Goal: Task Accomplishment & Management: Manage account settings

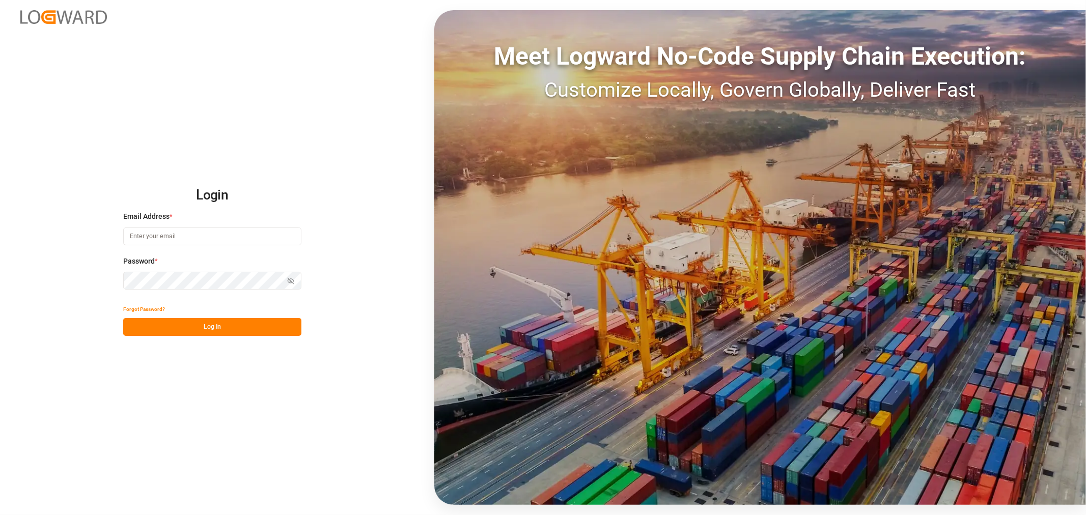
type input "[PERSON_NAME][EMAIL_ADDRESS][PERSON_NAME][DOMAIN_NAME]"
click at [201, 326] on button "Log In" at bounding box center [212, 327] width 178 height 18
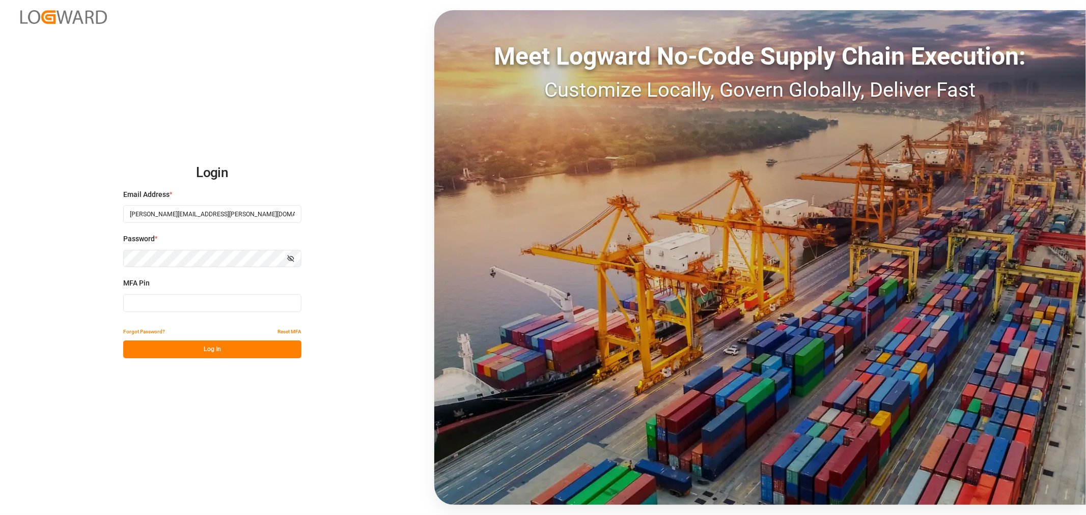
click at [212, 299] on input at bounding box center [212, 303] width 178 height 18
type input "959834"
click at [202, 349] on button "Log In" at bounding box center [212, 350] width 178 height 18
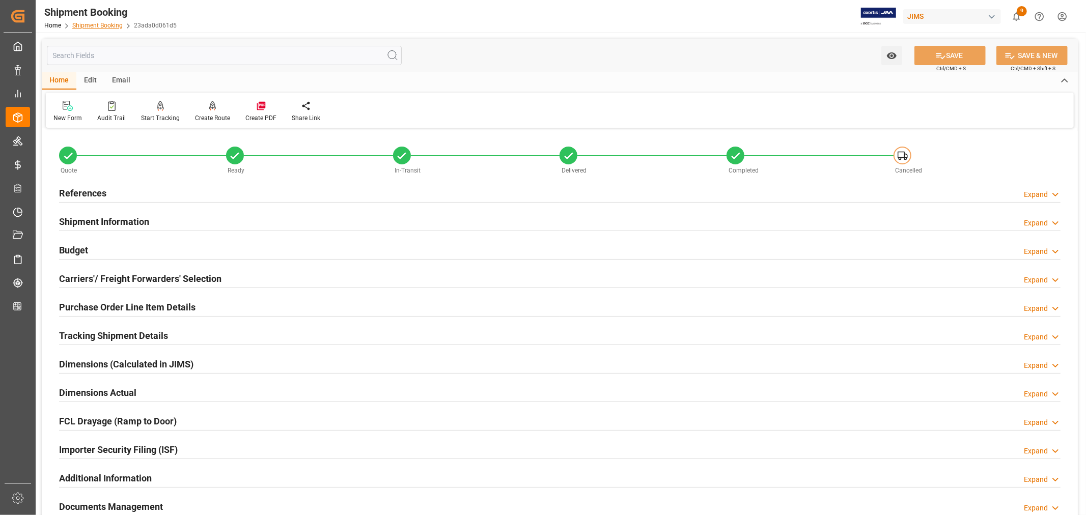
click at [97, 26] on link "Shipment Booking" at bounding box center [97, 25] width 50 height 7
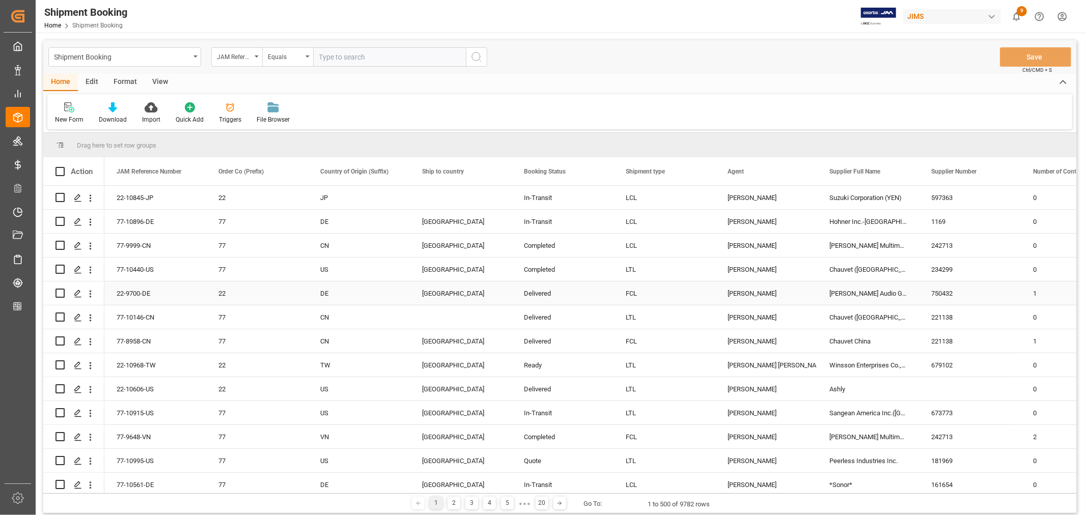
click at [751, 289] on div "[PERSON_NAME]" at bounding box center [766, 293] width 77 height 23
click at [799, 171] on span at bounding box center [800, 171] width 9 height 9
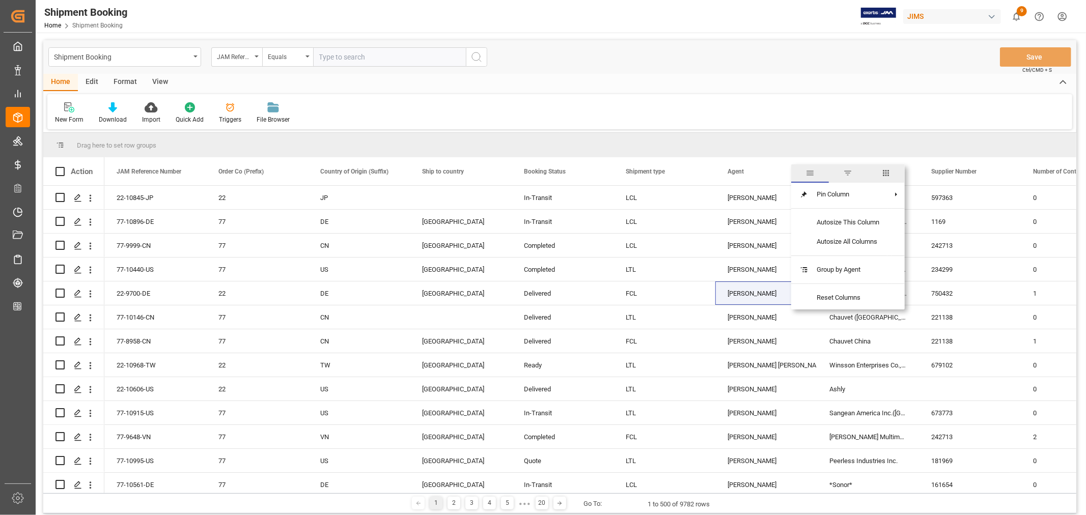
click at [846, 173] on span "filter" at bounding box center [847, 173] width 9 height 9
type input "[PERSON_NAME]"
click at [855, 257] on button "Apply" at bounding box center [860, 258] width 19 height 10
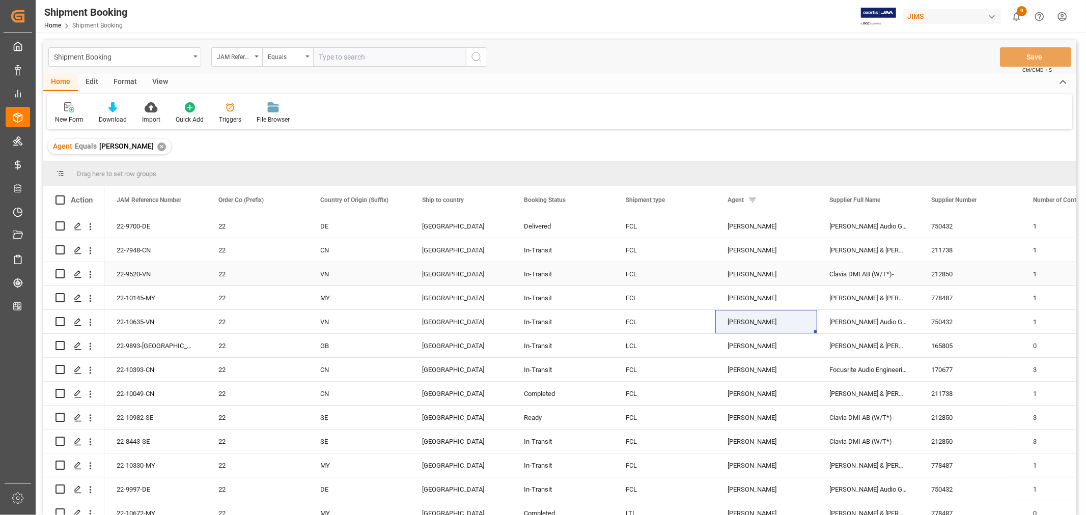
click at [846, 272] on div "Clavia DMI AB (W/T*)-" at bounding box center [868, 273] width 102 height 23
click at [900, 199] on span at bounding box center [902, 200] width 9 height 9
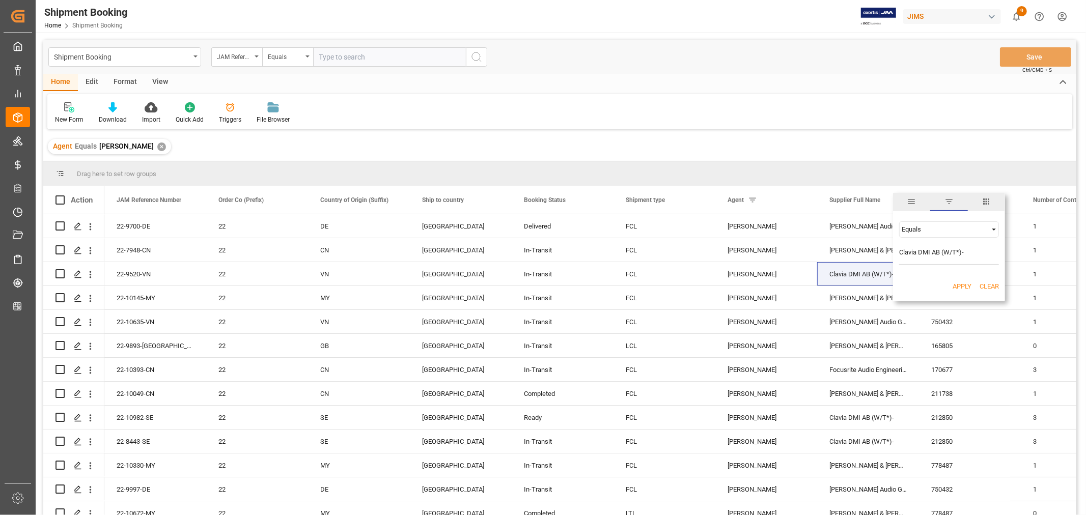
type input "Clavia DMI AB (W/T*)-"
click at [957, 284] on button "Apply" at bounding box center [962, 287] width 19 height 10
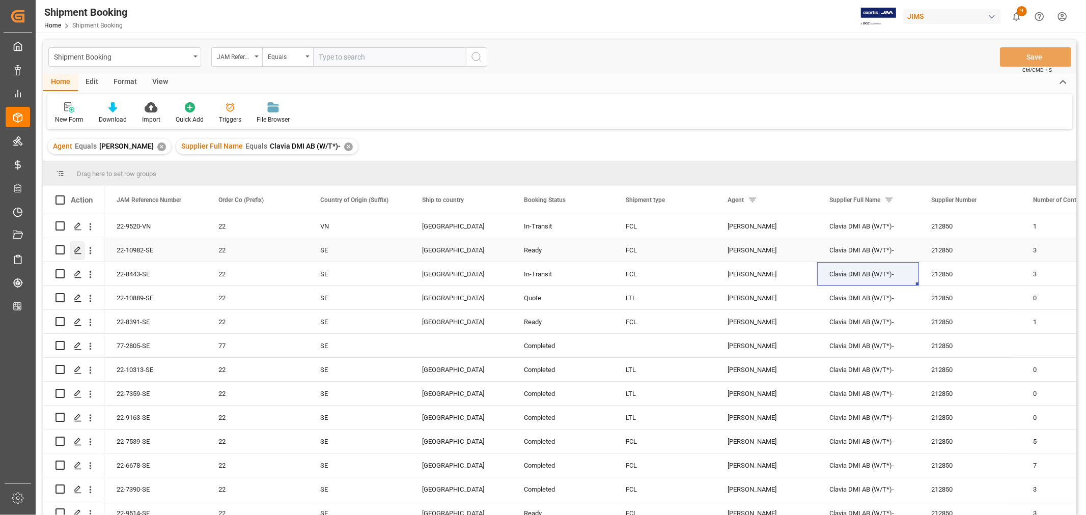
click at [77, 248] on polygon "Press SPACE to select this row." at bounding box center [77, 249] width 5 height 5
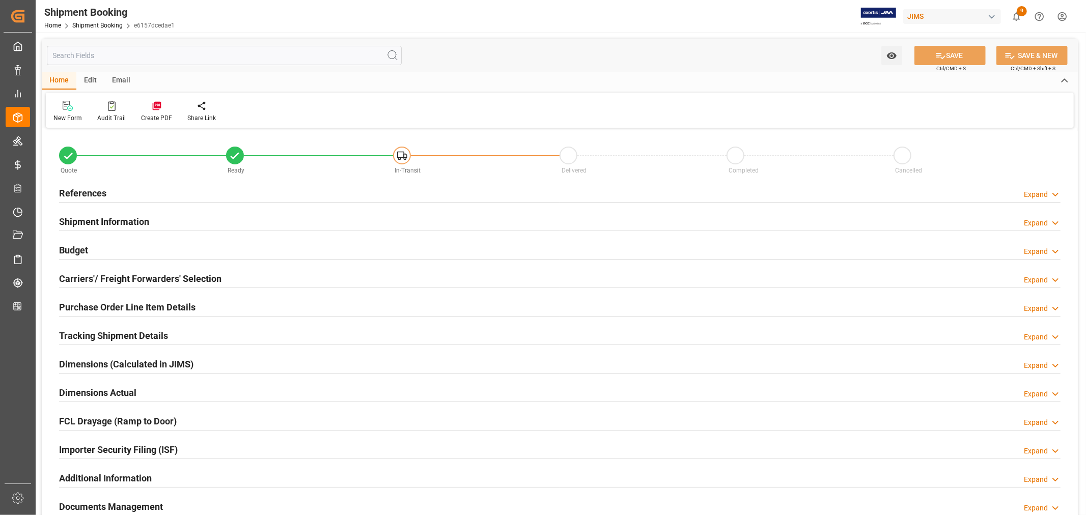
type input "3"
type input "01-02-2026"
click at [101, 196] on h2 "References" at bounding box center [82, 193] width 47 height 14
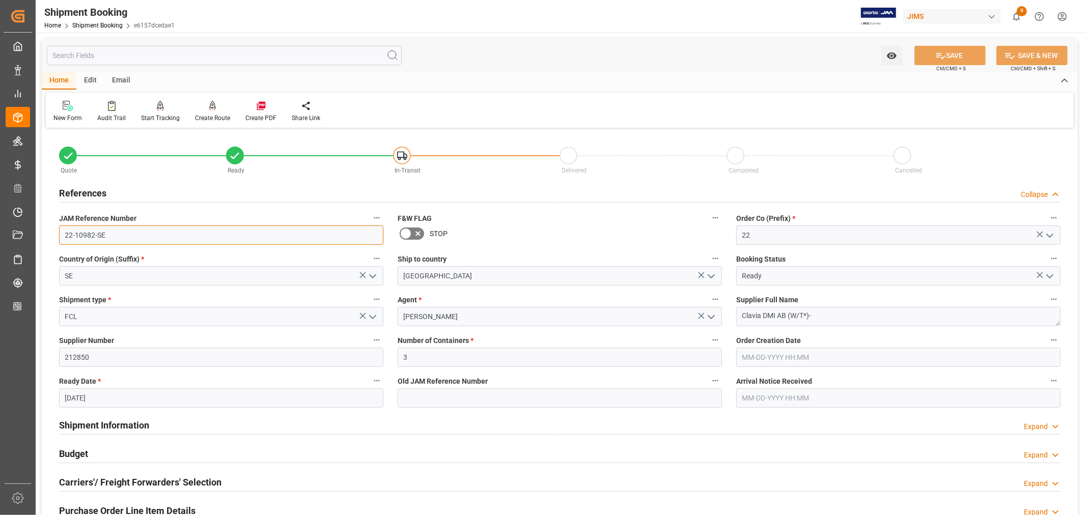
drag, startPoint x: 106, startPoint y: 234, endPoint x: 60, endPoint y: 231, distance: 46.0
click at [60, 231] on input "22-10982-SE" at bounding box center [221, 235] width 324 height 19
click at [90, 25] on link "Shipment Booking" at bounding box center [97, 25] width 50 height 7
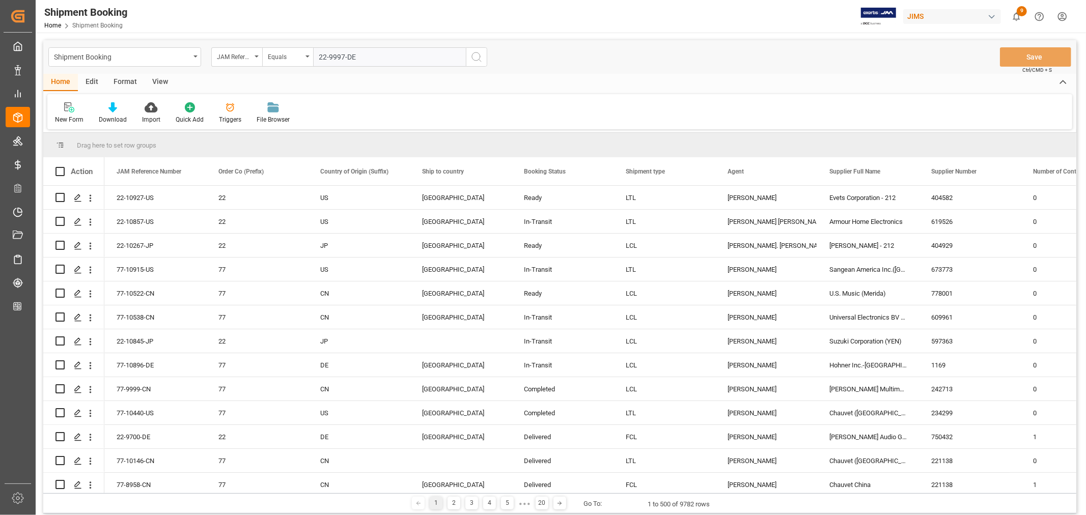
type input "22-9997-DE"
drag, startPoint x: 476, startPoint y: 53, endPoint x: 291, endPoint y: 220, distance: 249.1
click at [476, 53] on icon "search button" at bounding box center [476, 57] width 12 height 12
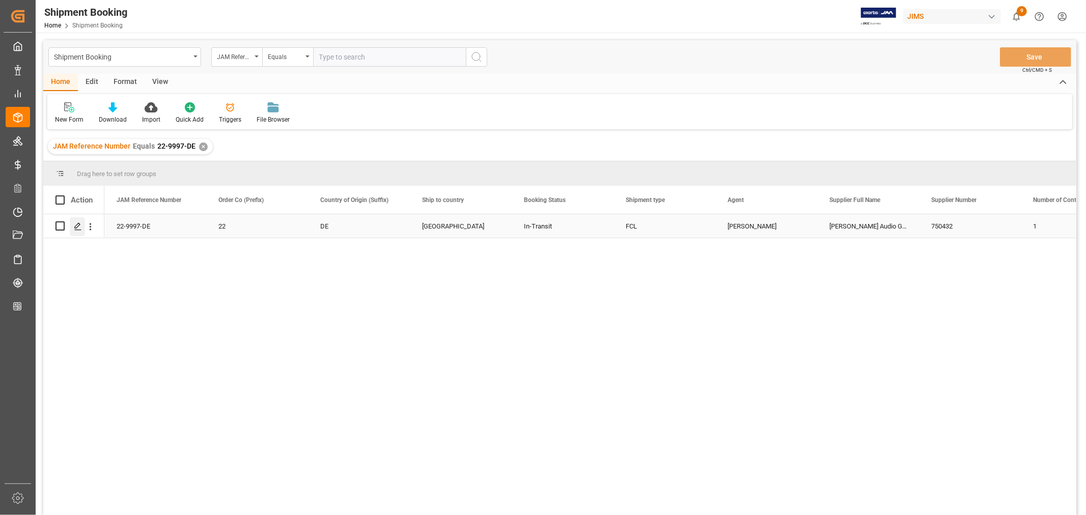
click at [76, 227] on icon "Press SPACE to select this row." at bounding box center [78, 227] width 8 height 8
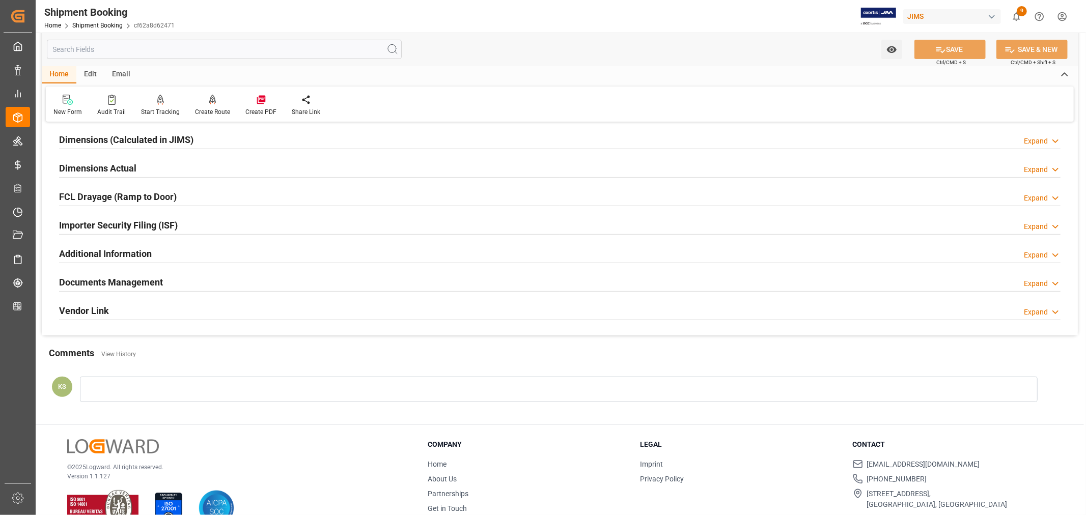
scroll to position [226, 0]
click at [203, 282] on div "Documents Management Expand" at bounding box center [560, 279] width 1002 height 19
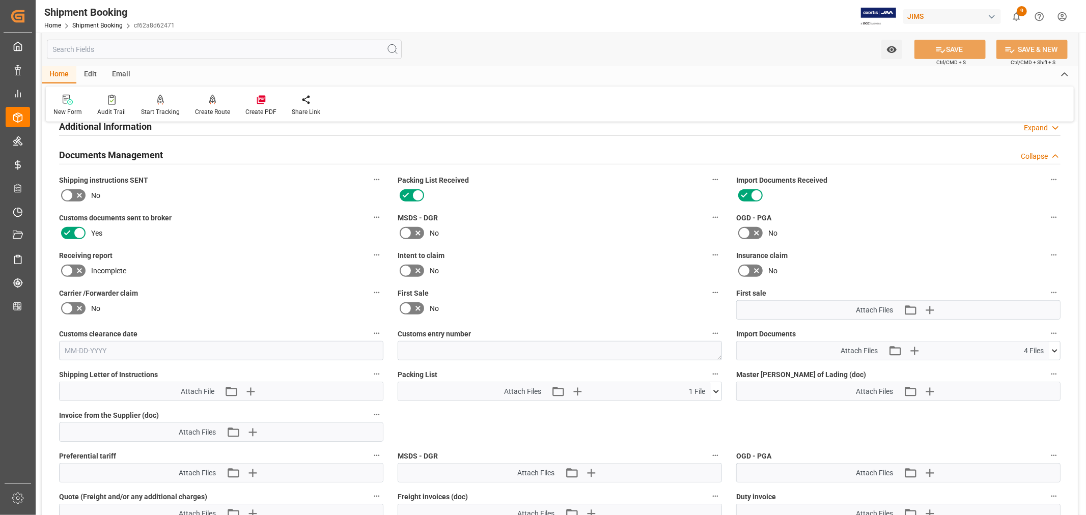
scroll to position [396, 0]
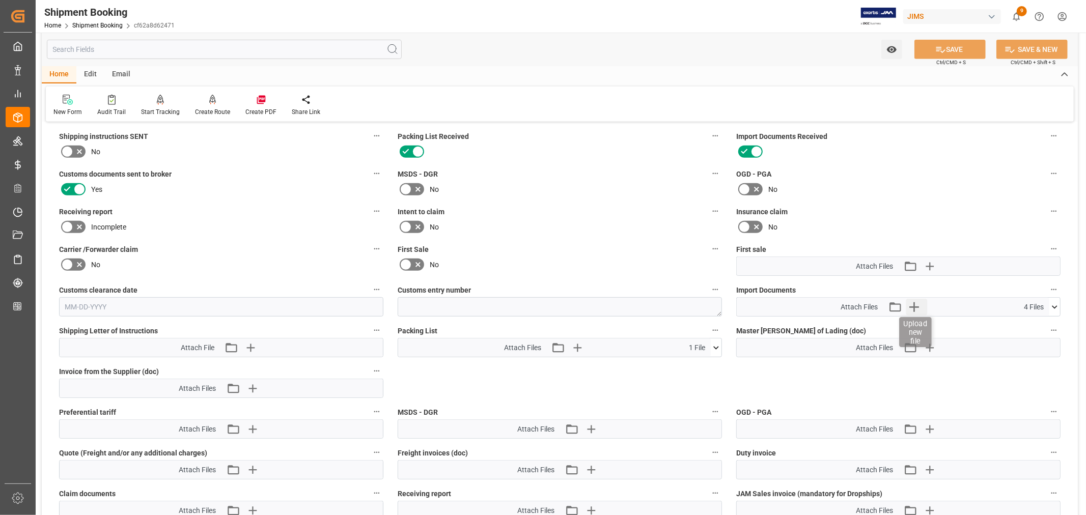
click at [914, 306] on icon "button" at bounding box center [914, 307] width 16 height 16
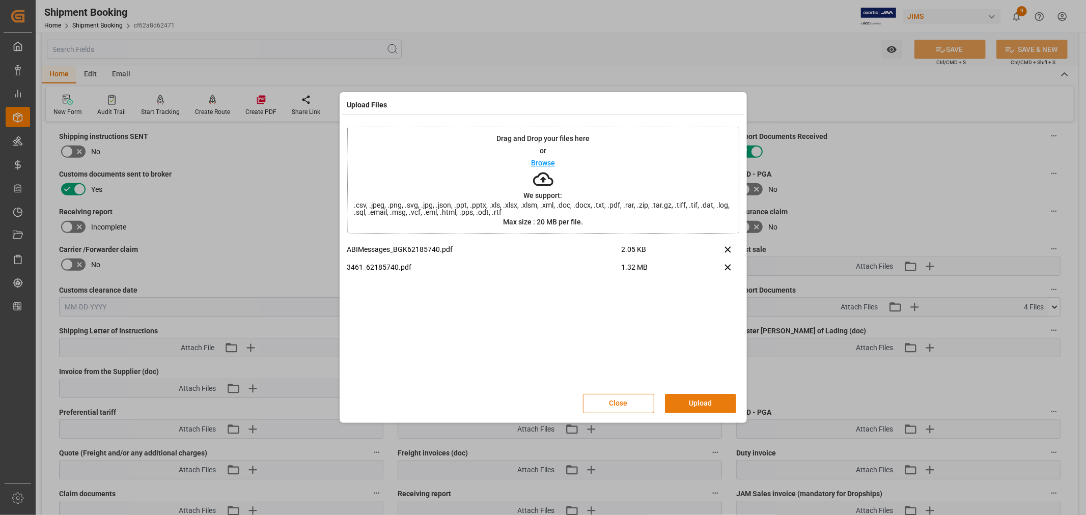
click at [688, 400] on button "Upload" at bounding box center [700, 403] width 71 height 19
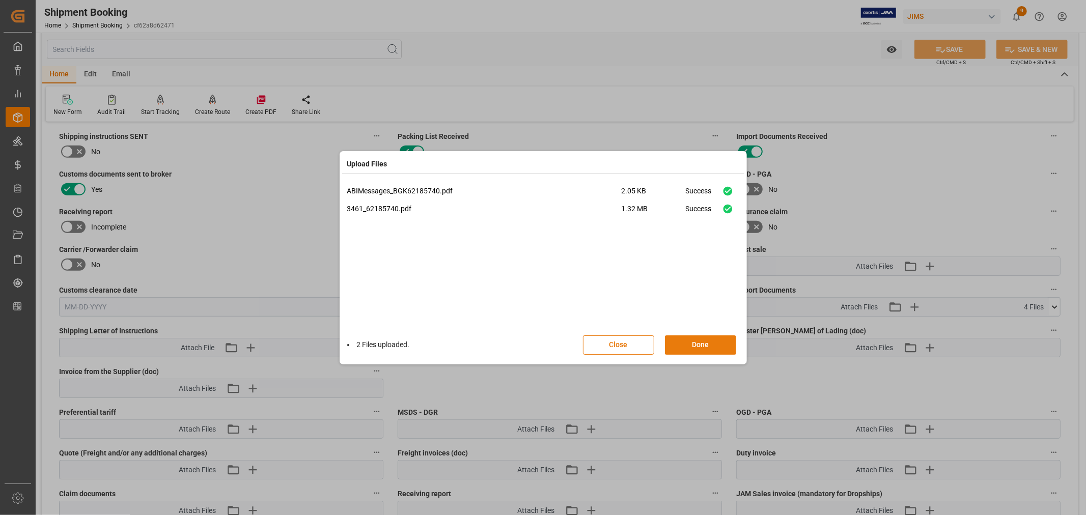
click at [693, 347] on button "Done" at bounding box center [700, 345] width 71 height 19
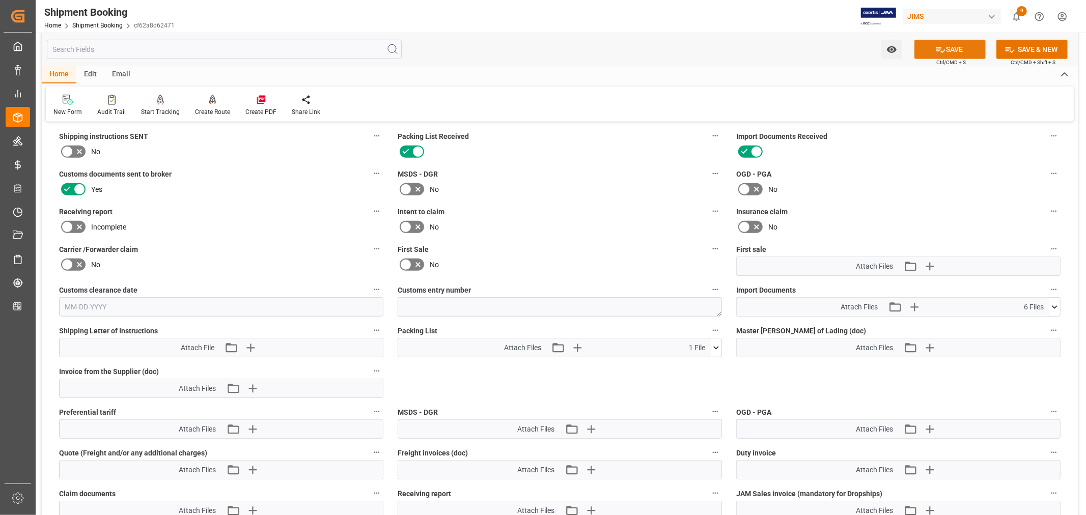
click at [953, 51] on button "SAVE" at bounding box center [949, 49] width 71 height 19
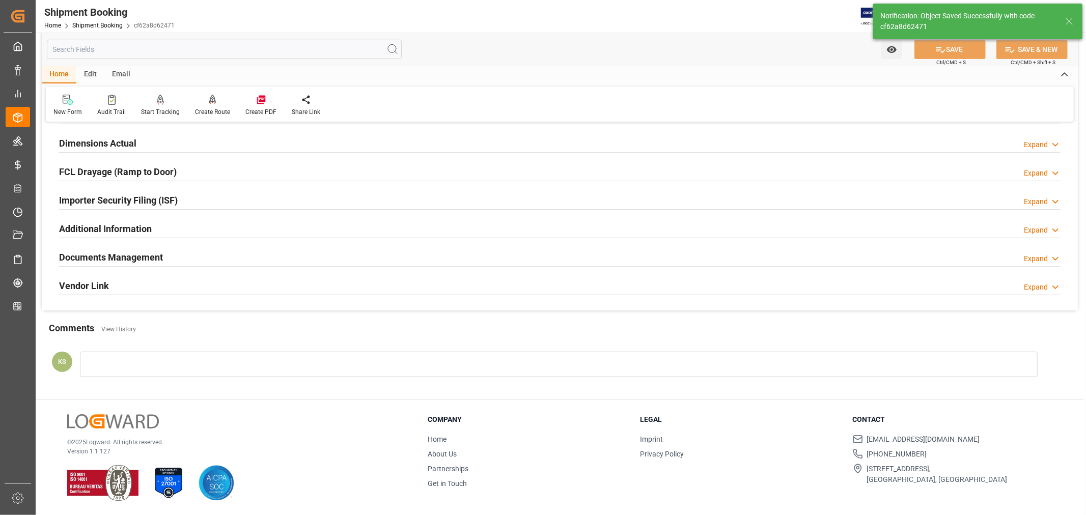
scroll to position [250, 0]
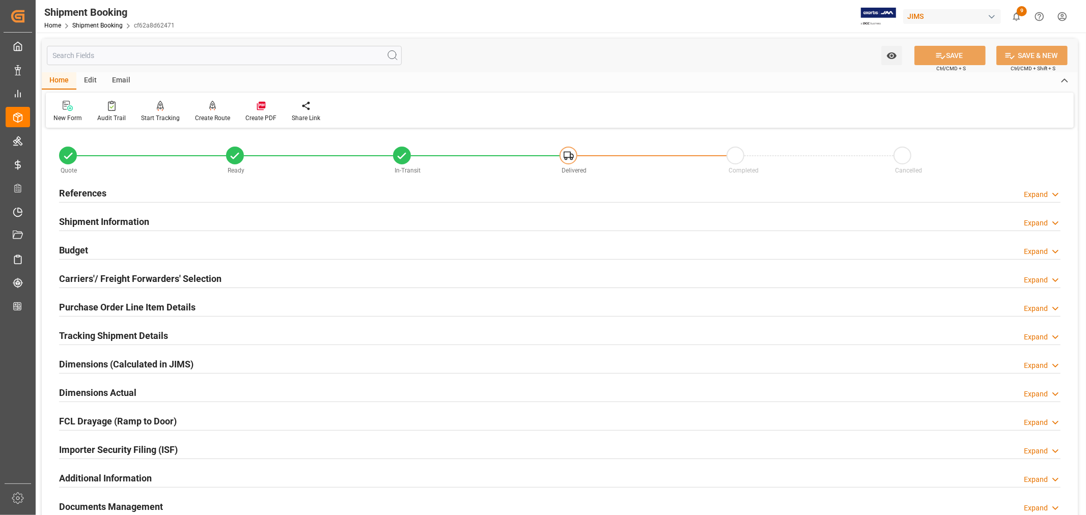
click at [137, 220] on h2 "Shipment Information" at bounding box center [104, 222] width 90 height 14
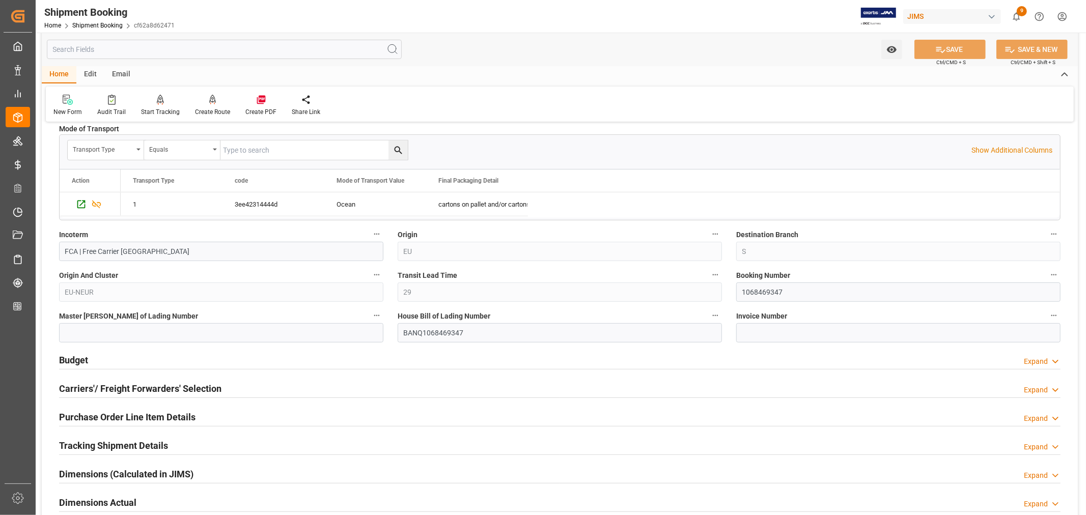
scroll to position [339, 0]
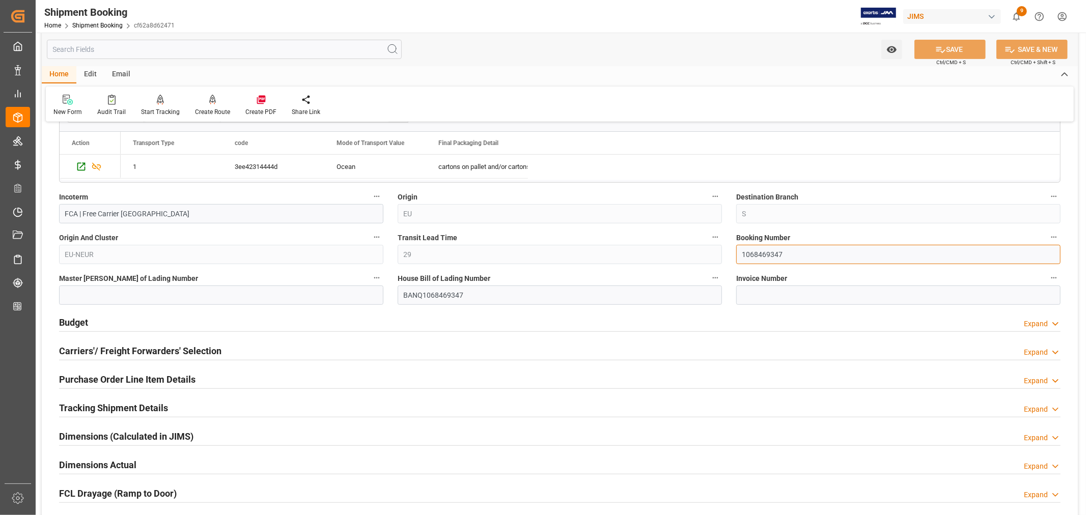
click at [753, 253] on input "1068469347" at bounding box center [898, 254] width 324 height 19
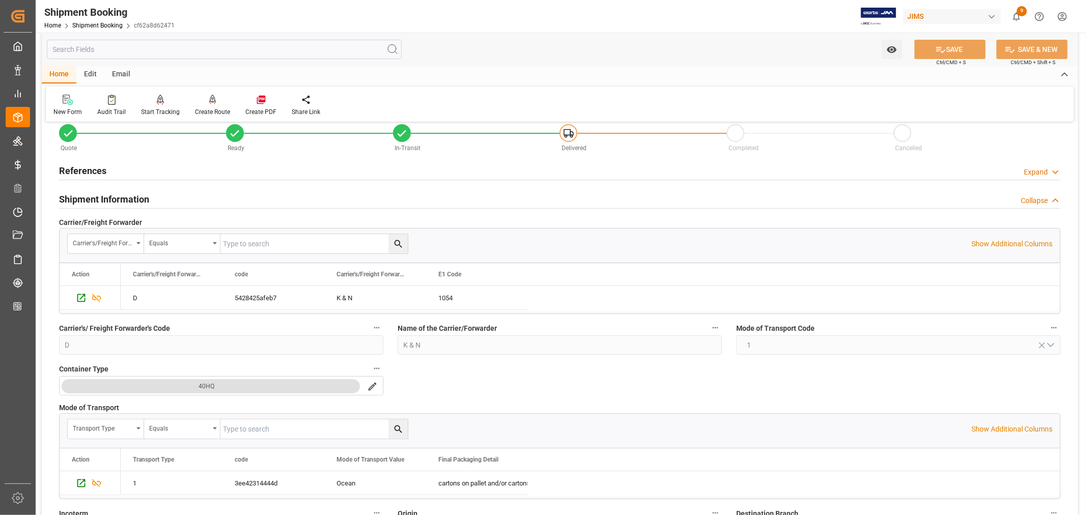
scroll to position [0, 0]
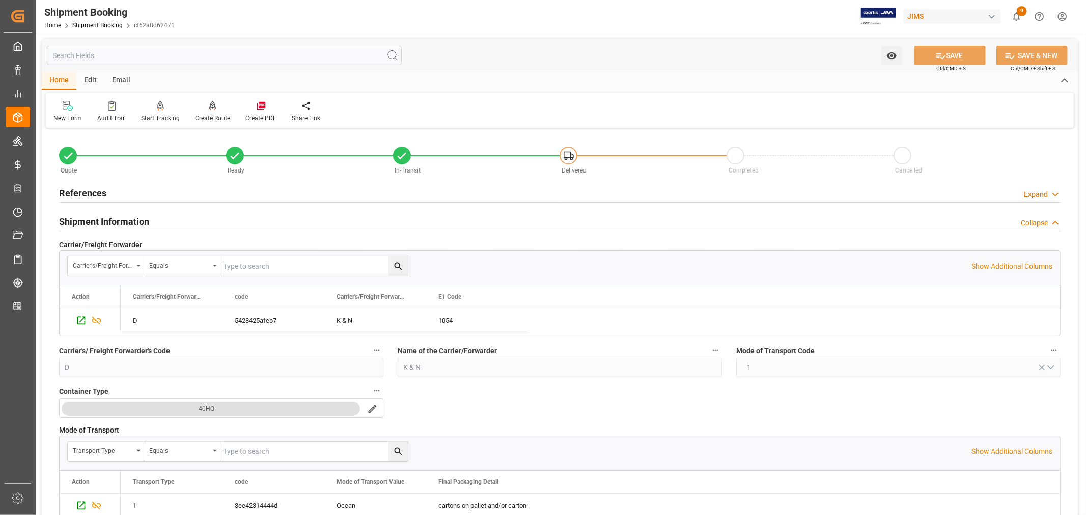
click at [121, 219] on h2 "Shipment Information" at bounding box center [104, 222] width 90 height 14
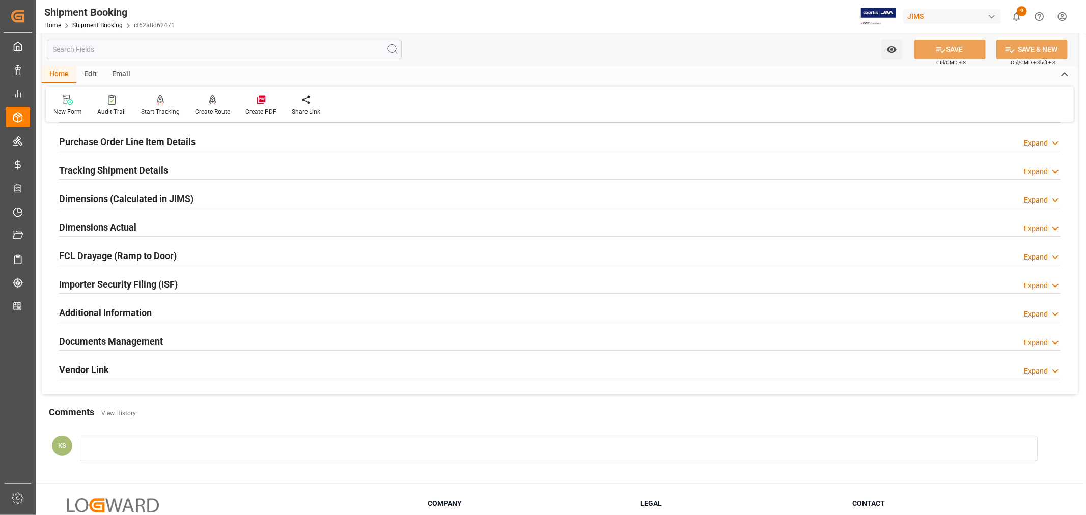
scroll to position [113, 0]
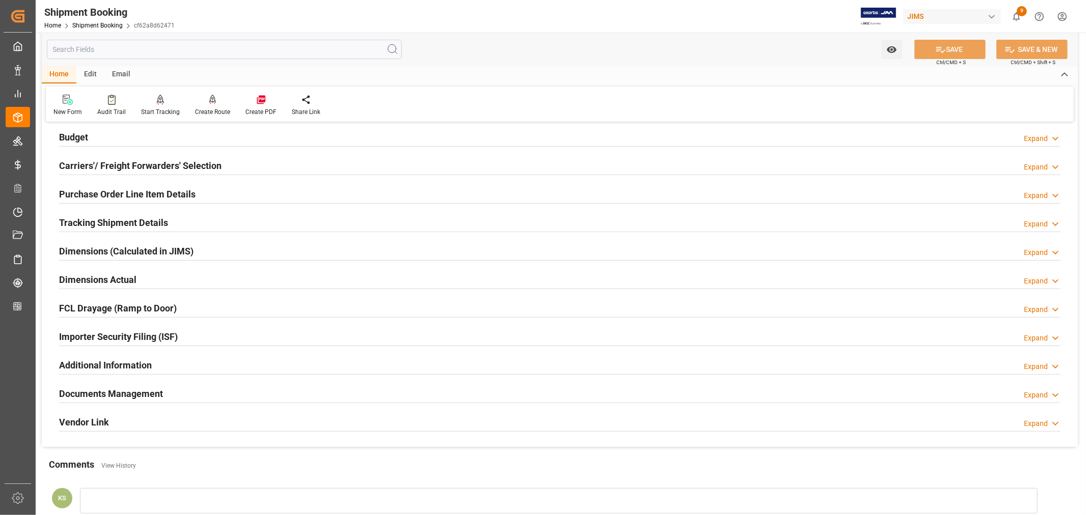
click at [100, 219] on h2 "Tracking Shipment Details" at bounding box center [113, 223] width 109 height 14
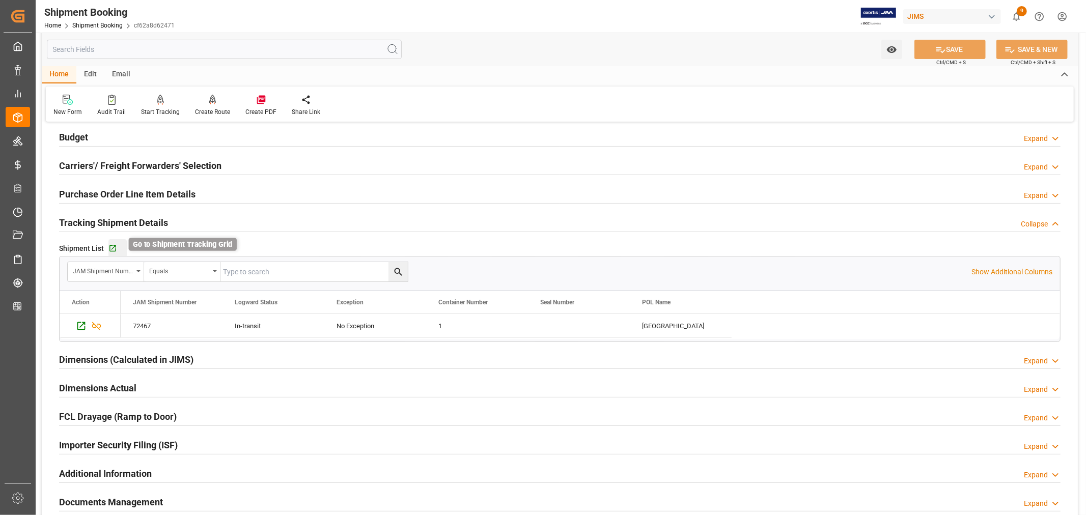
click at [114, 247] on icon "button" at bounding box center [112, 248] width 9 height 9
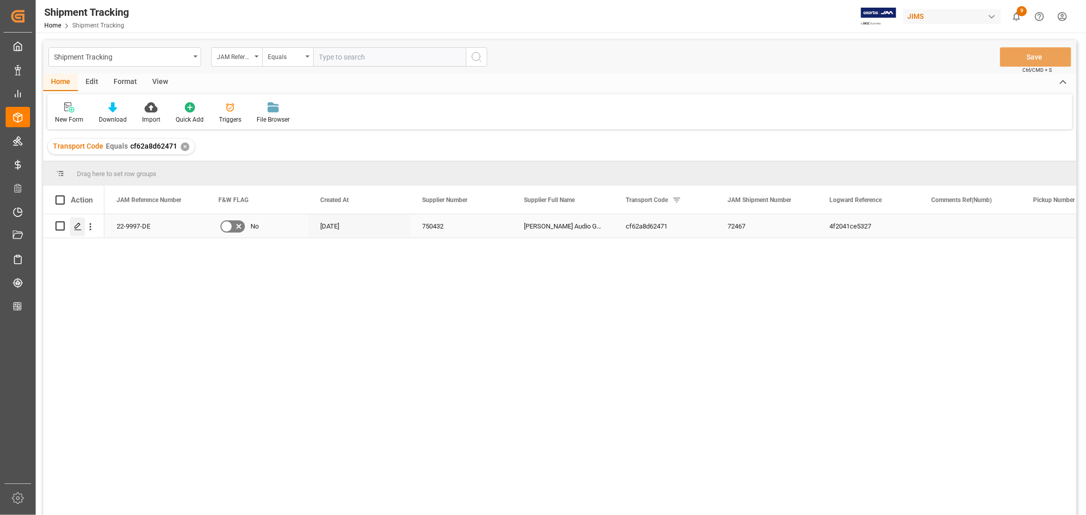
click at [76, 226] on icon "Press SPACE to select this row." at bounding box center [78, 227] width 8 height 8
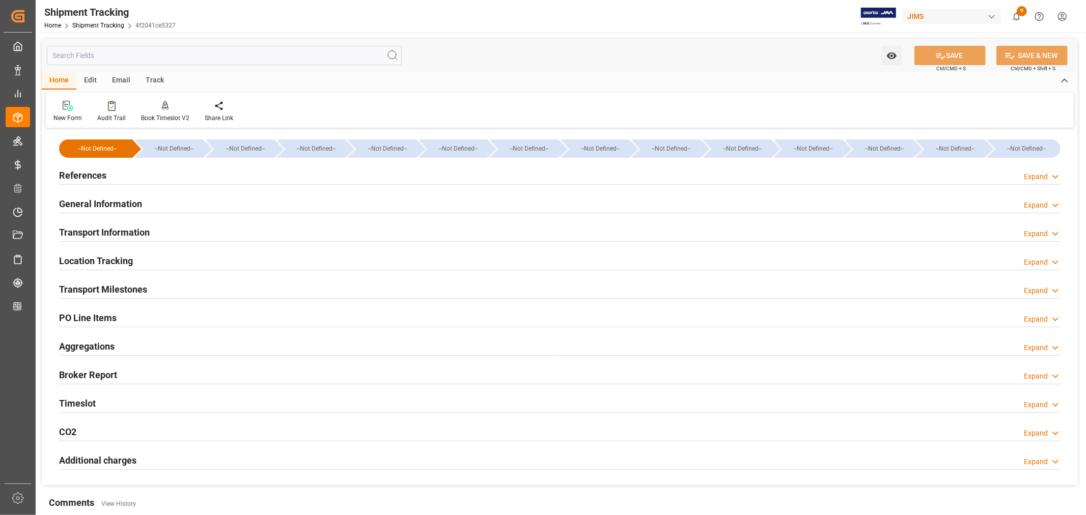
click at [110, 202] on h2 "General Information" at bounding box center [100, 204] width 83 height 14
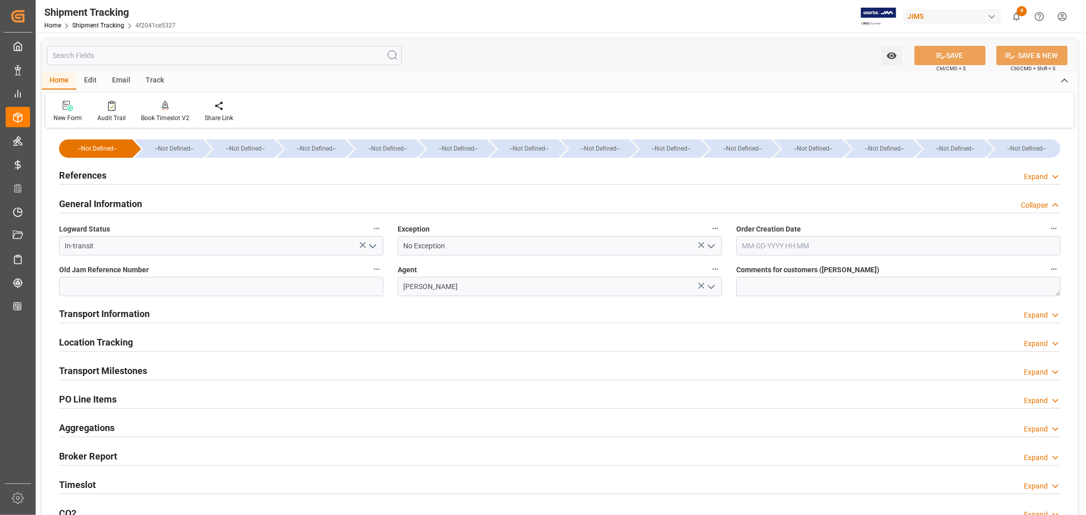
click at [708, 242] on icon "open menu" at bounding box center [711, 246] width 12 height 12
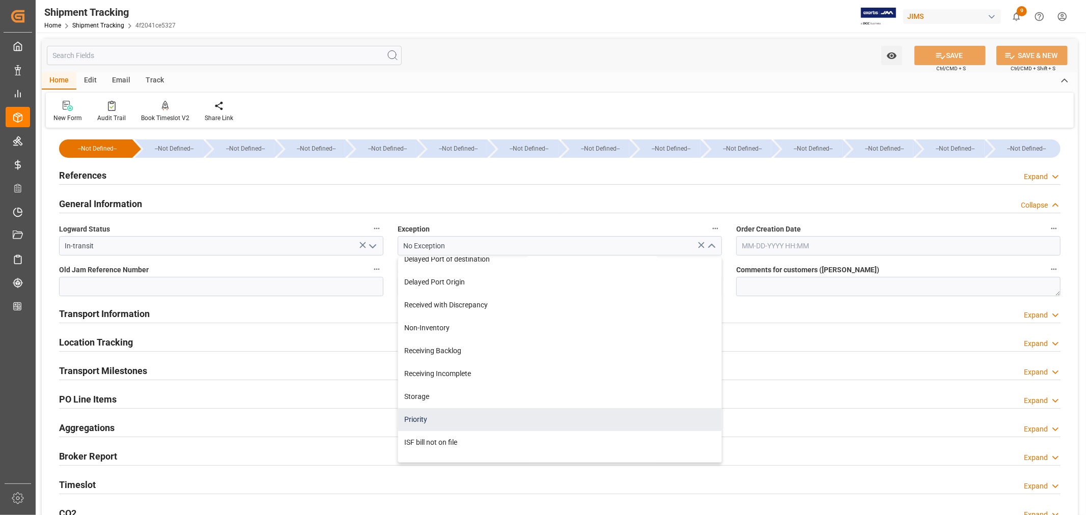
click at [419, 416] on div "Priority" at bounding box center [559, 419] width 323 height 23
type input "Priority"
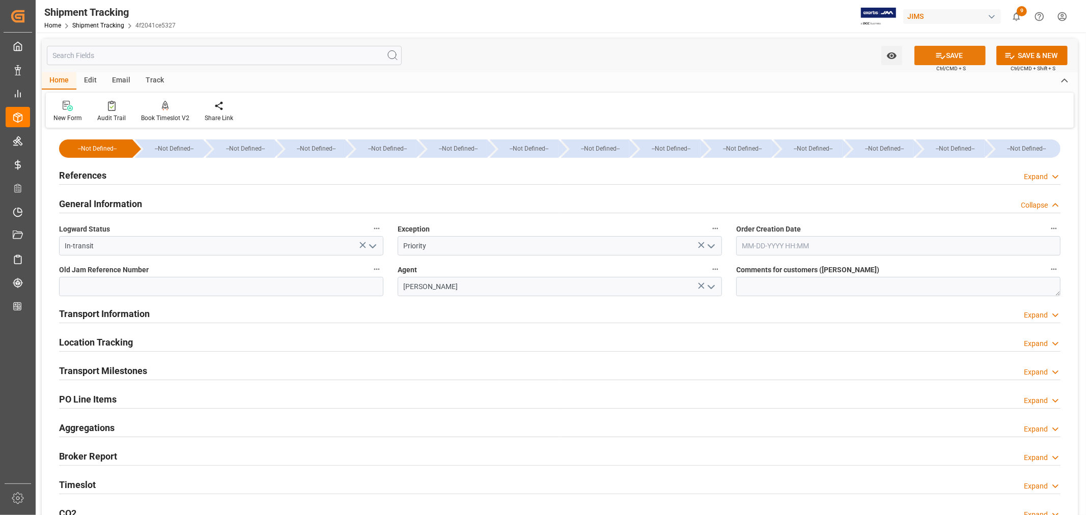
click at [954, 53] on button "SAVE" at bounding box center [949, 55] width 71 height 19
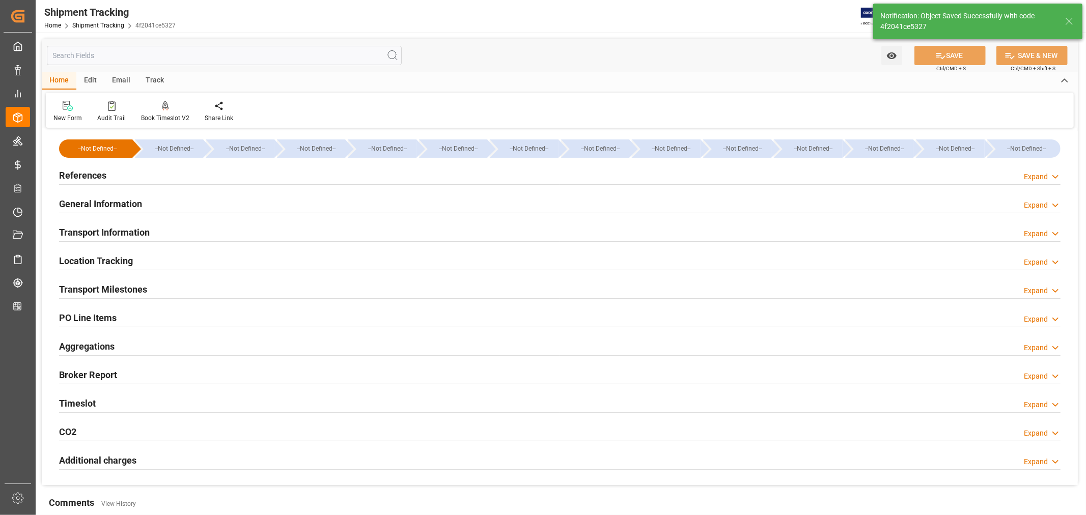
click at [94, 172] on h2 "References" at bounding box center [82, 176] width 47 height 14
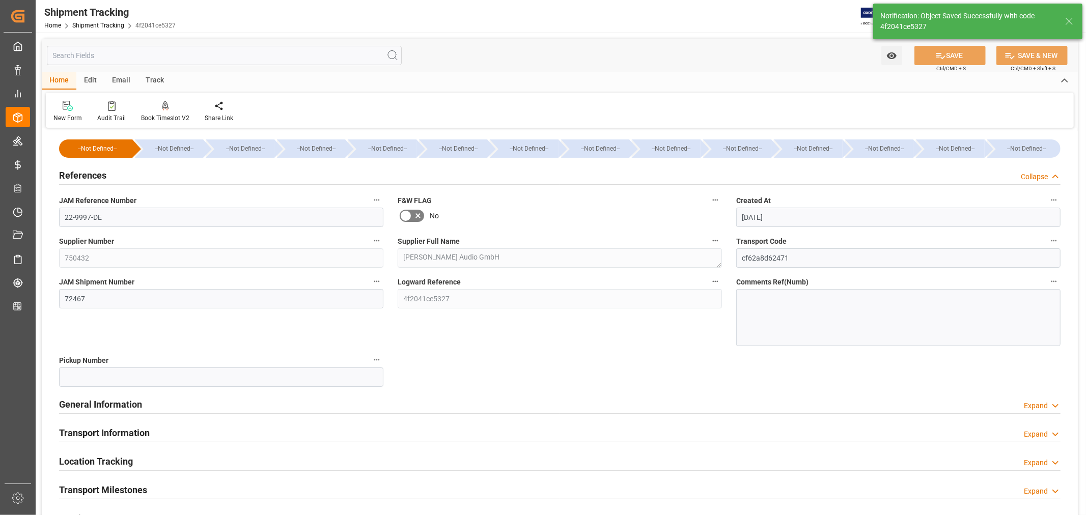
click at [93, 172] on h2 "References" at bounding box center [82, 176] width 47 height 14
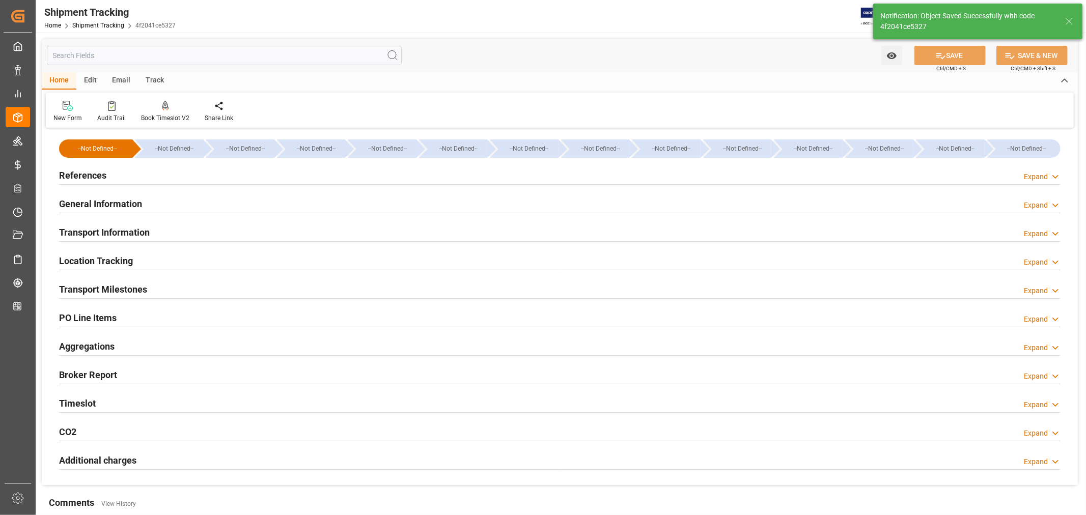
click at [141, 286] on h2 "Transport Milestones" at bounding box center [103, 290] width 88 height 14
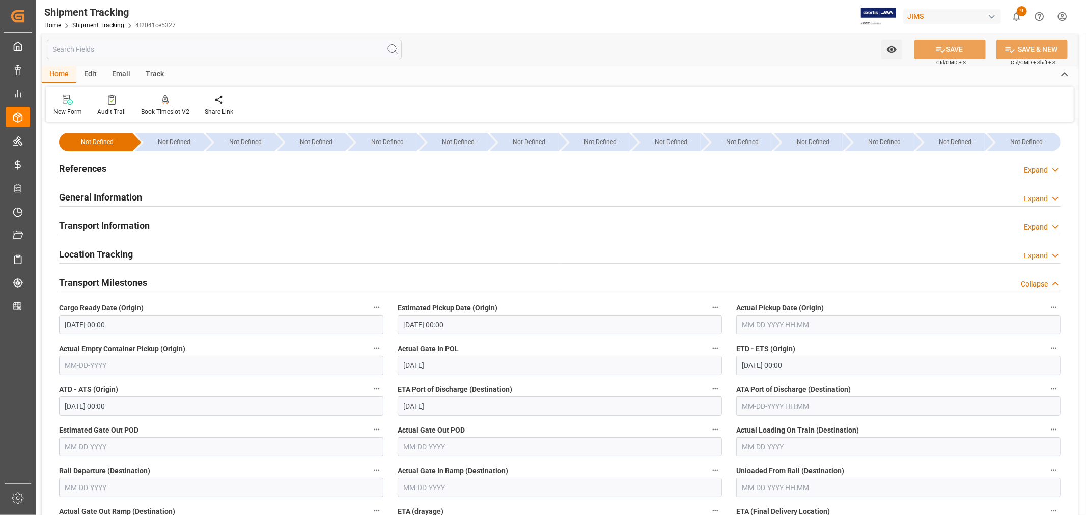
scroll to position [0, 0]
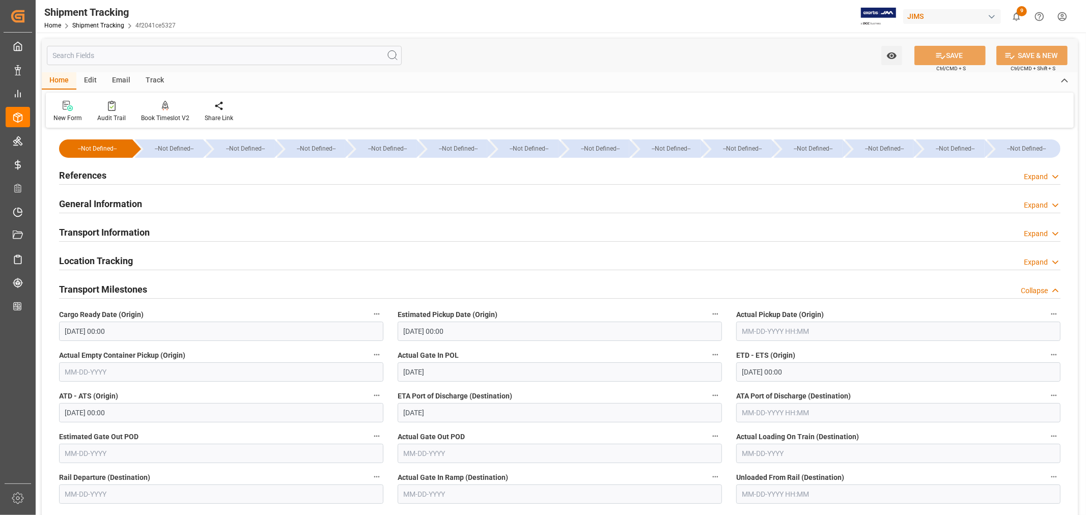
click at [129, 233] on h2 "Transport Information" at bounding box center [104, 233] width 91 height 14
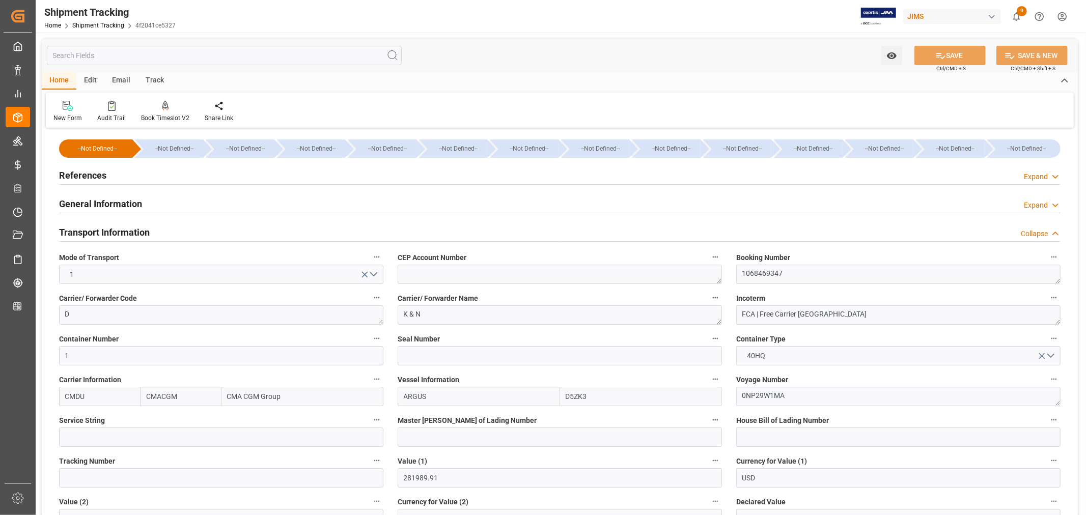
click at [129, 233] on h2 "Transport Information" at bounding box center [104, 233] width 91 height 14
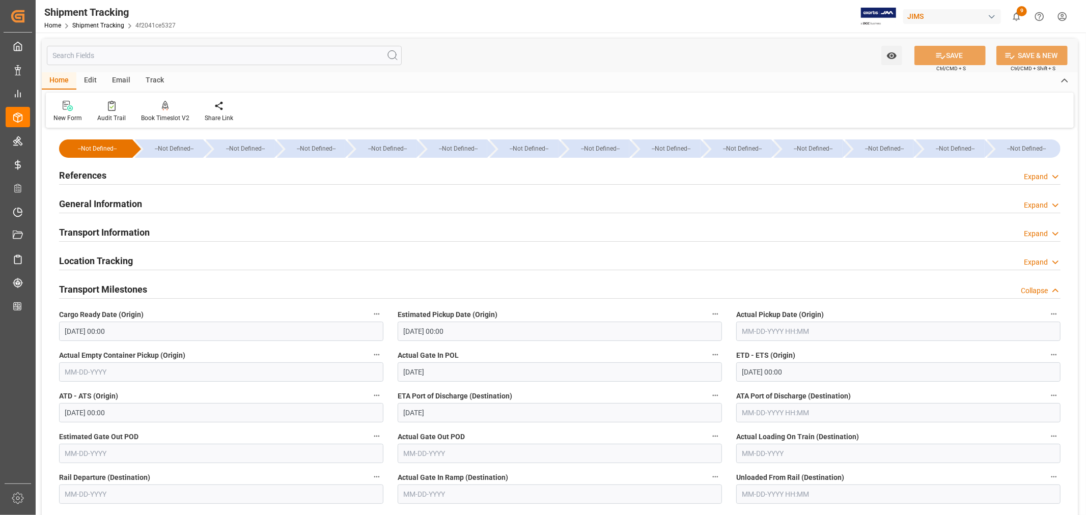
click at [178, 233] on div "Transport Information Expand" at bounding box center [560, 231] width 1002 height 19
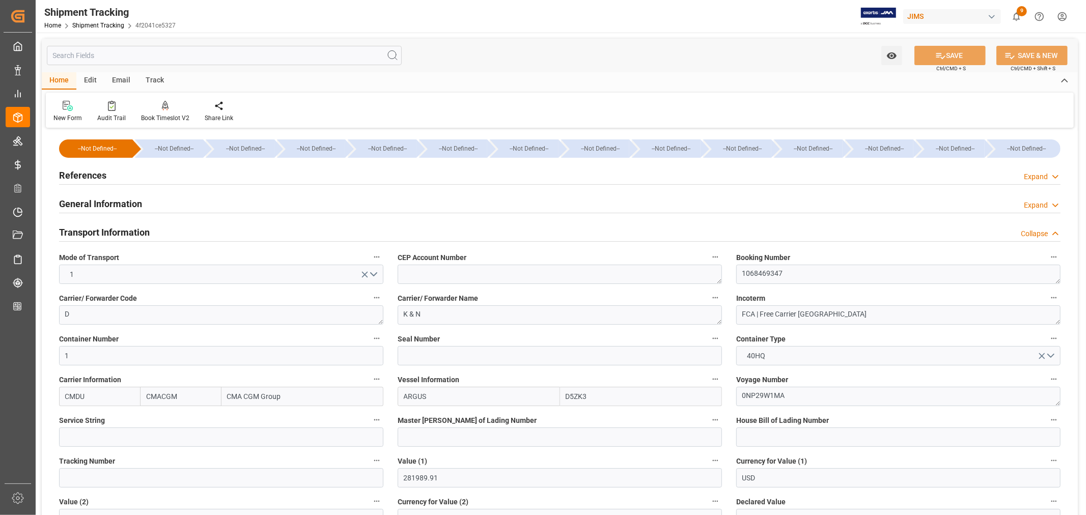
click at [178, 233] on div "Transport Information Collapse" at bounding box center [560, 231] width 1002 height 19
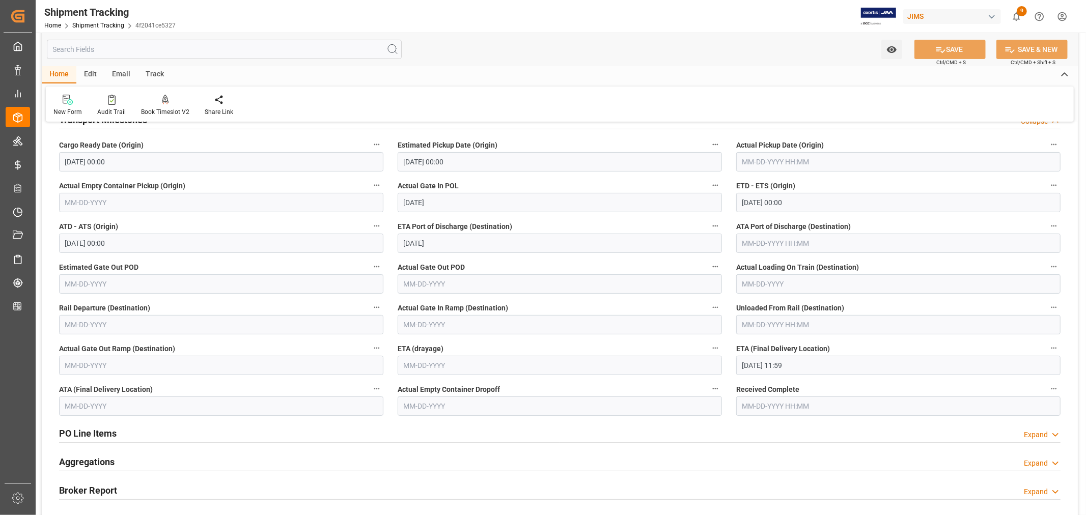
scroll to position [113, 0]
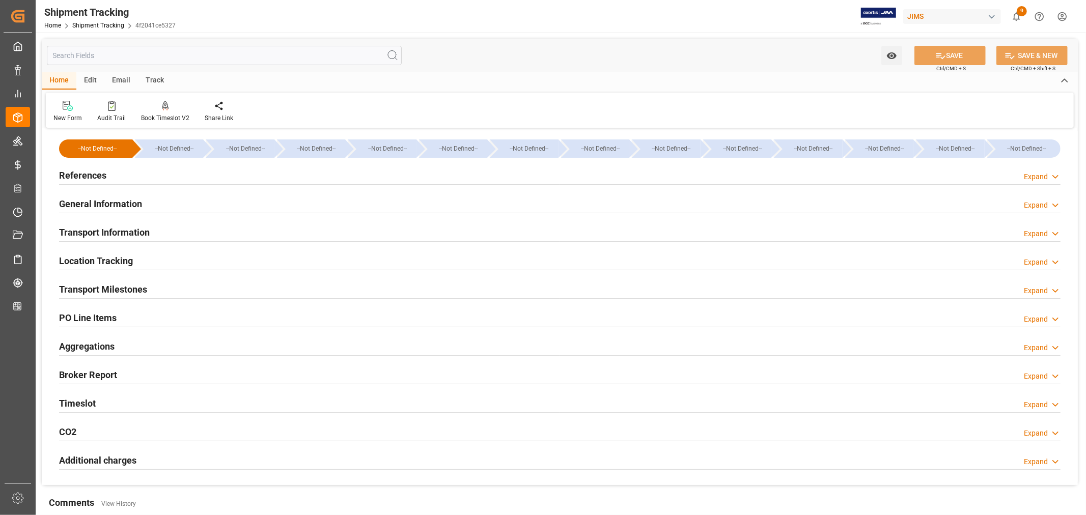
type input "[DATE] 00:00"
type input "[DATE]"
type input "[DATE] 00:00"
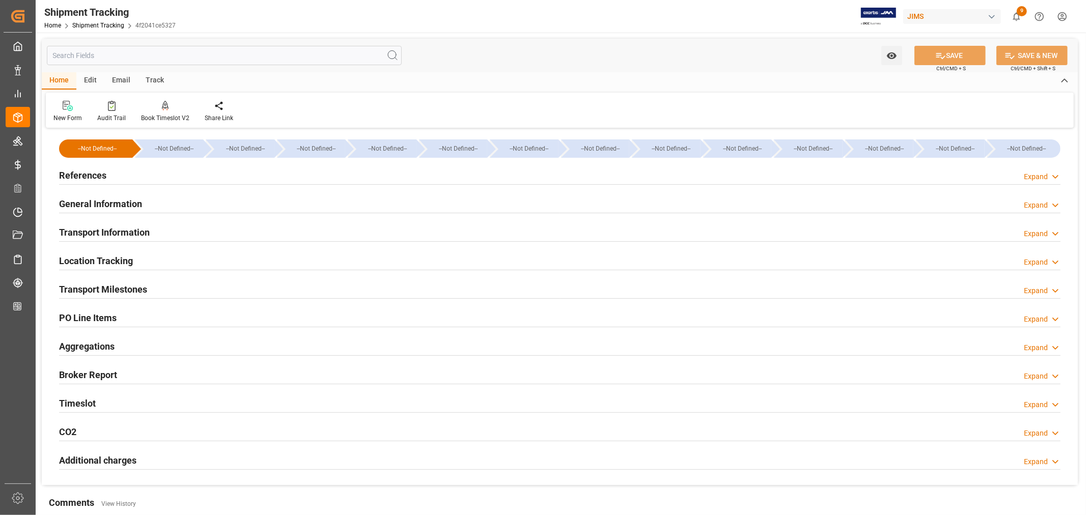
type input "[DATE]"
type input "[DATE] 11:59"
click at [126, 291] on h2 "Transport Milestones" at bounding box center [103, 290] width 88 height 14
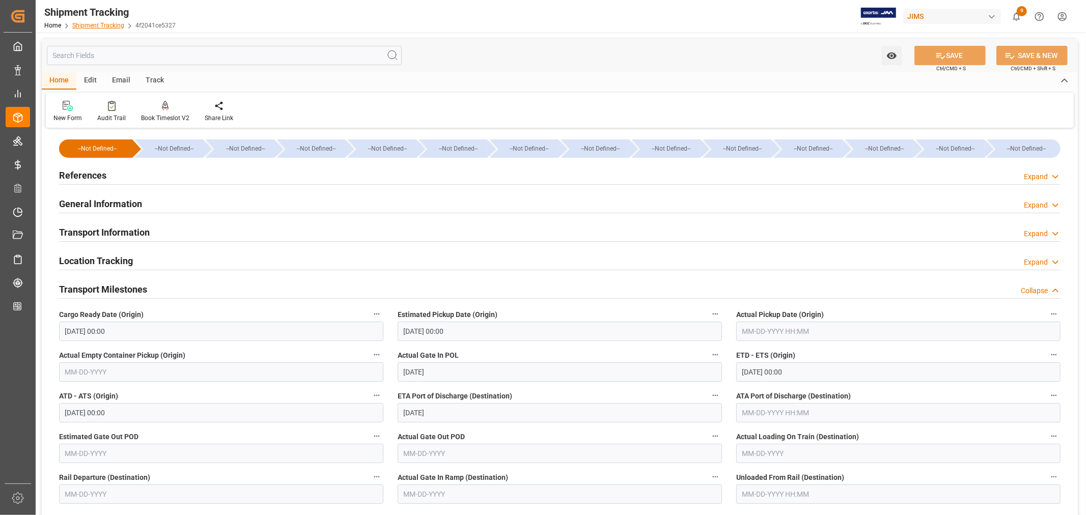
click at [101, 23] on link "Shipment Tracking" at bounding box center [98, 25] width 52 height 7
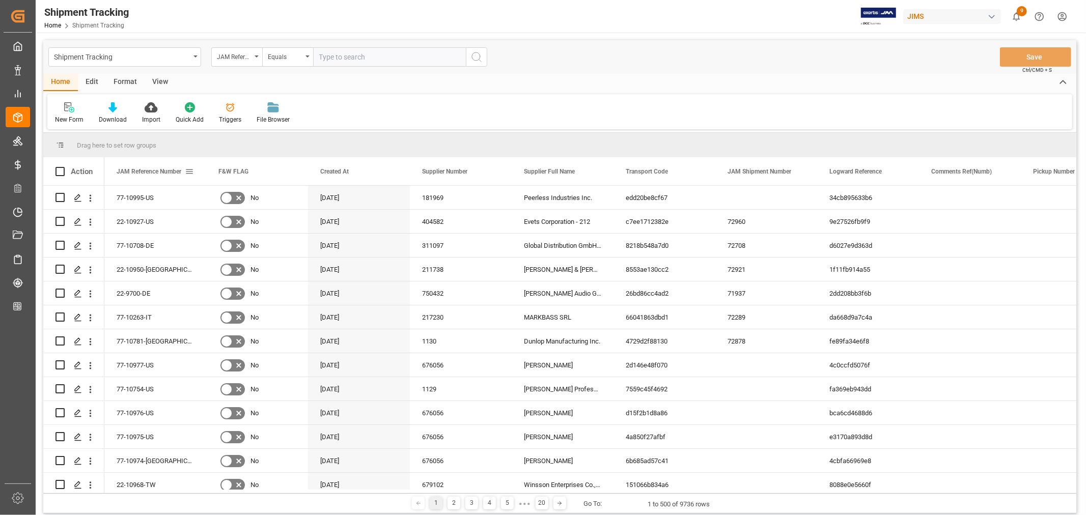
click at [191, 171] on span at bounding box center [189, 171] width 9 height 9
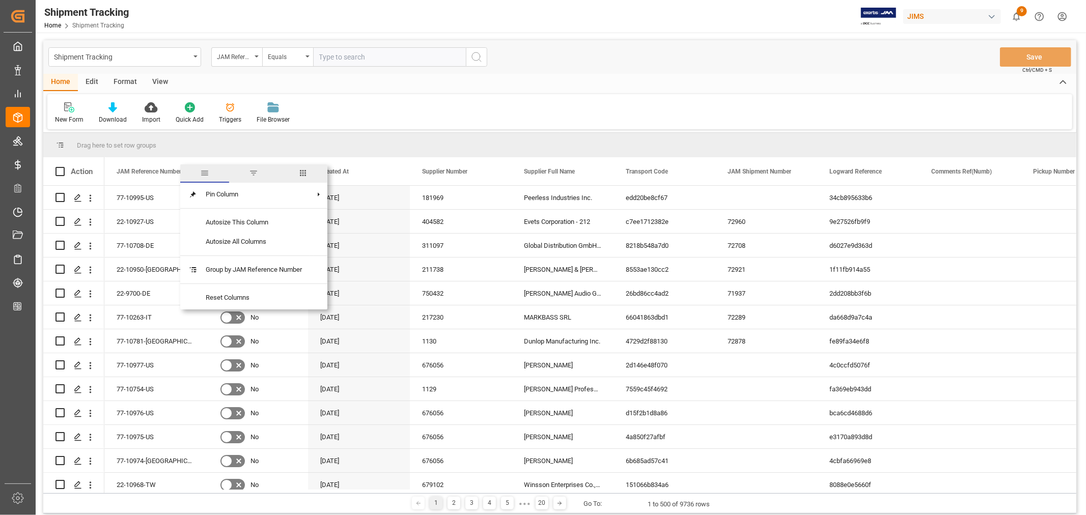
click at [305, 171] on span "columns" at bounding box center [302, 173] width 9 height 9
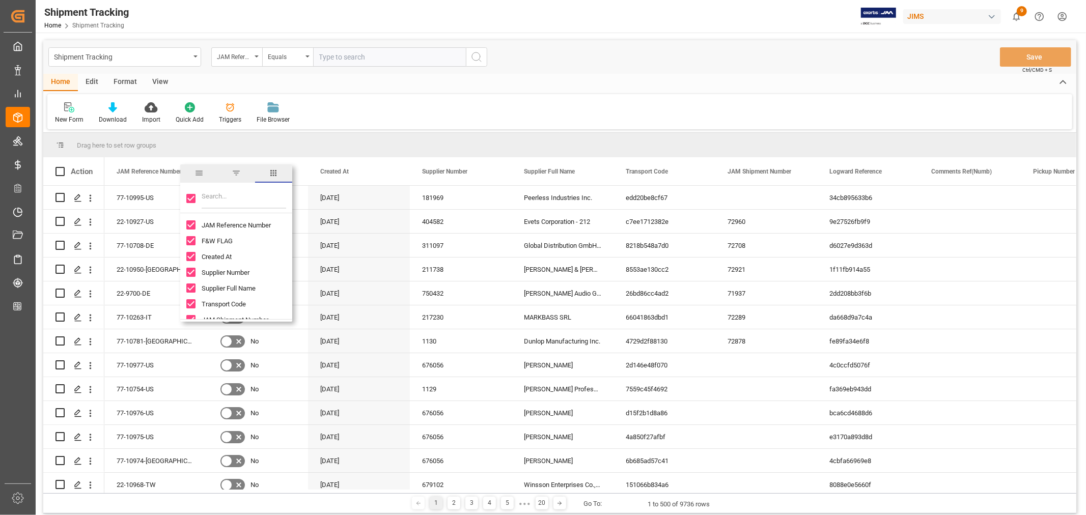
click at [191, 199] on input "Toggle Select All Columns" at bounding box center [190, 198] width 9 height 9
checkbox input "false"
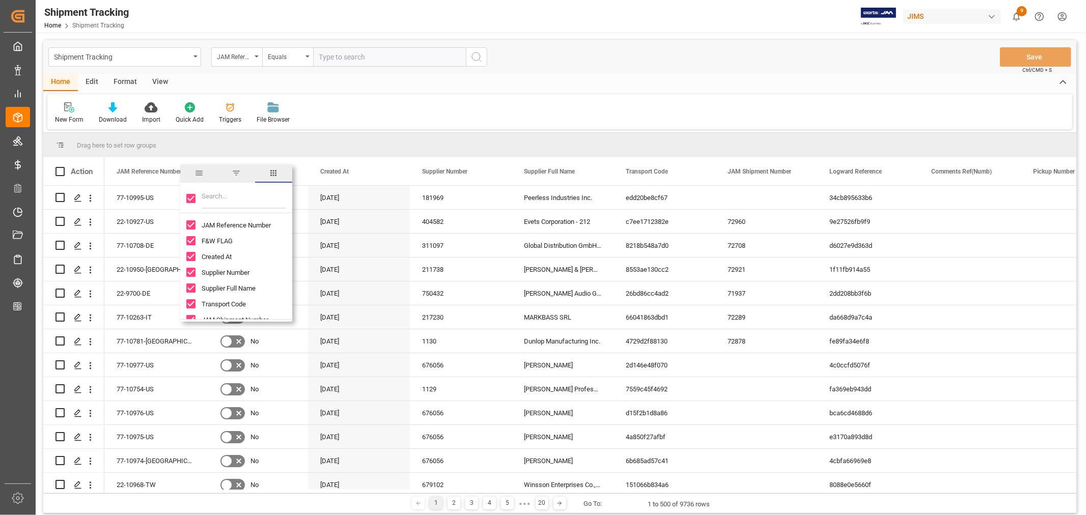
checkbox input "false"
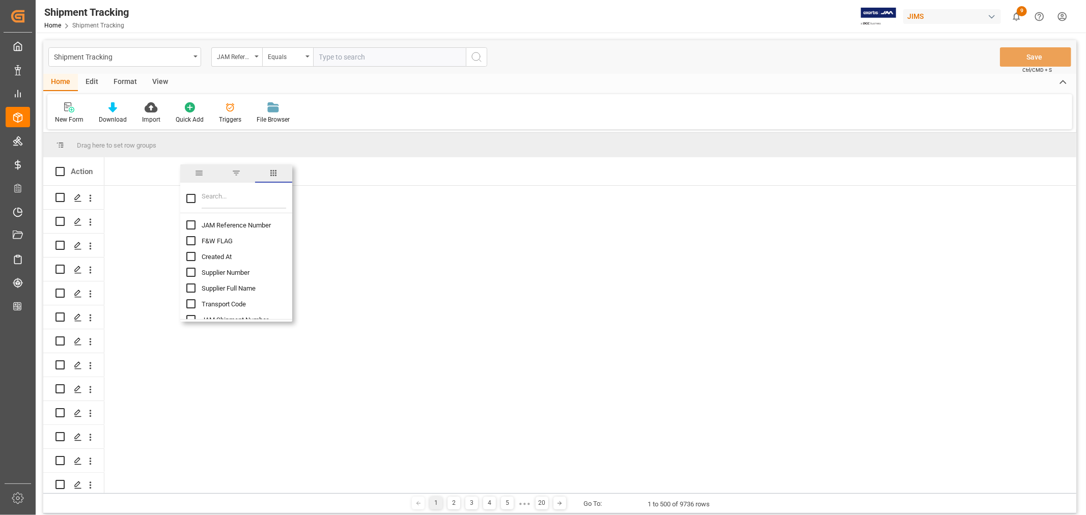
click at [191, 225] on input "JAM Reference Number column toggle visibility (hidden)" at bounding box center [190, 224] width 9 height 9
checkbox input "true"
checkbox input "false"
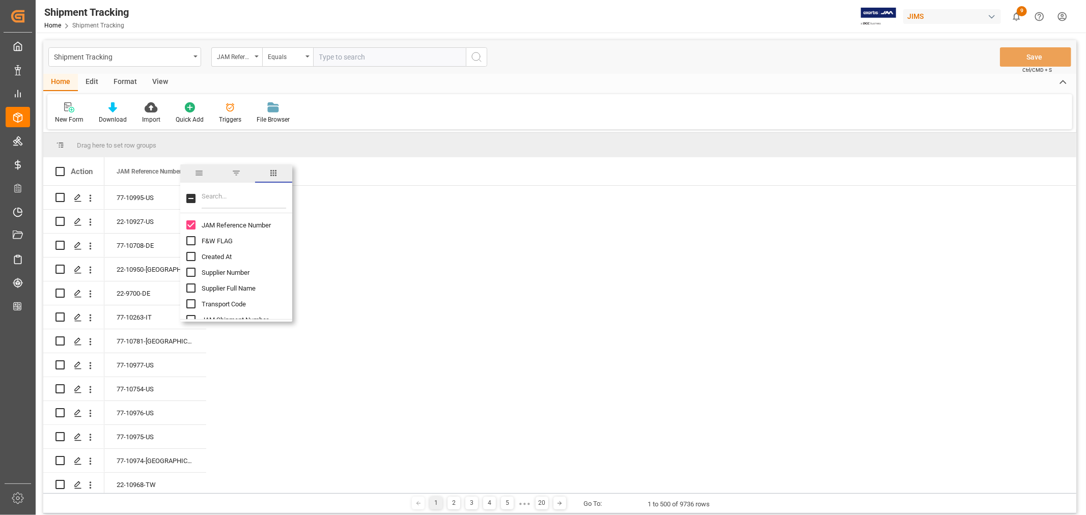
click at [210, 196] on input "Filter Columns Input" at bounding box center [244, 198] width 85 height 20
type input "suppl"
click at [190, 241] on input "Supplier Full Name column toggle visibility (hidden)" at bounding box center [190, 240] width 9 height 9
checkbox input "true"
checkbox input "false"
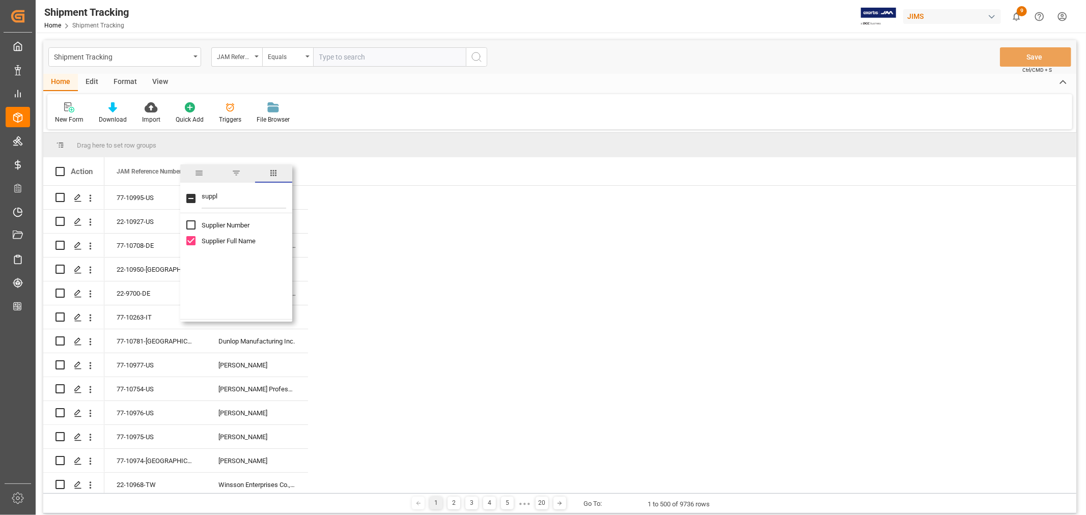
drag, startPoint x: 217, startPoint y: 195, endPoint x: 202, endPoint y: 194, distance: 14.8
click at [202, 194] on input "suppl" at bounding box center [244, 198] width 85 height 20
type input "log"
click at [191, 240] on input "Logward Status column toggle visibility (hidden)" at bounding box center [190, 240] width 9 height 9
checkbox input "true"
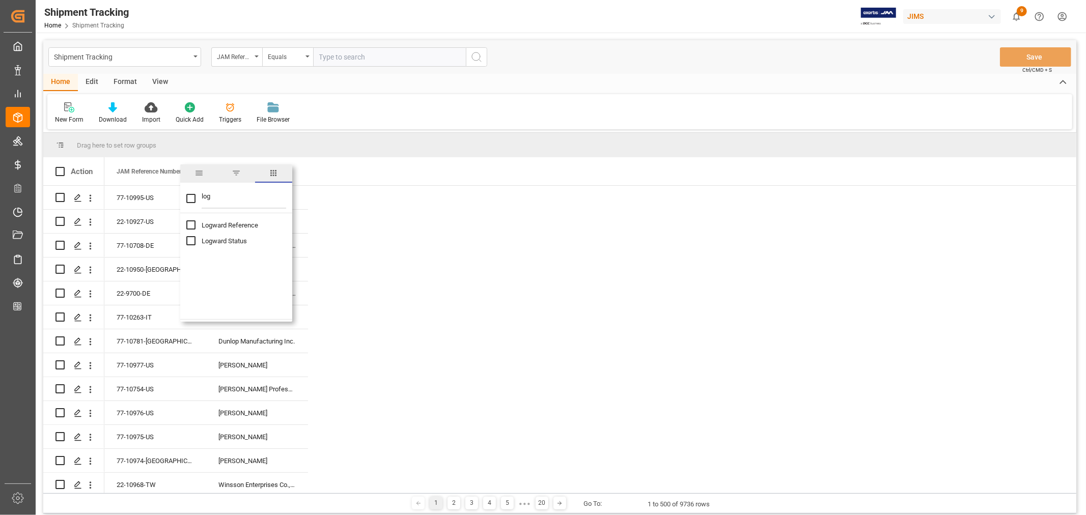
checkbox input "false"
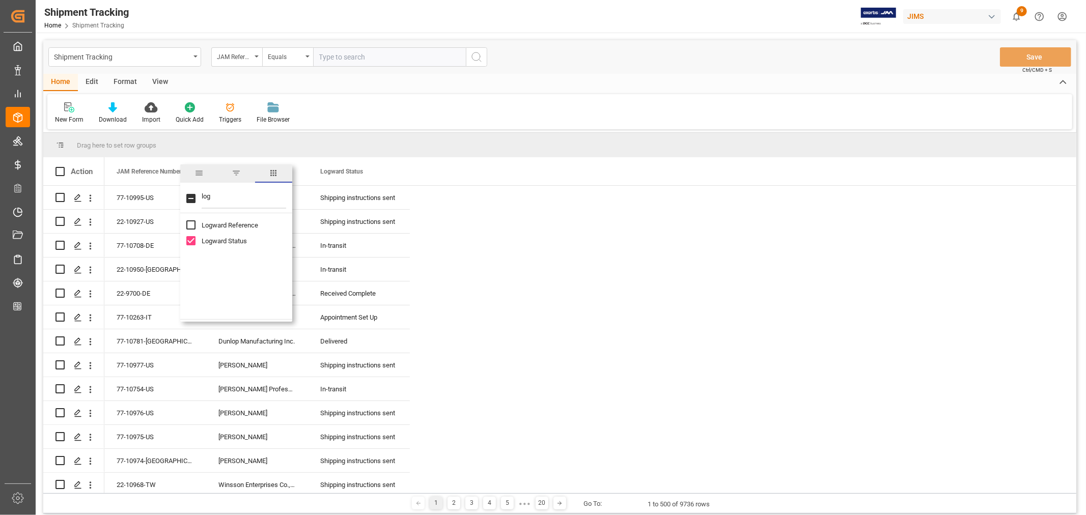
click at [199, 193] on div "log" at bounding box center [236, 199] width 112 height 29
type input "agen"
click at [190, 223] on input "Agent column toggle visibility (hidden)" at bounding box center [190, 224] width 9 height 9
checkbox input "true"
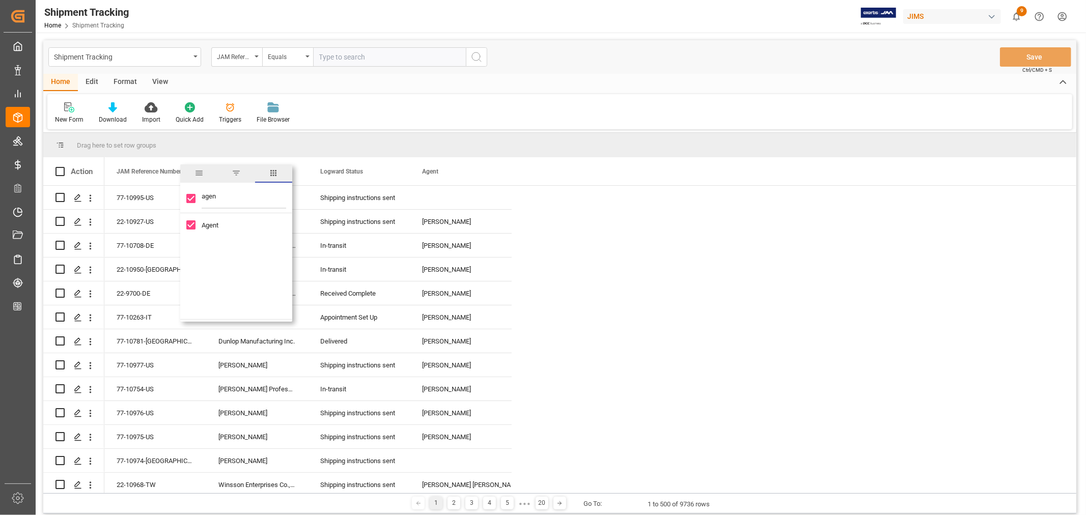
drag, startPoint x: 218, startPoint y: 198, endPoint x: 199, endPoint y: 196, distance: 19.5
click at [199, 196] on div "agen" at bounding box center [236, 199] width 112 height 29
type input "con"
checkbox input "false"
type input "conta"
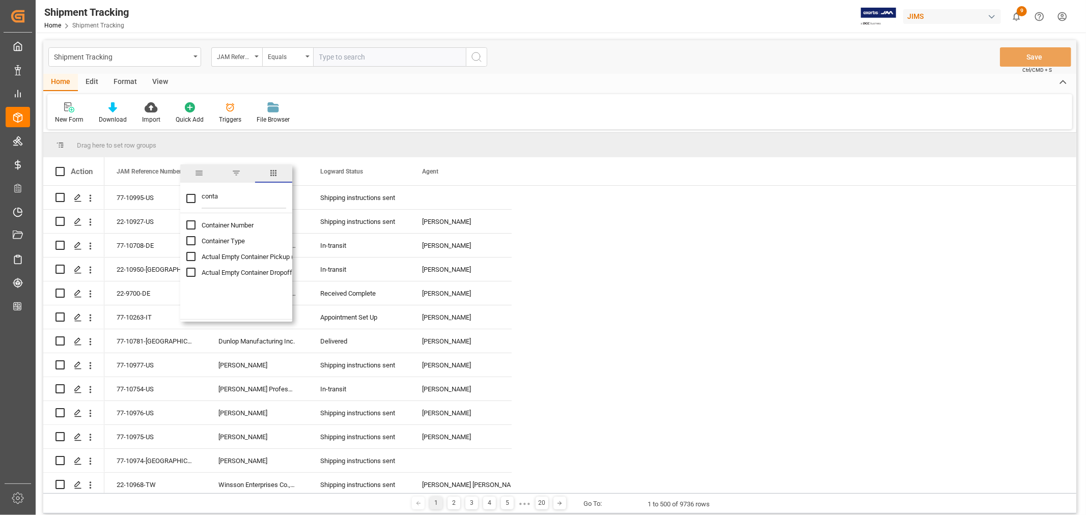
click at [191, 240] on input "Container Type column toggle visibility (hidden)" at bounding box center [190, 240] width 9 height 9
checkbox input "true"
checkbox input "false"
drag, startPoint x: 222, startPoint y: 198, endPoint x: 202, endPoint y: 197, distance: 19.9
click at [202, 197] on input "conta" at bounding box center [244, 198] width 85 height 20
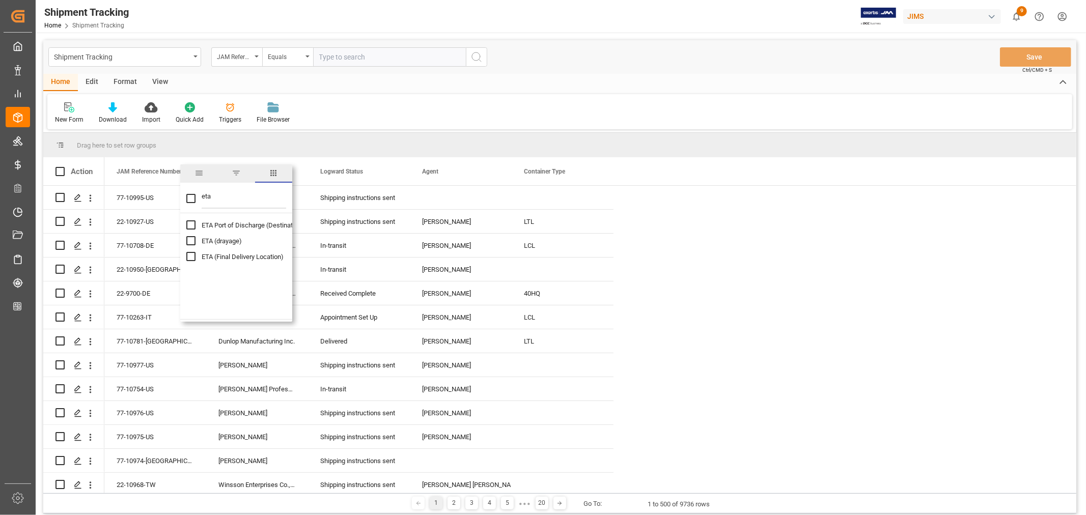
type input "eta"
click at [191, 255] on input "ETA (Final Delivery Location) column toggle visibility (hidden)" at bounding box center [190, 256] width 9 height 9
checkbox input "true"
checkbox input "false"
click at [732, 114] on div "New Form Download Import Quick Add Triggers File Browser" at bounding box center [559, 111] width 1025 height 35
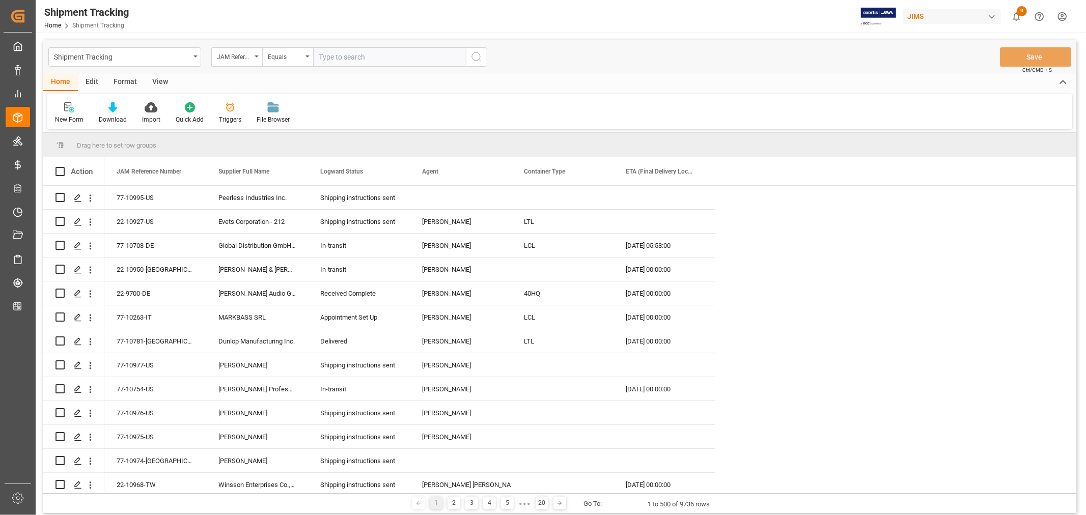
click at [115, 114] on div "Download" at bounding box center [112, 113] width 43 height 22
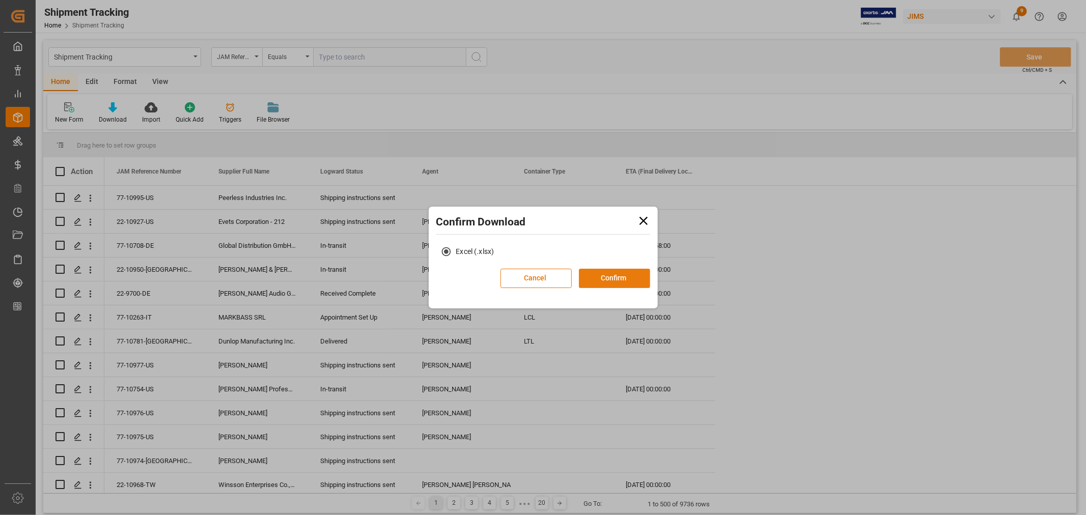
click at [609, 277] on button "Confirm" at bounding box center [614, 278] width 71 height 19
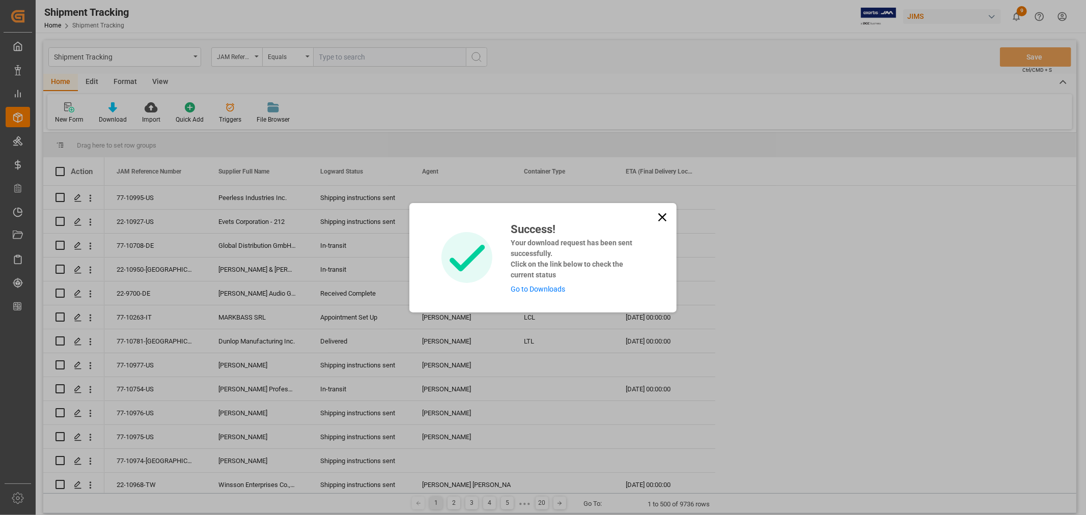
click at [531, 290] on link "Go to Downloads" at bounding box center [538, 289] width 54 height 8
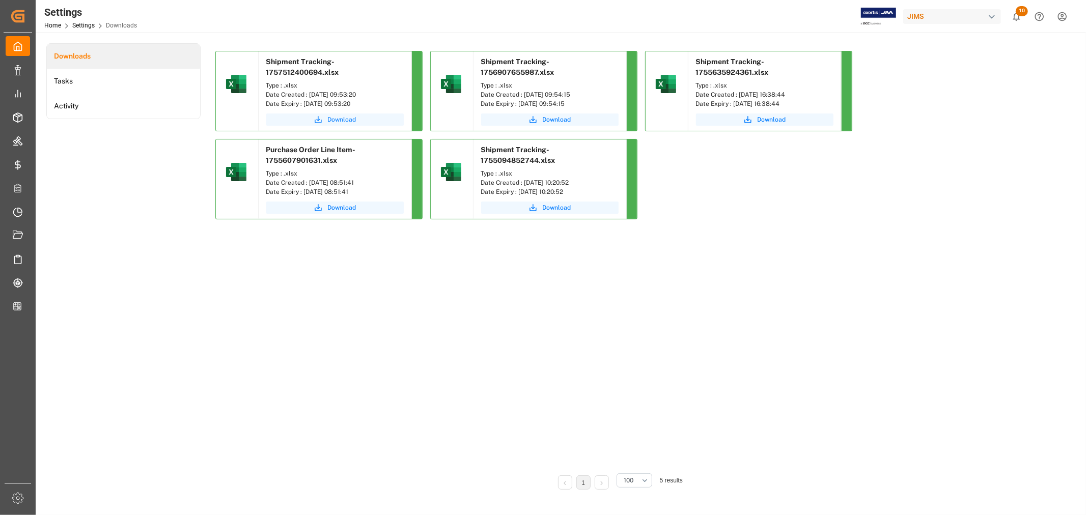
click at [344, 117] on span "Download" at bounding box center [342, 119] width 29 height 9
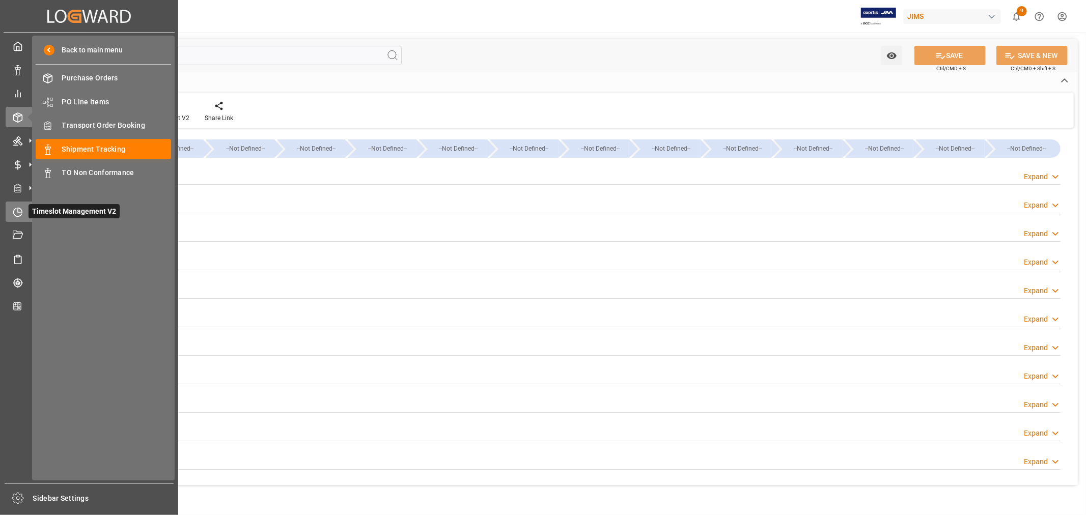
click at [19, 210] on icon at bounding box center [18, 212] width 10 height 10
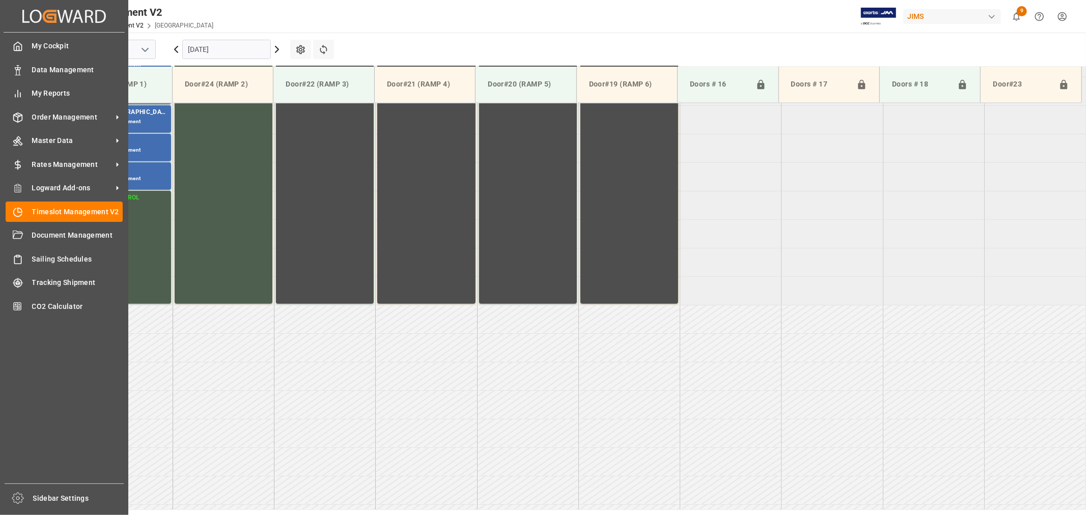
scroll to position [507, 0]
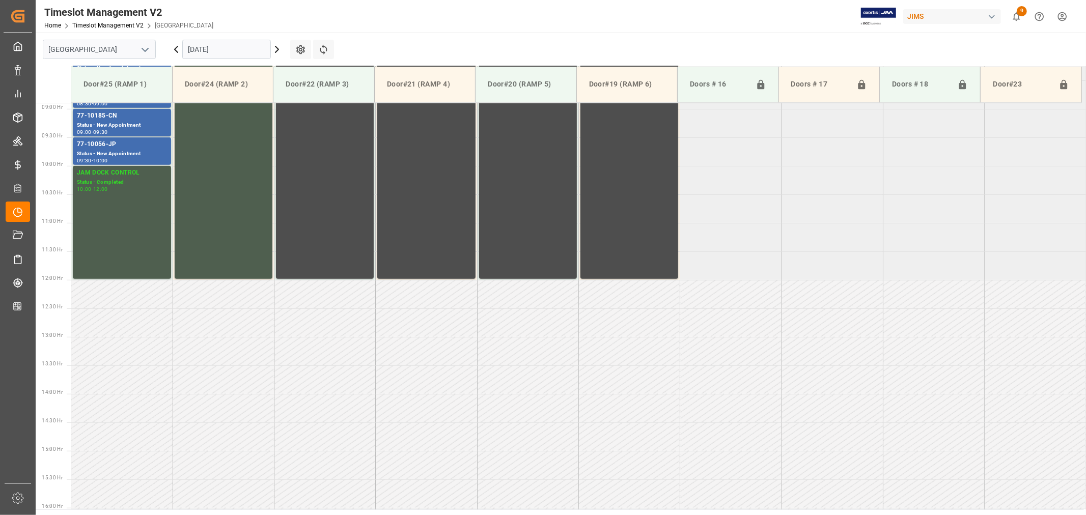
click at [145, 48] on icon "open menu" at bounding box center [145, 50] width 12 height 12
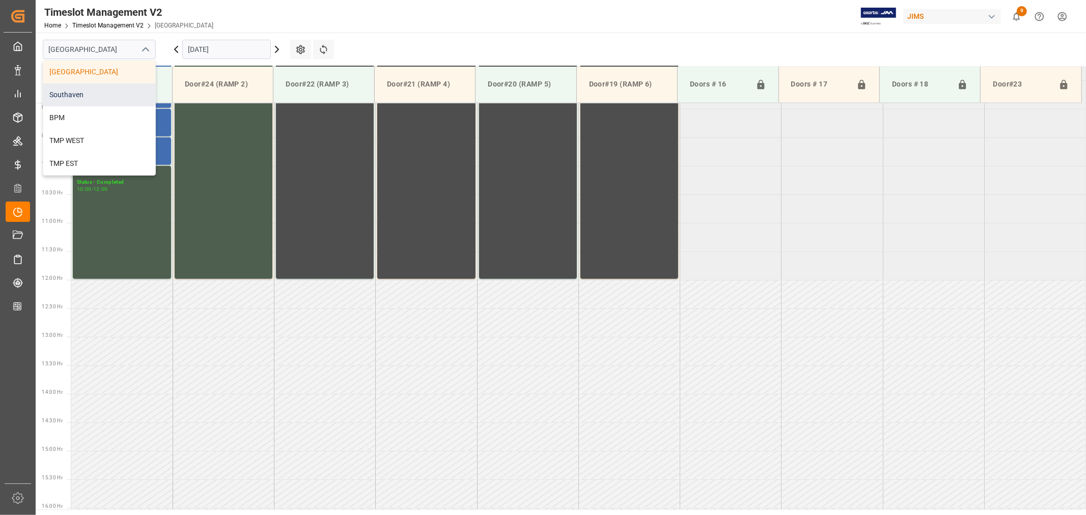
click at [82, 92] on div "Southaven" at bounding box center [99, 95] width 112 height 23
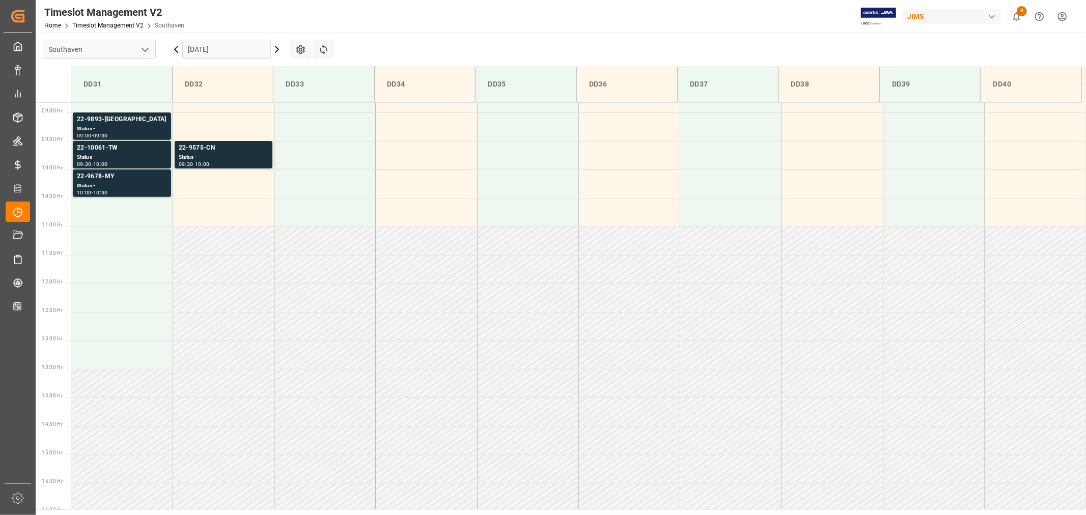
scroll to position [507, 0]
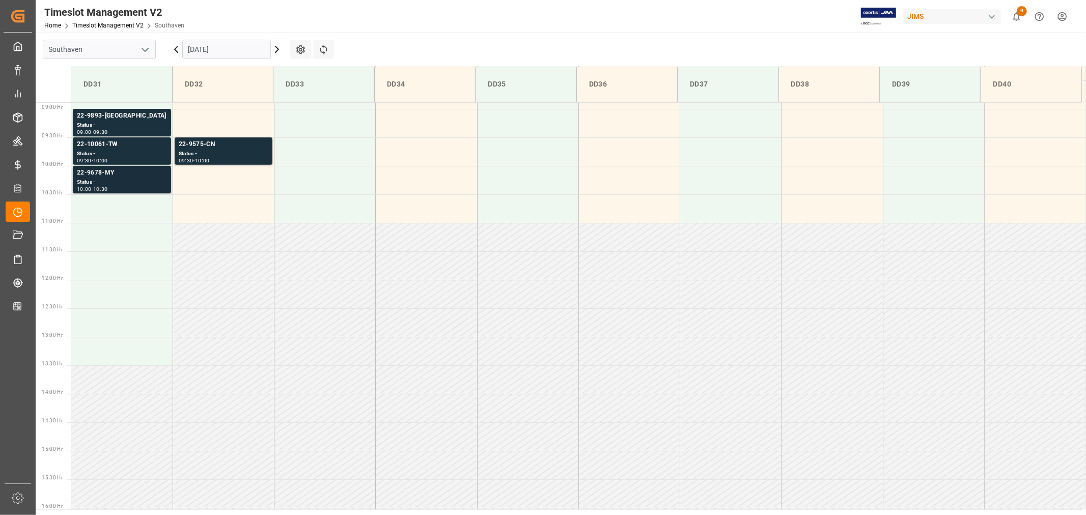
click at [97, 174] on div "22-9678-MY" at bounding box center [122, 173] width 90 height 10
click at [198, 143] on div "22-9575-CN" at bounding box center [224, 145] width 90 height 10
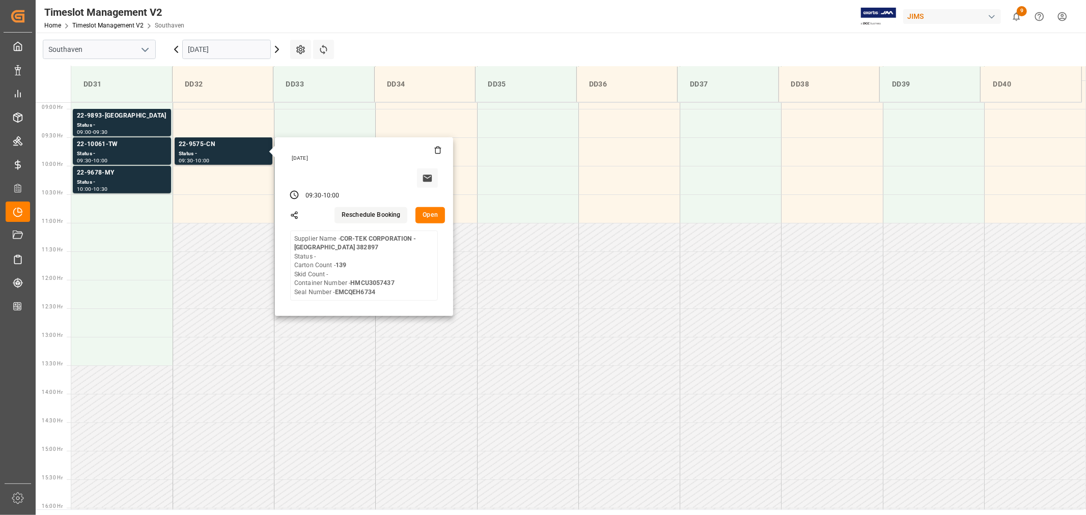
click at [234, 49] on input "09-10-2025" at bounding box center [226, 49] width 89 height 19
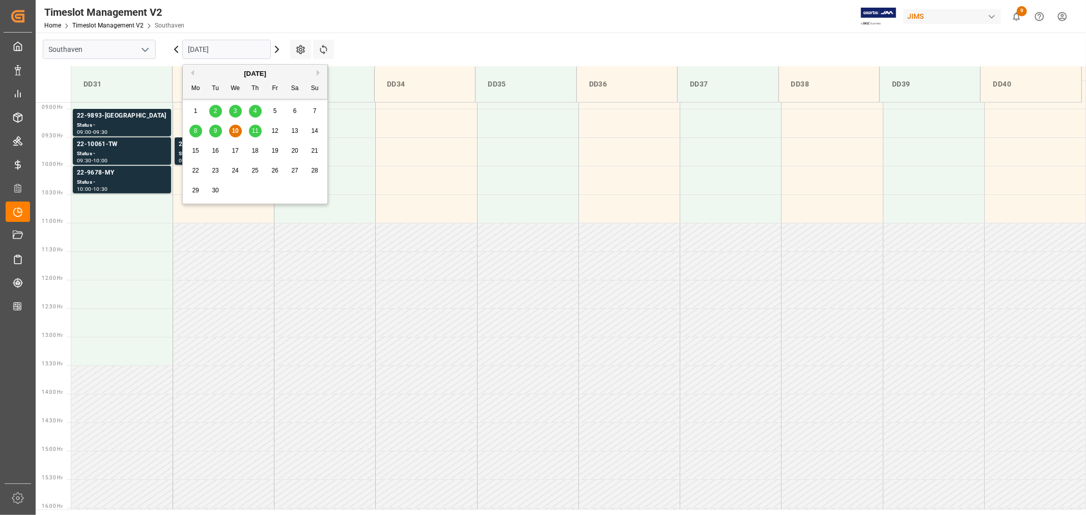
click at [255, 128] on span "11" at bounding box center [255, 130] width 7 height 7
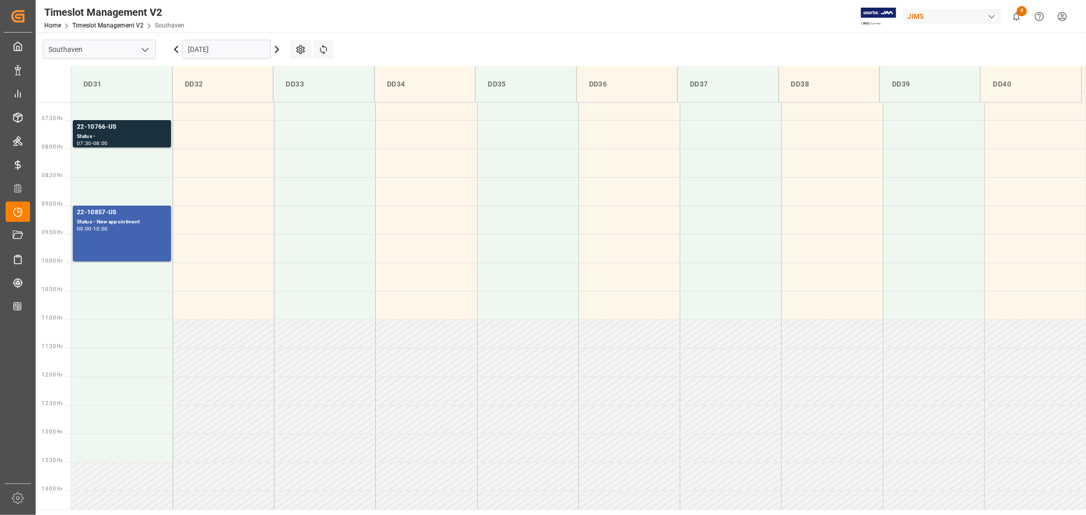
scroll to position [337, 0]
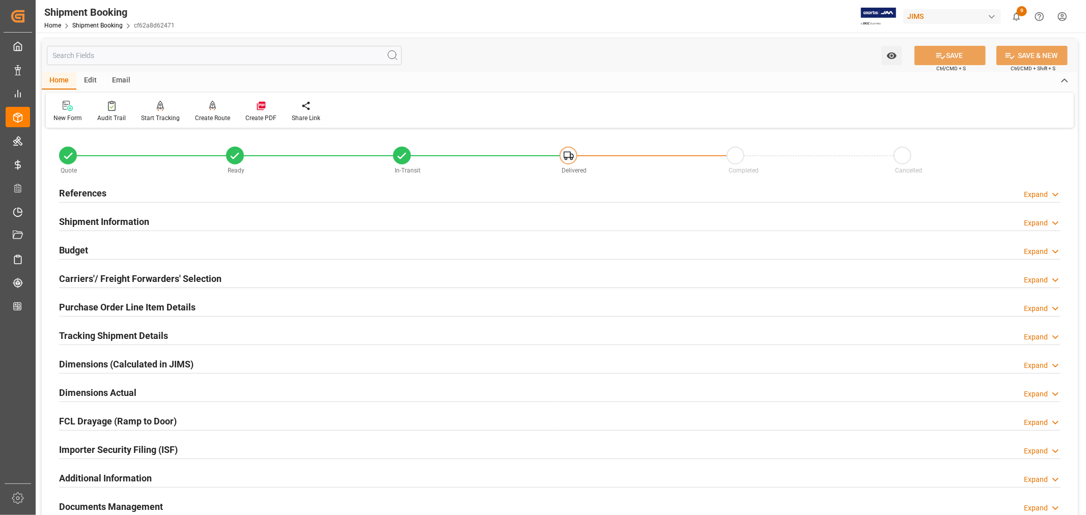
click at [91, 335] on h2 "Tracking Shipment Details" at bounding box center [113, 336] width 109 height 14
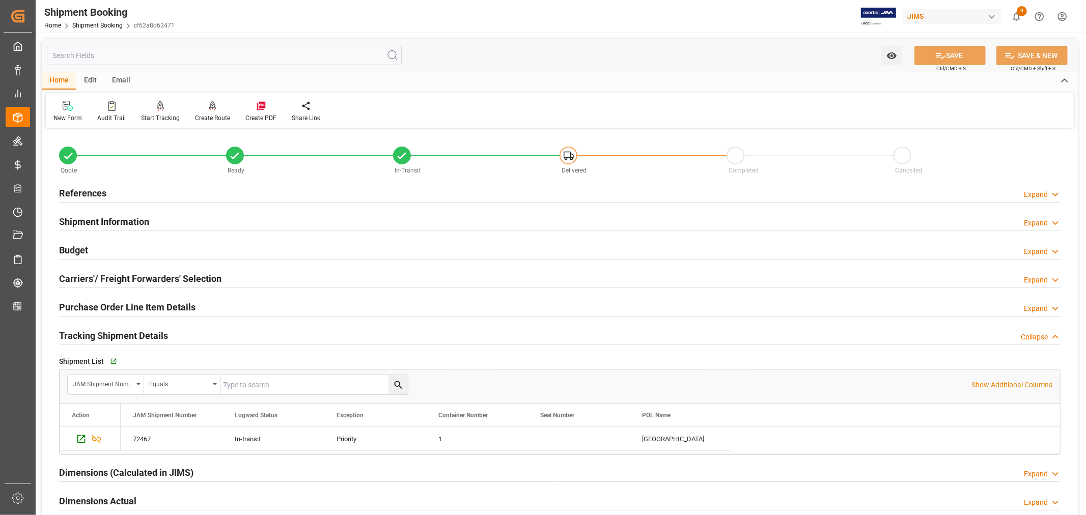
click at [91, 335] on h2 "Tracking Shipment Details" at bounding box center [113, 336] width 109 height 14
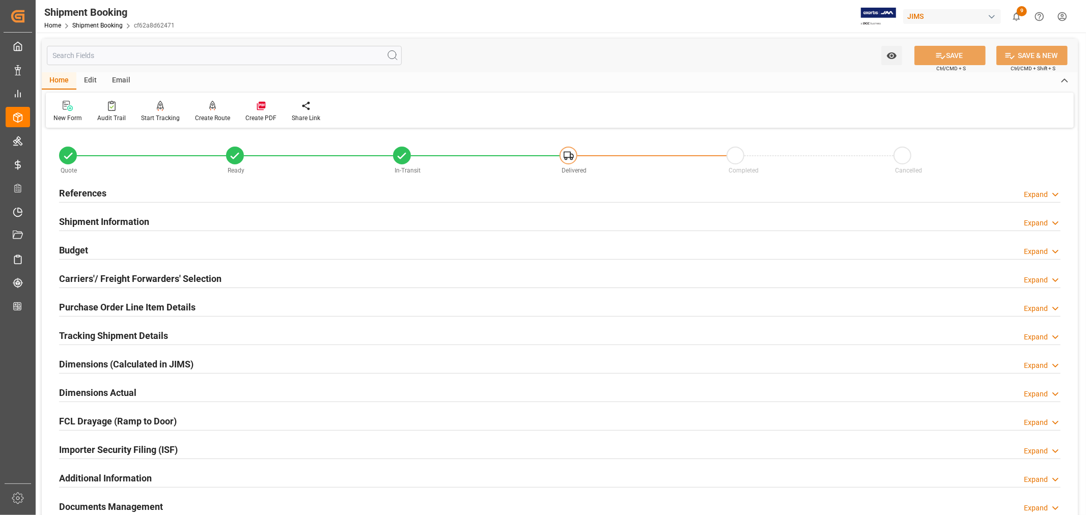
click at [74, 191] on h2 "References" at bounding box center [82, 193] width 47 height 14
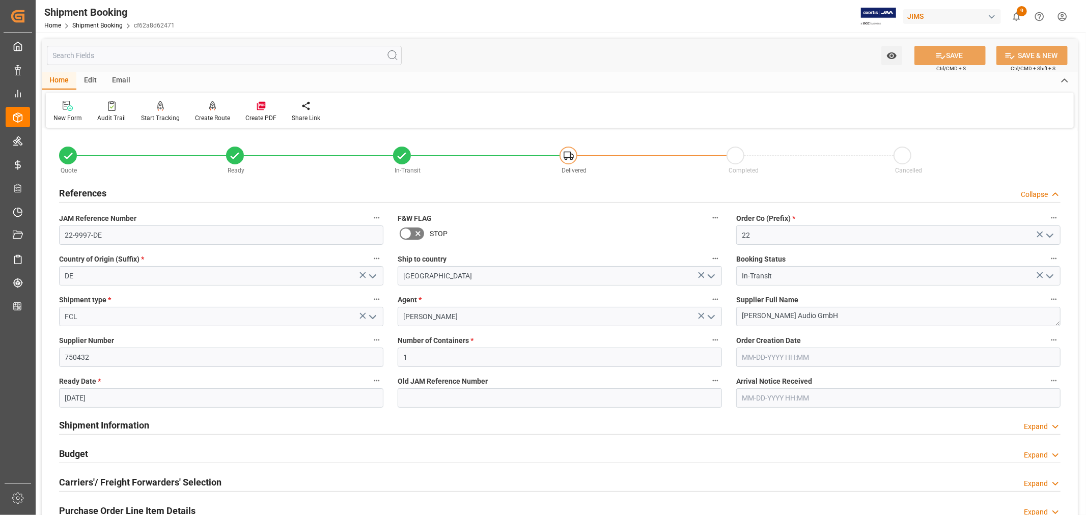
click at [74, 191] on h2 "References" at bounding box center [82, 193] width 47 height 14
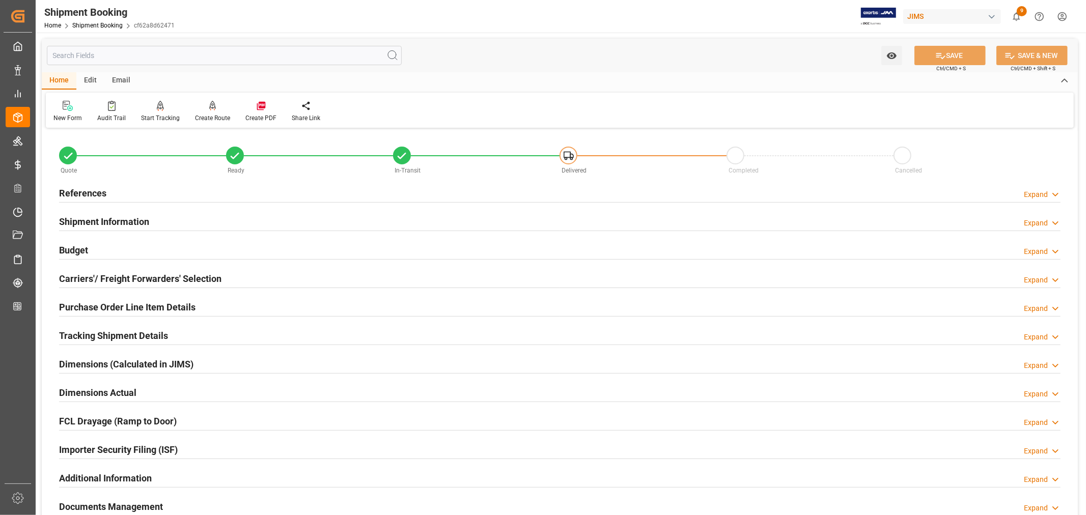
click at [94, 196] on h2 "References" at bounding box center [82, 193] width 47 height 14
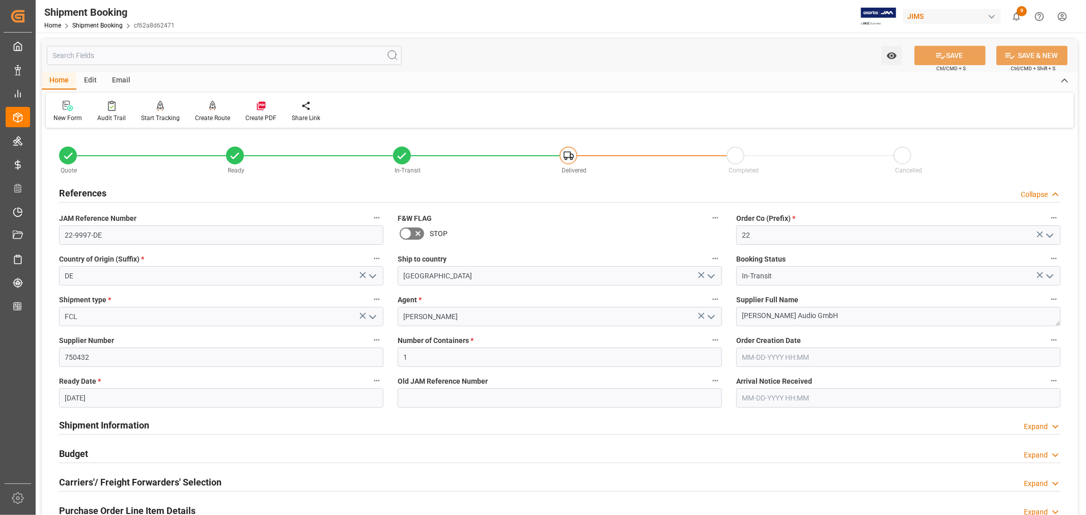
click at [94, 196] on h2 "References" at bounding box center [82, 193] width 47 height 14
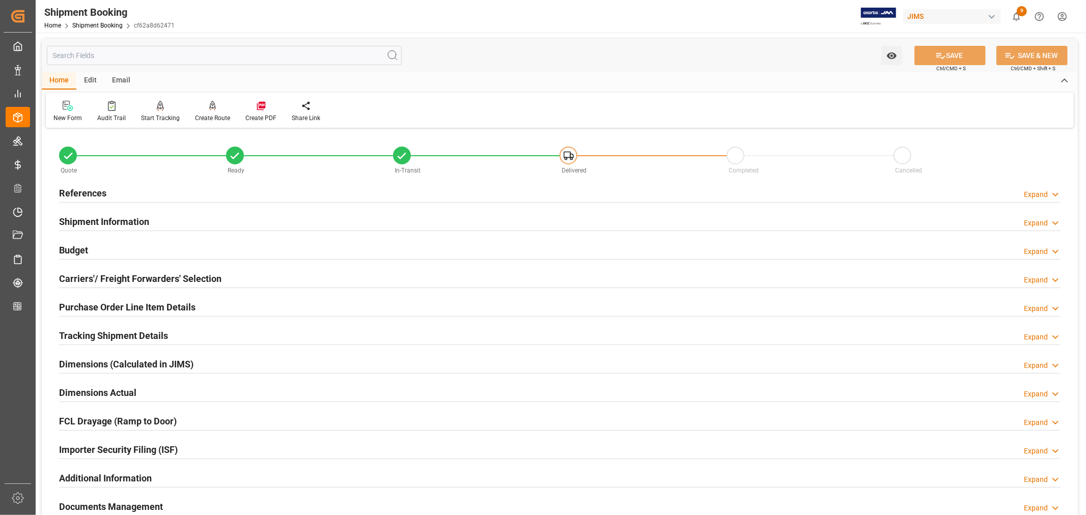
click at [111, 333] on h2 "Tracking Shipment Details" at bounding box center [113, 336] width 109 height 14
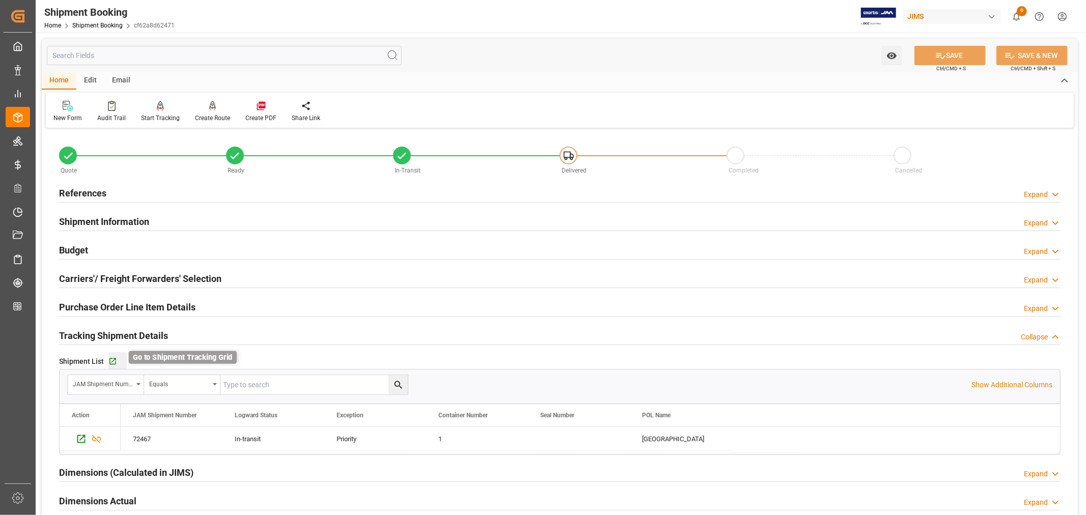
click at [111, 358] on icon "button" at bounding box center [112, 361] width 9 height 9
click at [105, 28] on link "Shipment Booking" at bounding box center [97, 25] width 50 height 7
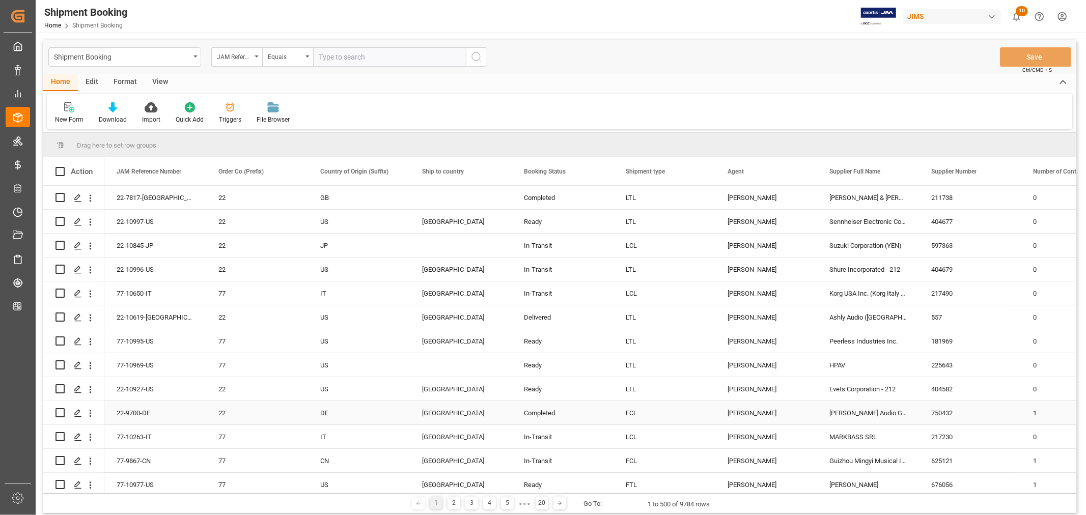
click at [745, 409] on div "[PERSON_NAME]" at bounding box center [766, 413] width 77 height 23
click at [800, 172] on span at bounding box center [800, 171] width 9 height 9
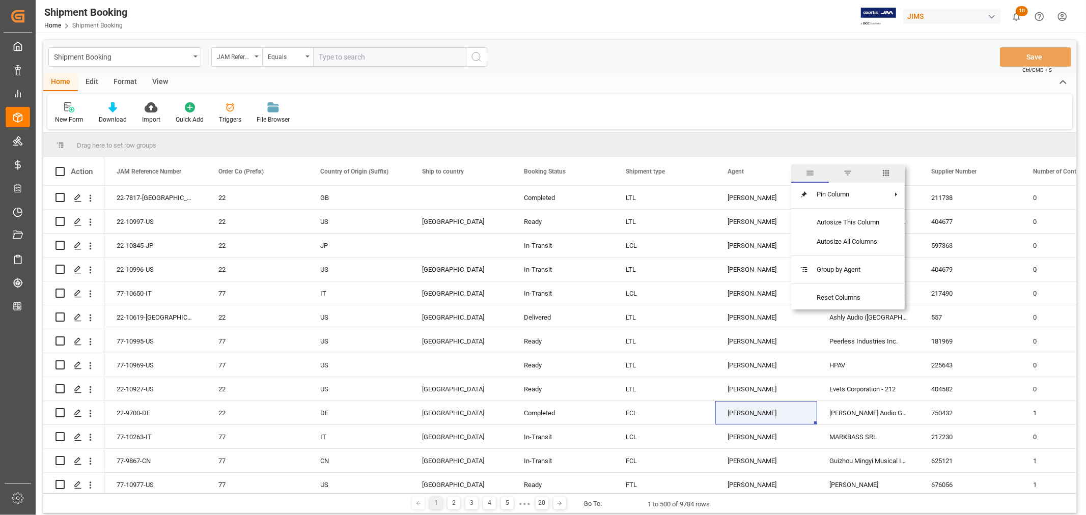
click at [850, 174] on span "filter" at bounding box center [847, 173] width 9 height 9
type input "[PERSON_NAME]"
click at [855, 257] on button "Apply" at bounding box center [860, 258] width 19 height 10
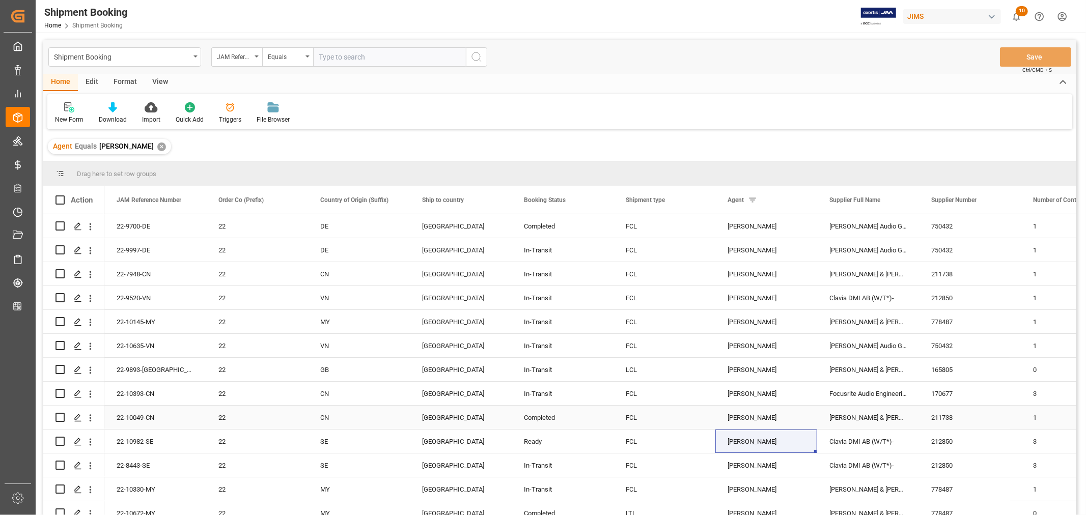
click at [842, 418] on div "[PERSON_NAME] & [PERSON_NAME] (US funds China)(W/T*)-" at bounding box center [868, 417] width 102 height 23
click at [904, 199] on span at bounding box center [902, 200] width 9 height 9
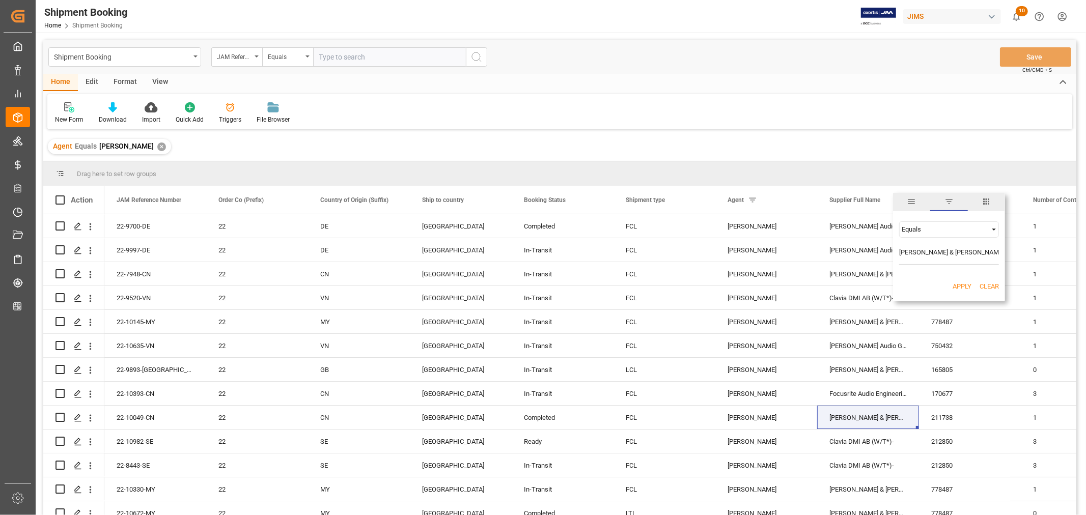
scroll to position [0, 13]
type input "[PERSON_NAME] & [PERSON_NAME] (US funds China)(W/T*)-"
click at [963, 285] on button "Apply" at bounding box center [962, 287] width 19 height 10
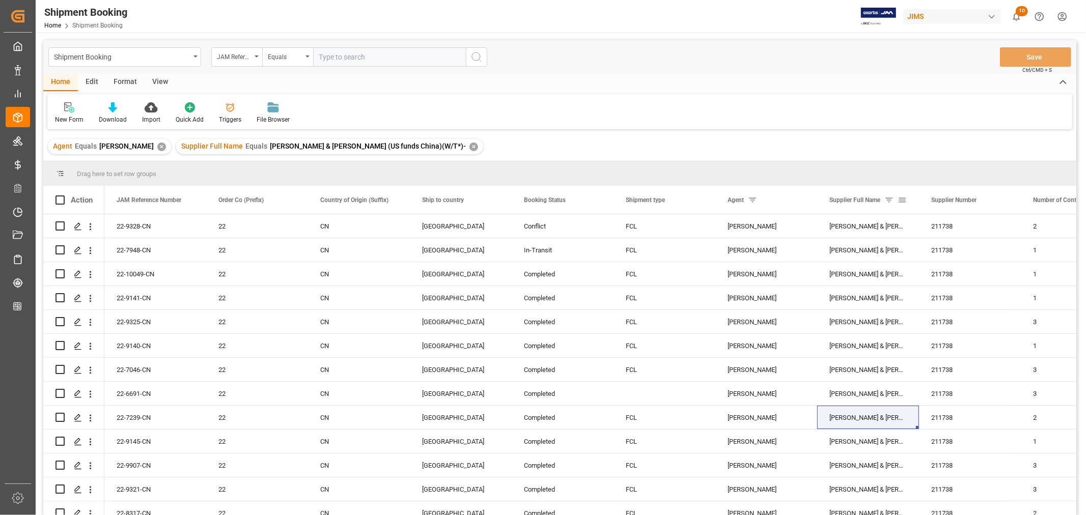
click at [890, 201] on span at bounding box center [888, 200] width 9 height 9
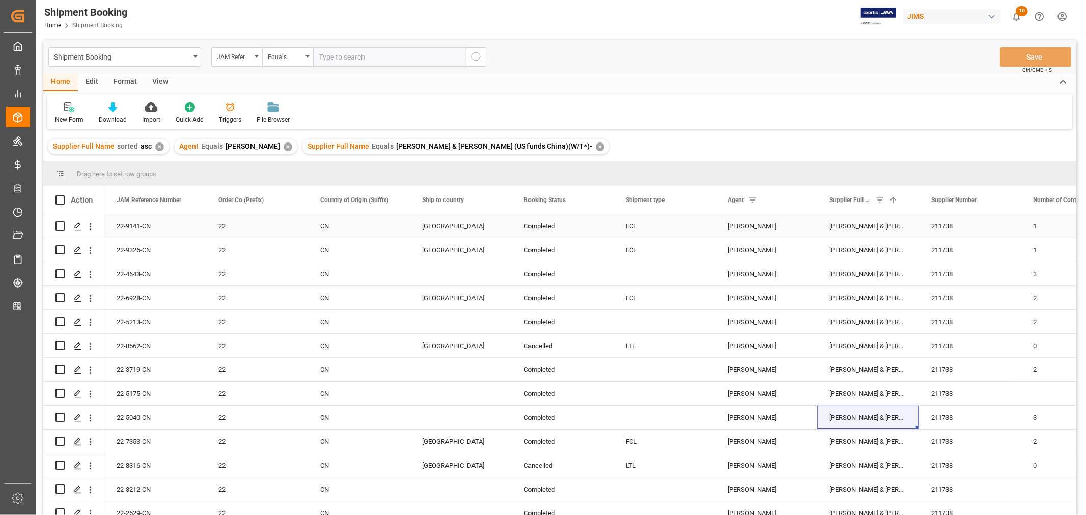
click at [858, 226] on div "[PERSON_NAME] & [PERSON_NAME] (US funds China)(W/T*)-" at bounding box center [868, 225] width 102 height 23
click at [877, 199] on span at bounding box center [879, 200] width 9 height 9
click at [899, 199] on span at bounding box center [902, 200] width 9 height 9
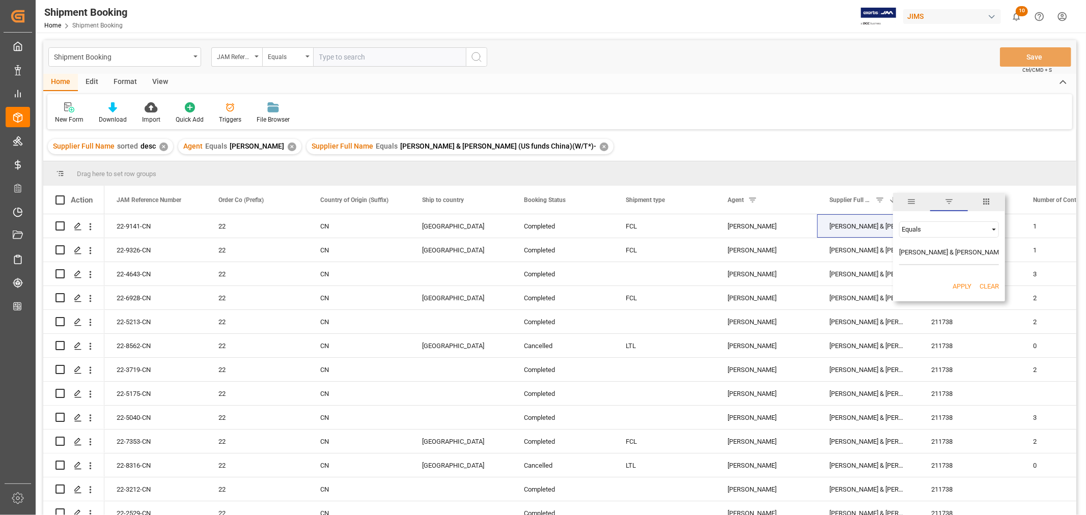
scroll to position [0, 13]
click at [994, 227] on span "Filtering operator" at bounding box center [993, 229] width 9 height 9
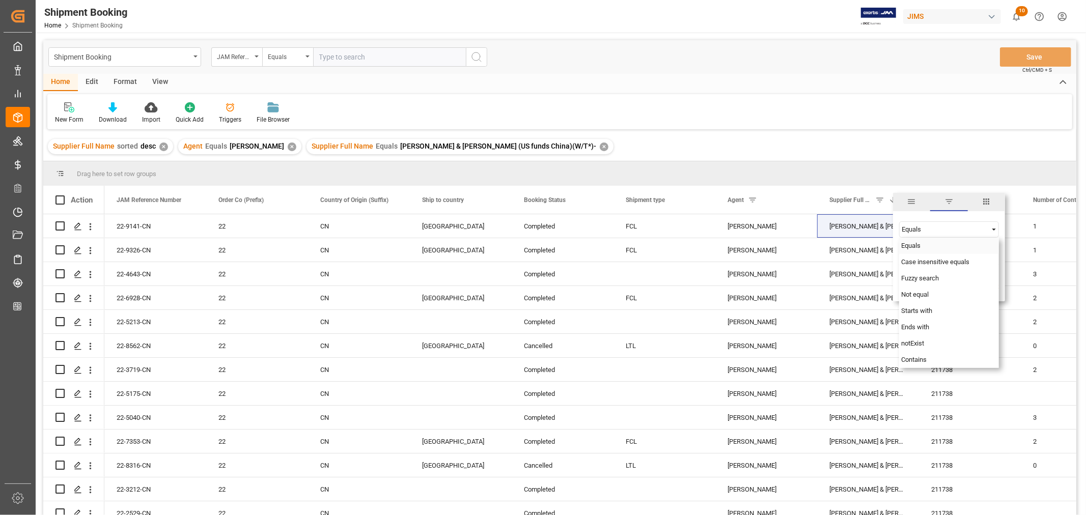
scroll to position [0, 0]
click at [924, 279] on span "Fuzzy search" at bounding box center [920, 278] width 38 height 8
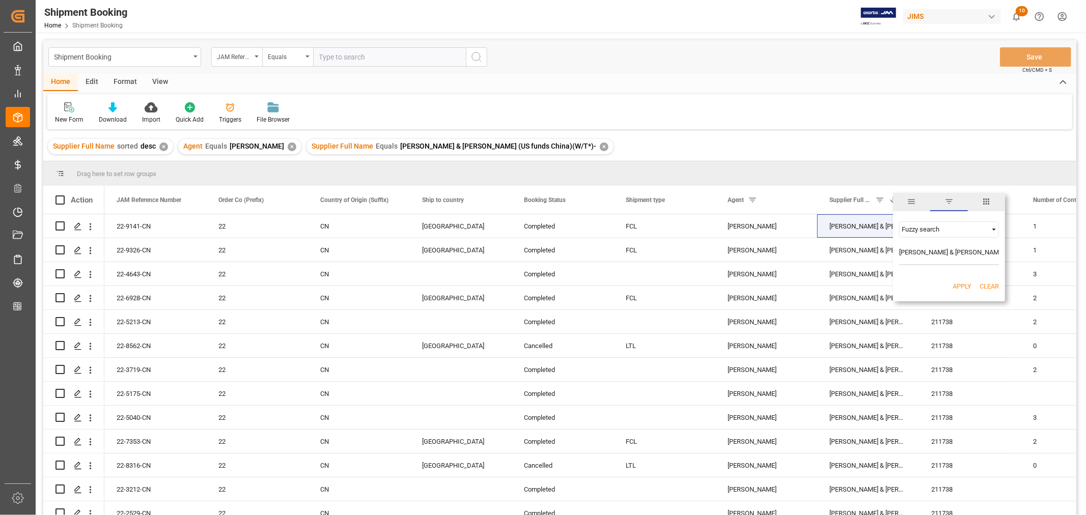
click at [945, 248] on input "Allen & Heath (US funds China)(W/T*)-" at bounding box center [949, 255] width 100 height 20
click at [996, 251] on input "Allen & Heath (US funds China)(W/T*)-" at bounding box center [949, 255] width 100 height 20
type input "Allen & Heath"
click at [965, 283] on button "Apply" at bounding box center [962, 287] width 19 height 10
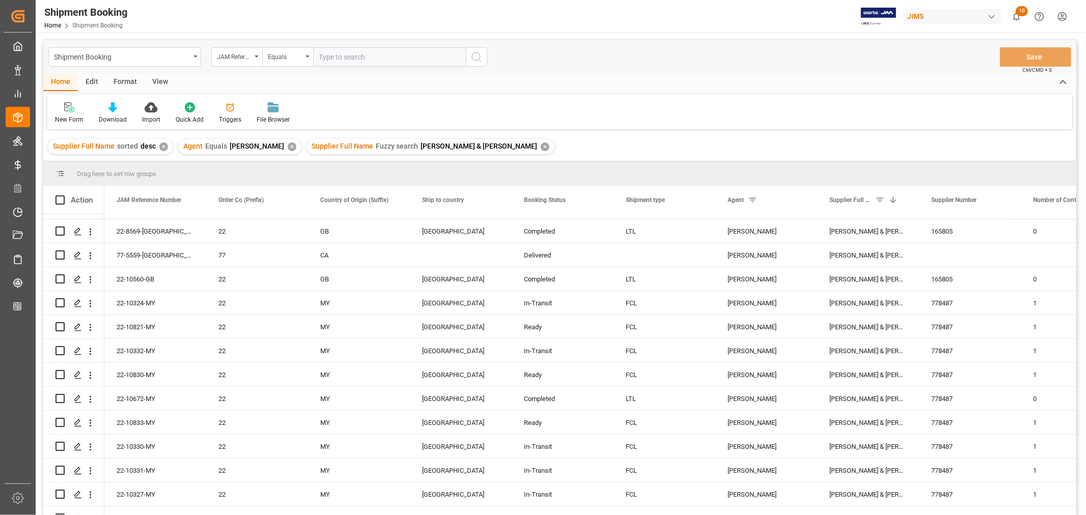
scroll to position [566, 0]
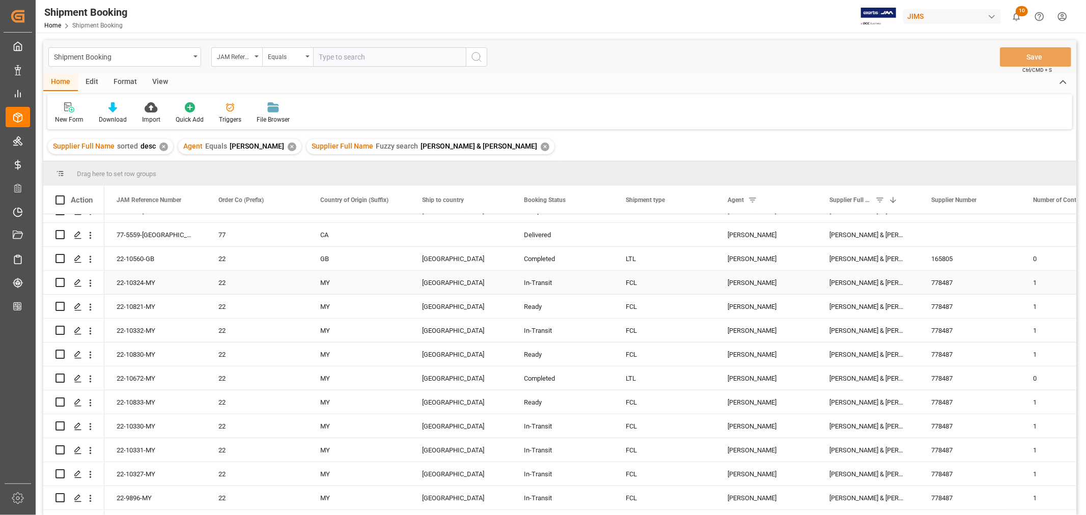
click at [874, 284] on div "Allen & Heath (US funds Malaysia) (W/T*)" at bounding box center [868, 282] width 102 height 23
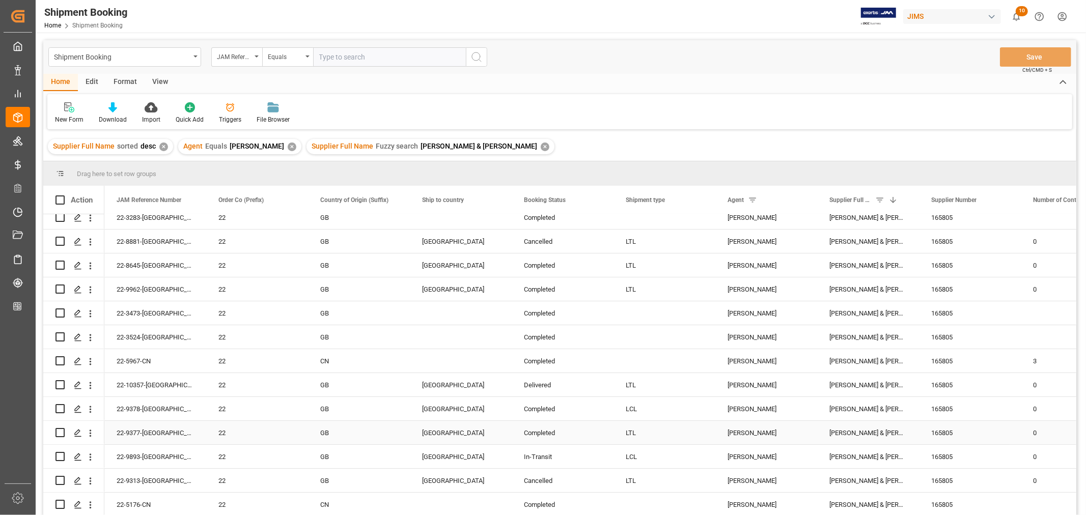
scroll to position [0, 0]
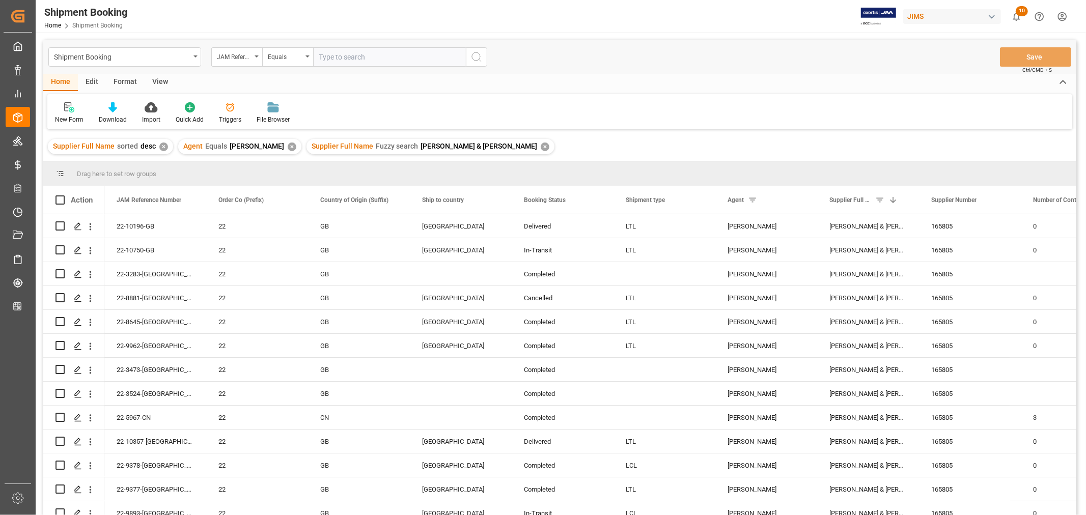
click at [541, 144] on div "✕" at bounding box center [545, 147] width 9 height 9
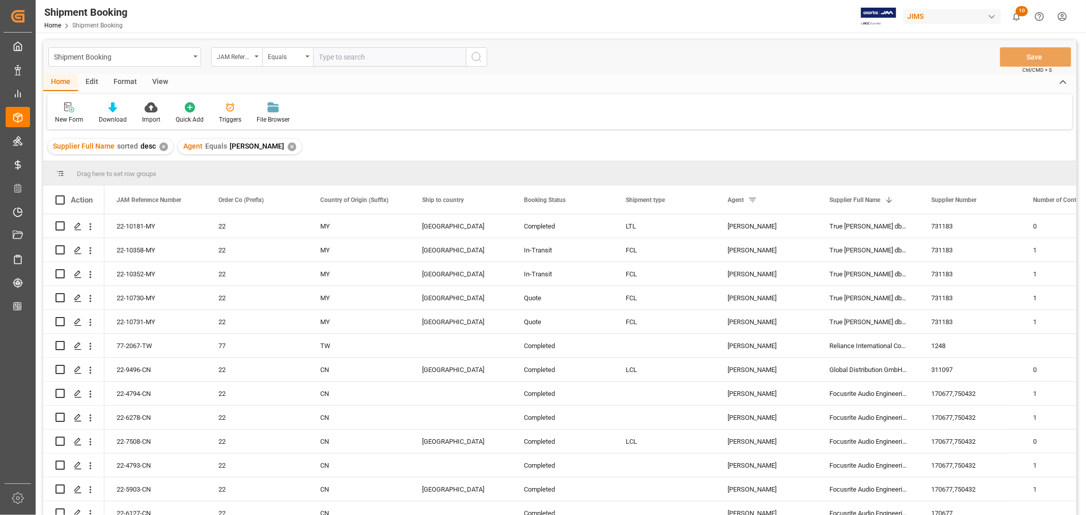
click at [288, 145] on div "✕" at bounding box center [292, 147] width 9 height 9
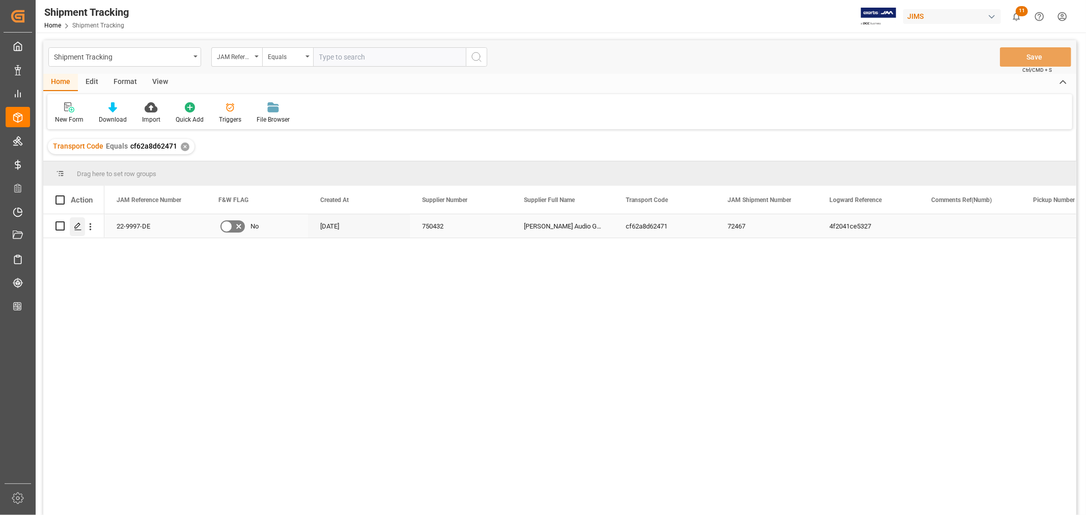
click at [78, 227] on icon "Press SPACE to select this row." at bounding box center [78, 227] width 8 height 8
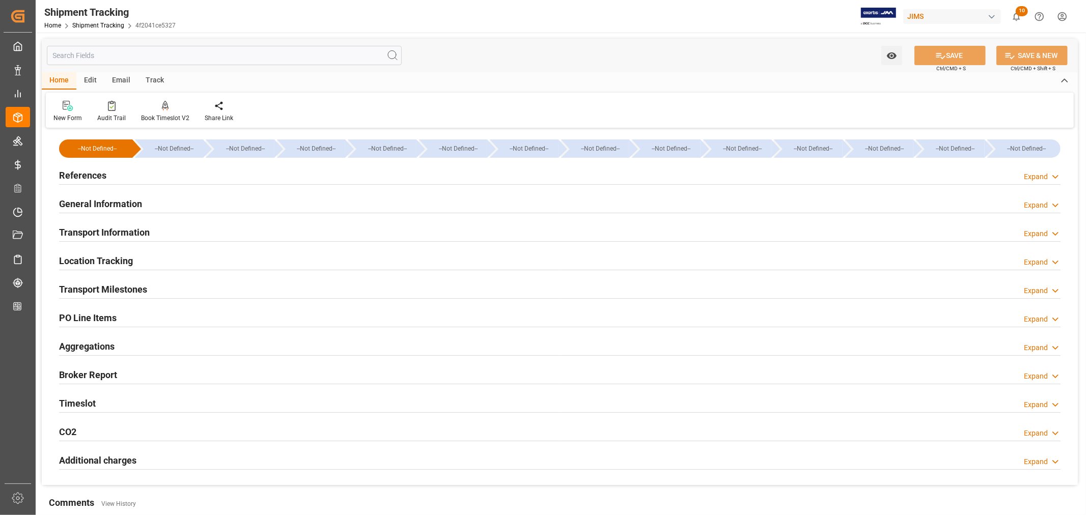
type input "08-04-2025 00:00"
type input "08-08-2025 00:00"
type input "08-13-2025"
type input "08-17-2025 00:00"
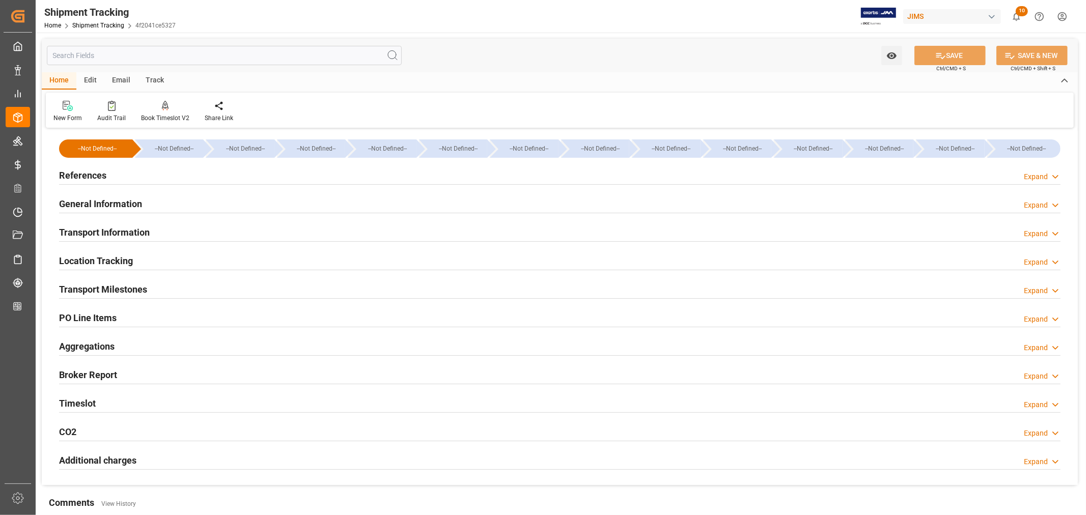
type input "09-04-2025"
type input "09-18-2025 11:59"
click at [120, 286] on h2 "Transport Milestones" at bounding box center [103, 290] width 88 height 14
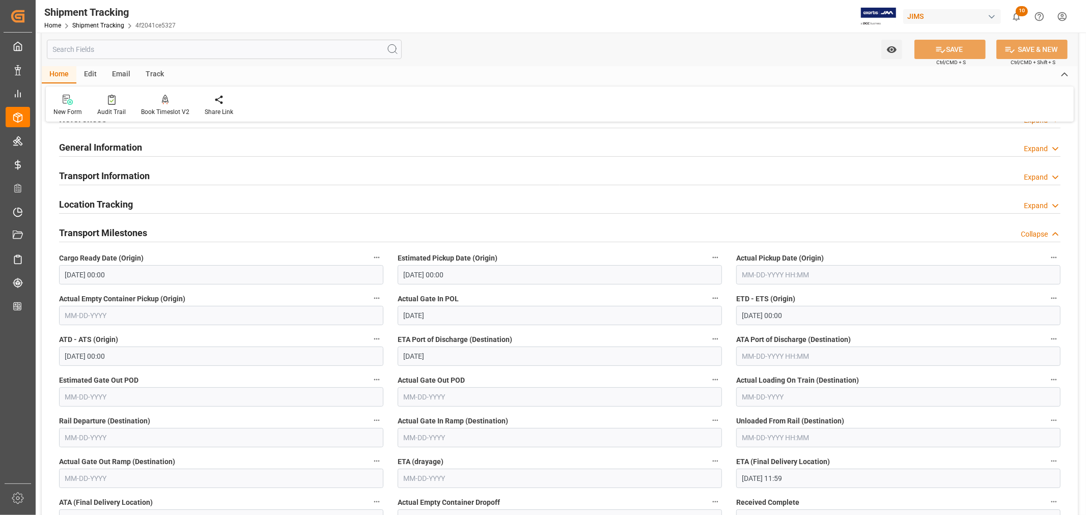
scroll to position [113, 0]
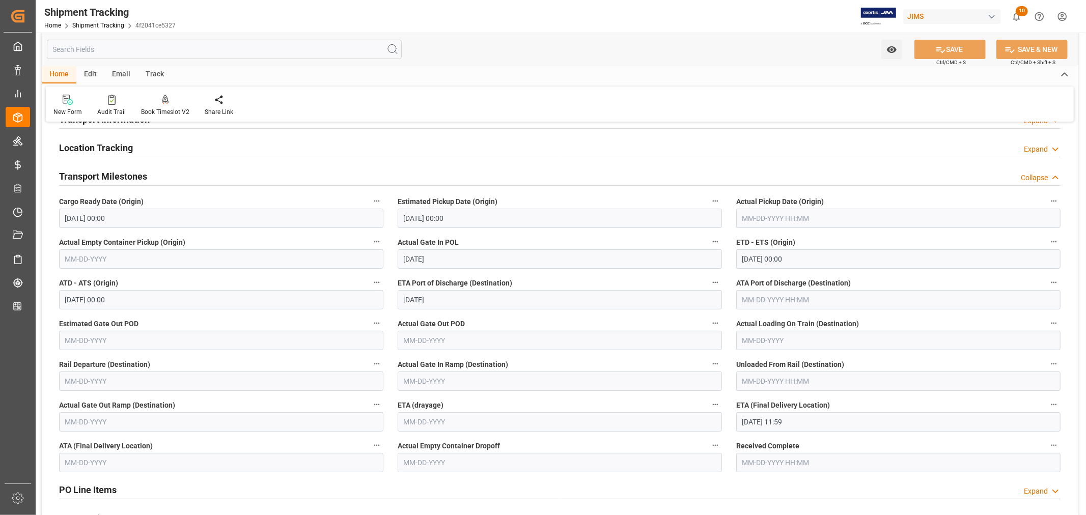
click at [763, 301] on input "text" at bounding box center [898, 299] width 324 height 19
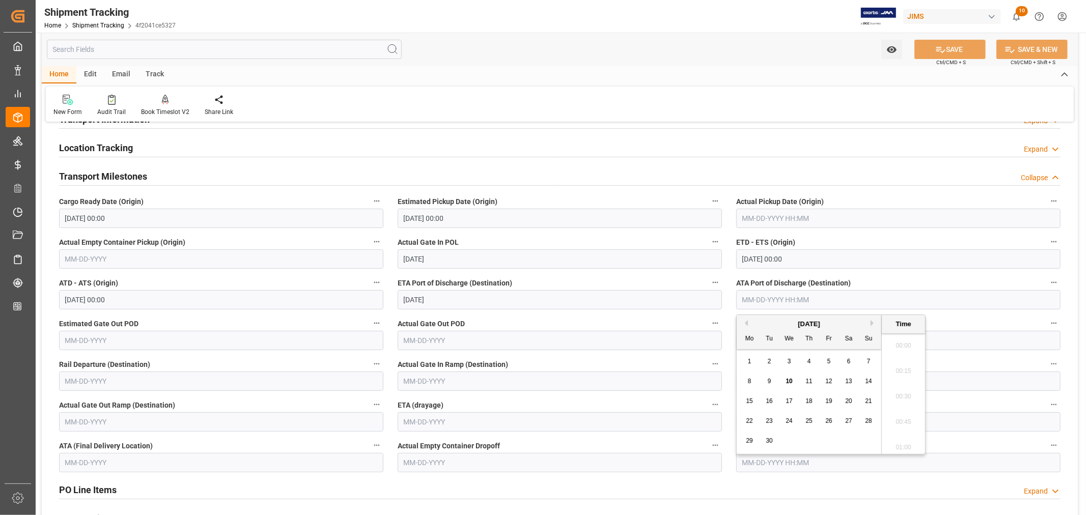
scroll to position [970, 0]
click at [548, 301] on input "[DATE]" at bounding box center [560, 299] width 324 height 19
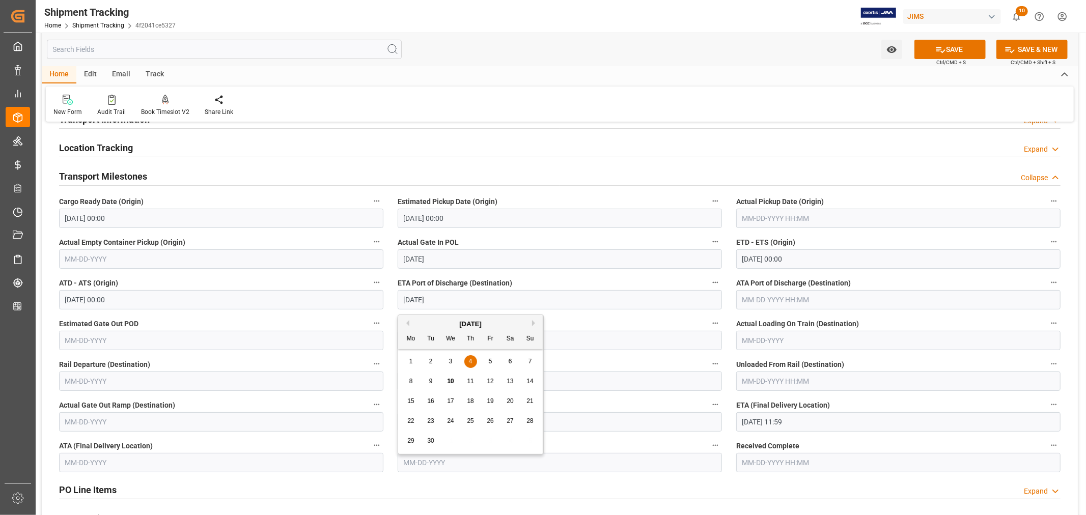
click at [551, 280] on label "ETA Port of Discharge (Destination)" at bounding box center [560, 283] width 324 height 14
click at [709, 280] on button "ETA Port of Discharge (Destination)" at bounding box center [715, 282] width 13 height 13
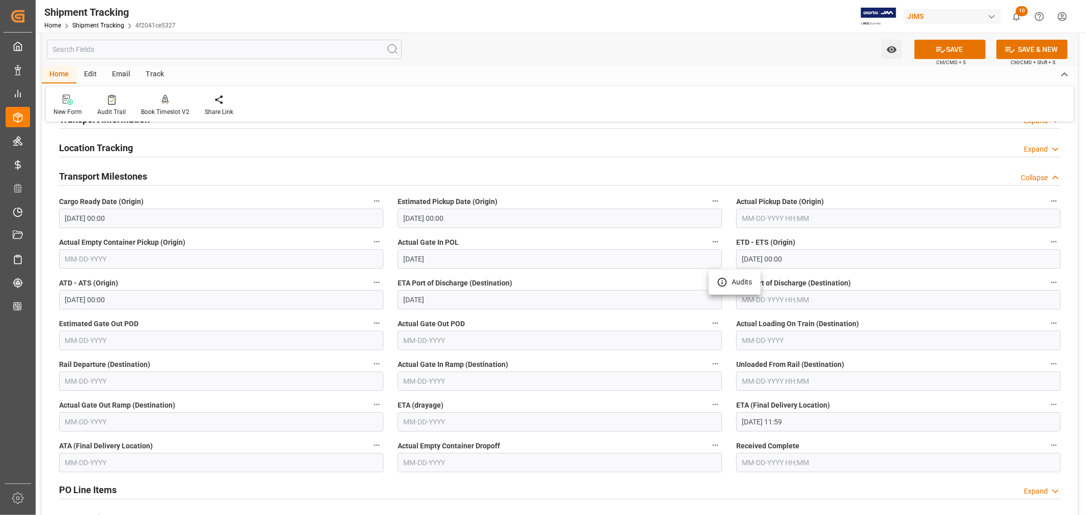
click at [885, 278] on div at bounding box center [543, 257] width 1086 height 515
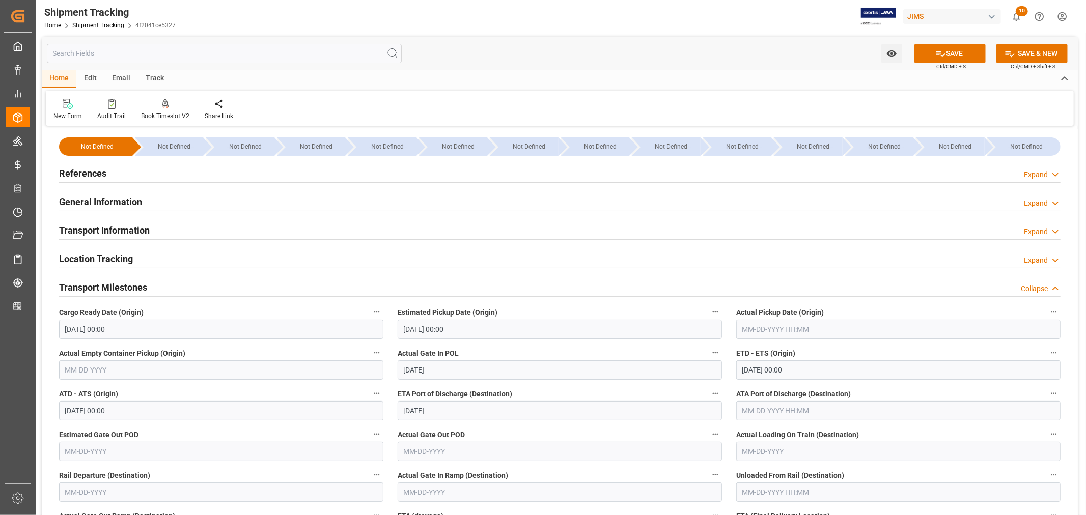
scroll to position [0, 0]
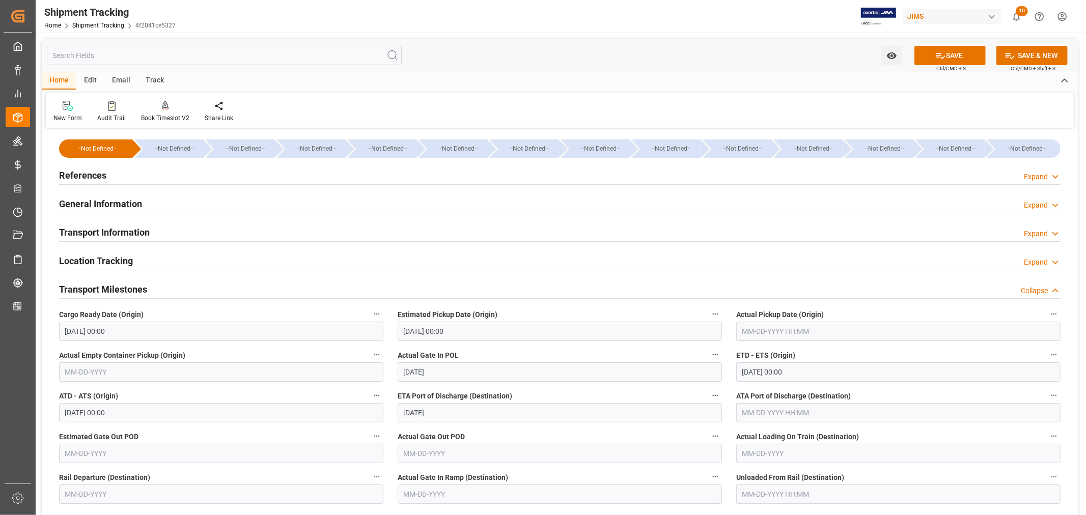
click at [126, 232] on h2 "Transport Information" at bounding box center [104, 233] width 91 height 14
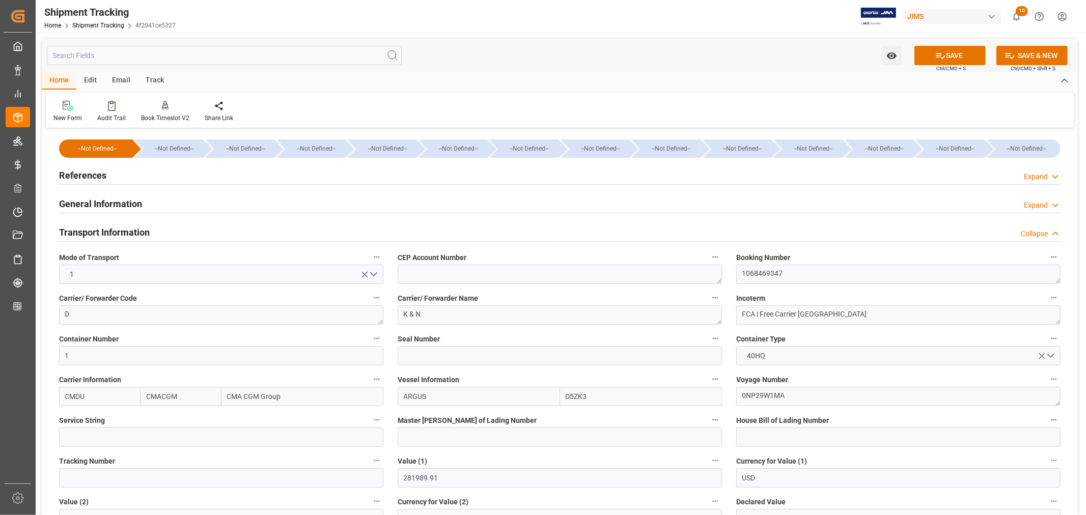
click at [136, 231] on h2 "Transport Information" at bounding box center [104, 233] width 91 height 14
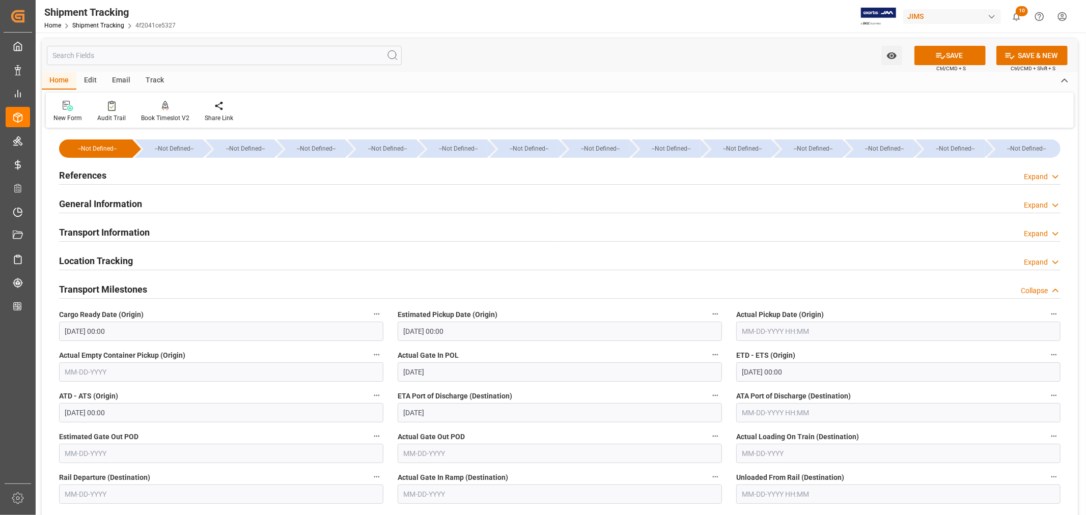
click at [135, 230] on h2 "Transport Information" at bounding box center [104, 233] width 91 height 14
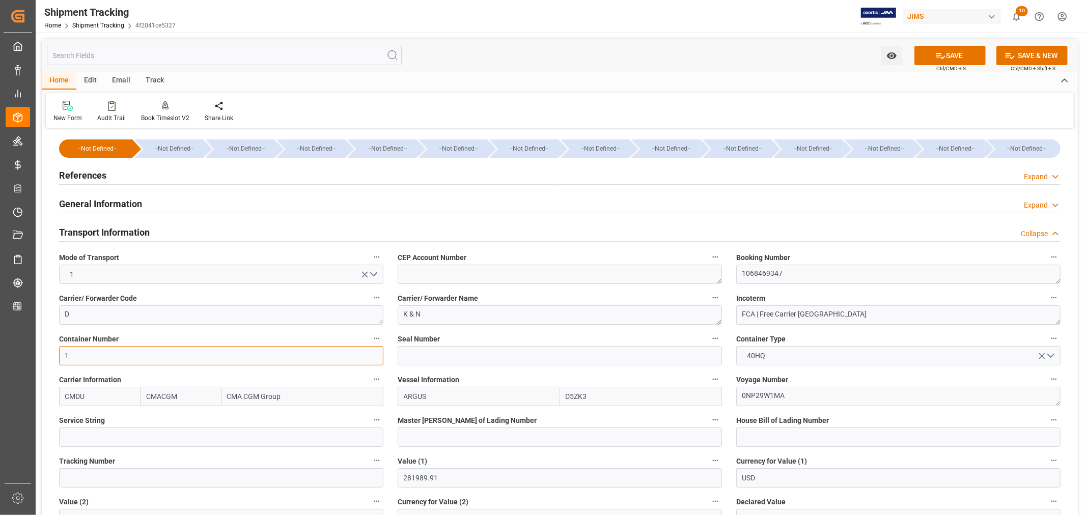
drag, startPoint x: 70, startPoint y: 357, endPoint x: 60, endPoint y: 359, distance: 9.8
click at [60, 359] on input "1" at bounding box center [221, 355] width 324 height 19
paste input "TCNU3106136"
type input "TCNU3106136"
click at [424, 354] on input at bounding box center [560, 355] width 324 height 19
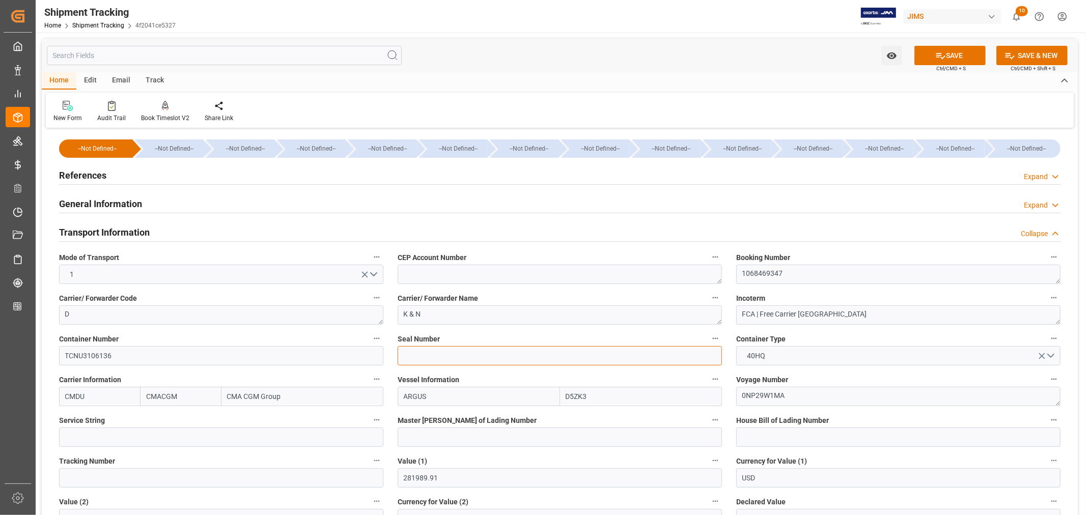
paste input "K514375"
type input "K514375"
click at [946, 55] on button "SAVE" at bounding box center [949, 55] width 71 height 19
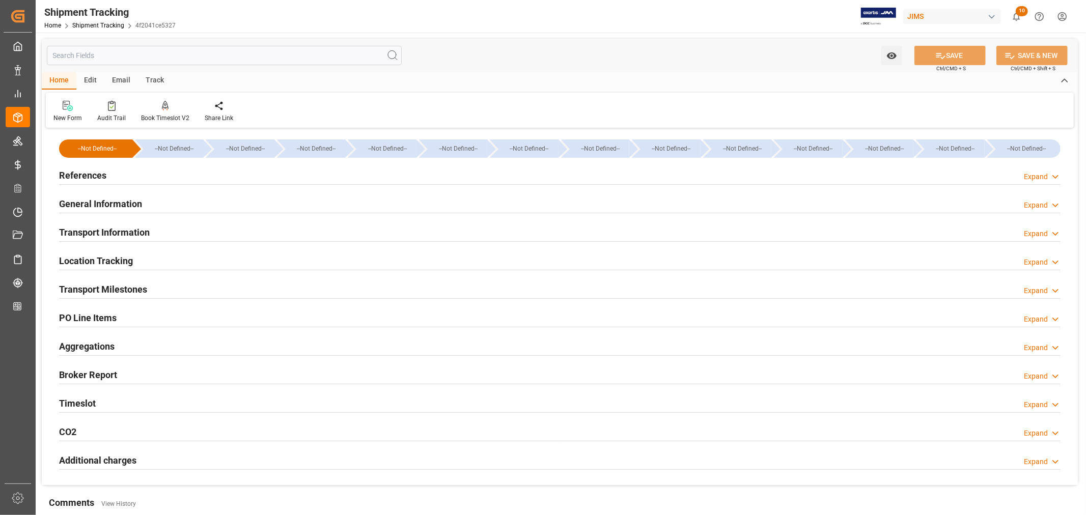
click at [115, 232] on h2 "Transport Information" at bounding box center [104, 233] width 91 height 14
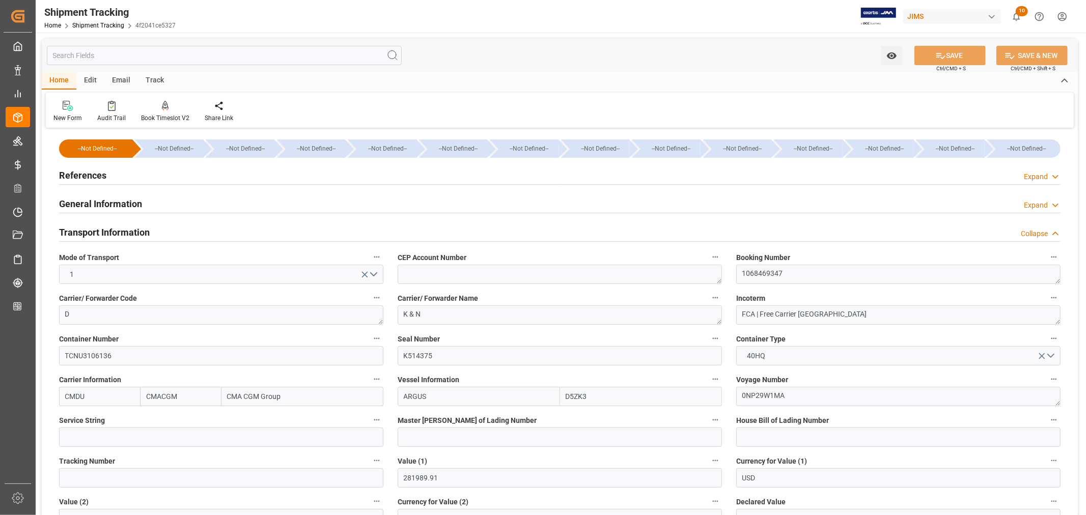
click at [115, 232] on h2 "Transport Information" at bounding box center [104, 233] width 91 height 14
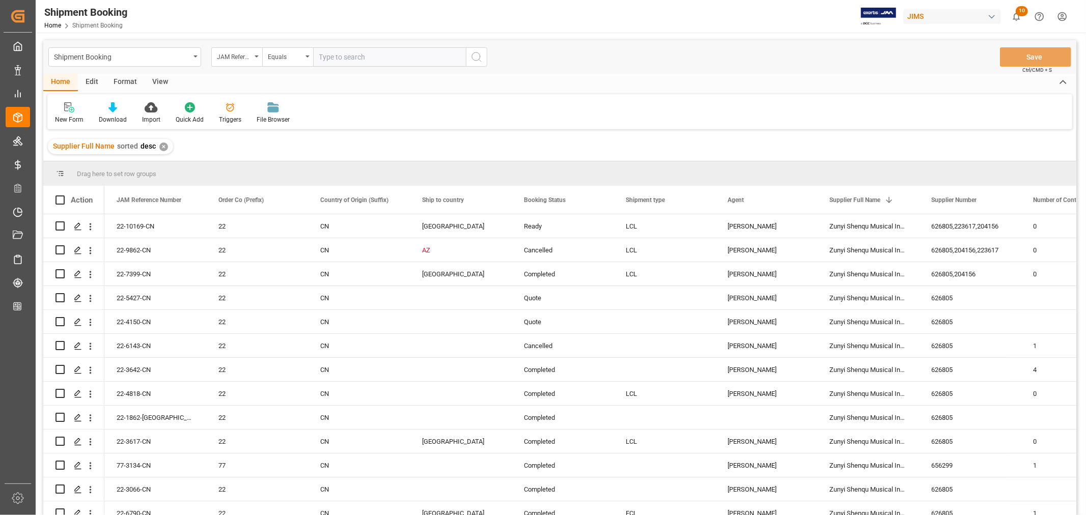
click at [334, 54] on input "text" at bounding box center [389, 56] width 153 height 19
paste input "22-10670-[GEOGRAPHIC_DATA]"
type input "22-10670-[GEOGRAPHIC_DATA]"
click at [479, 59] on icon "search button" at bounding box center [476, 57] width 12 height 12
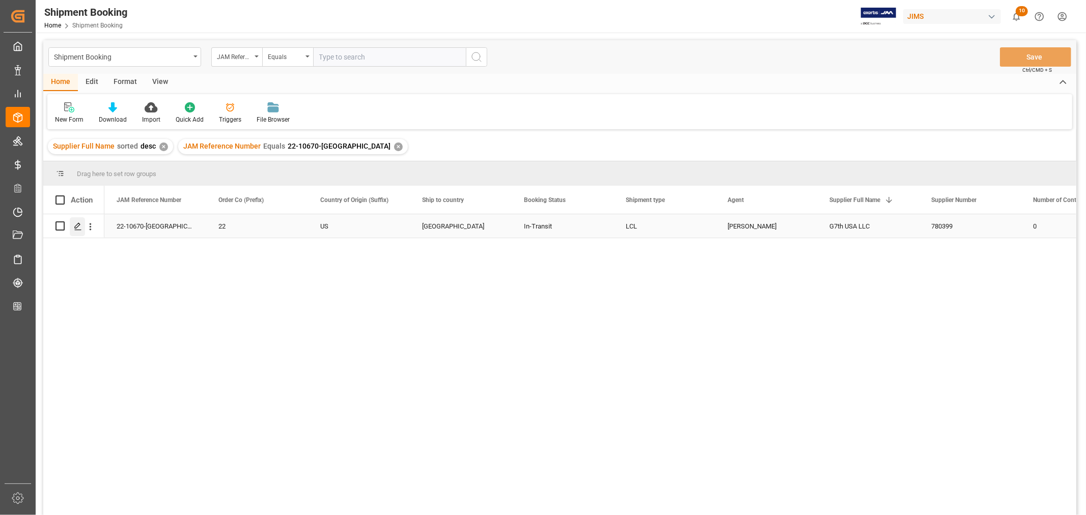
click at [81, 225] on icon "Press SPACE to select this row." at bounding box center [78, 227] width 8 height 8
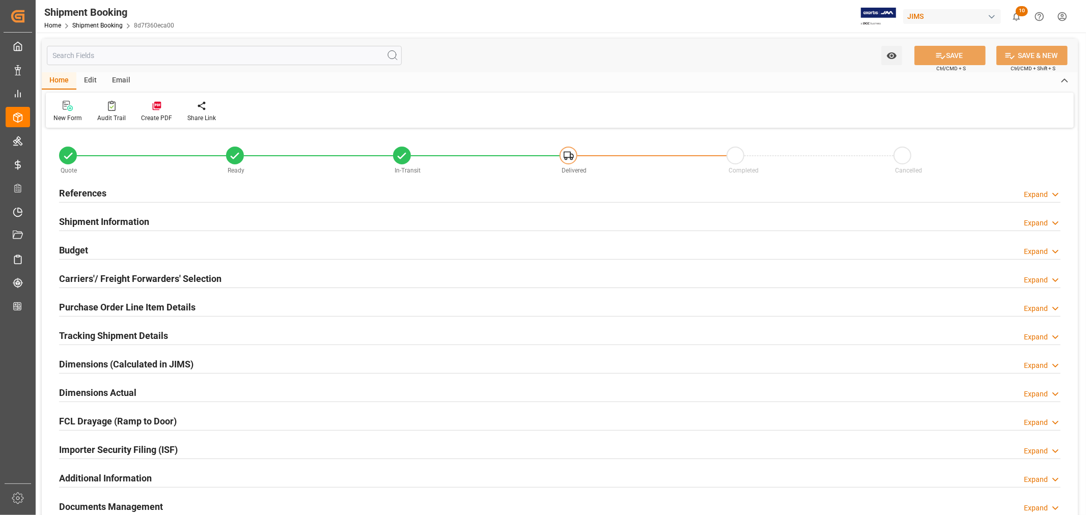
type input "-18"
click at [107, 221] on h2 "Shipment Information" at bounding box center [104, 222] width 90 height 14
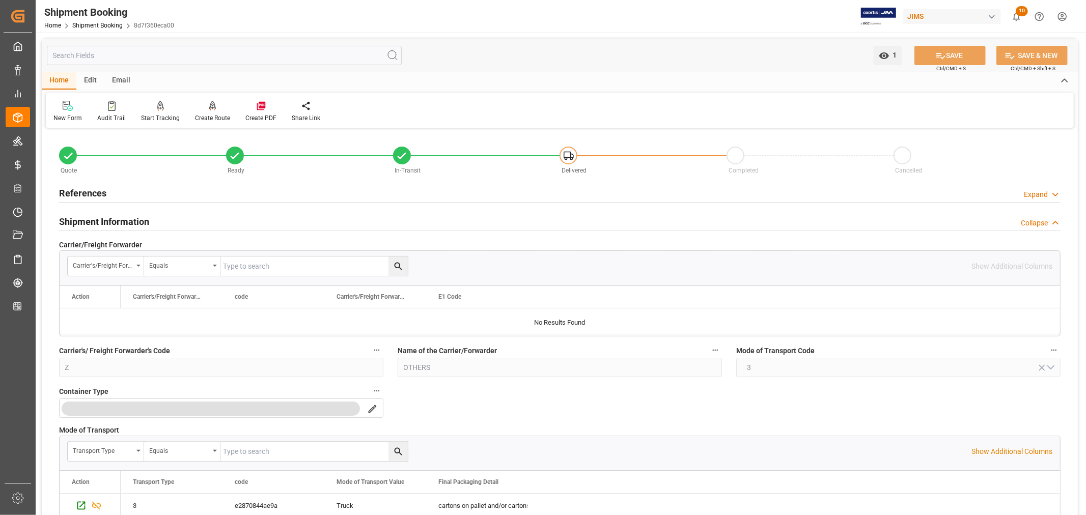
click at [120, 221] on h2 "Shipment Information" at bounding box center [104, 222] width 90 height 14
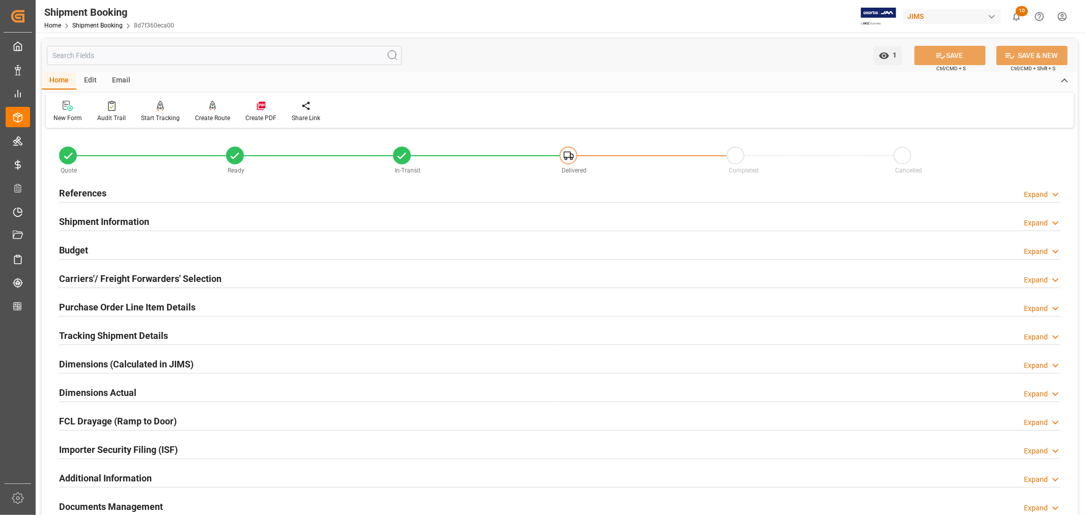
click at [108, 338] on h2 "Tracking Shipment Details" at bounding box center [113, 336] width 109 height 14
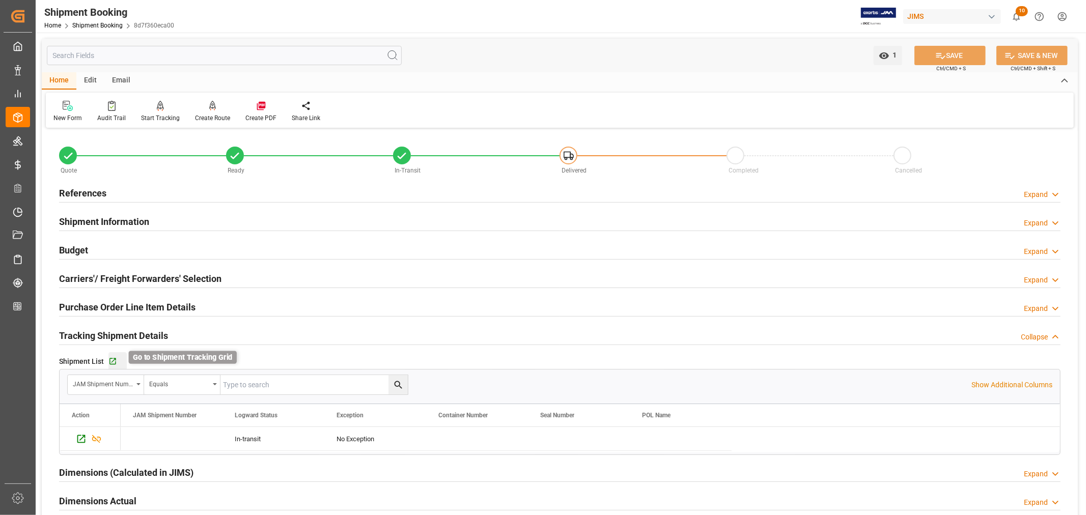
click at [113, 364] on icon "button" at bounding box center [112, 361] width 7 height 7
click at [87, 221] on h2 "Shipment Information" at bounding box center [104, 222] width 90 height 14
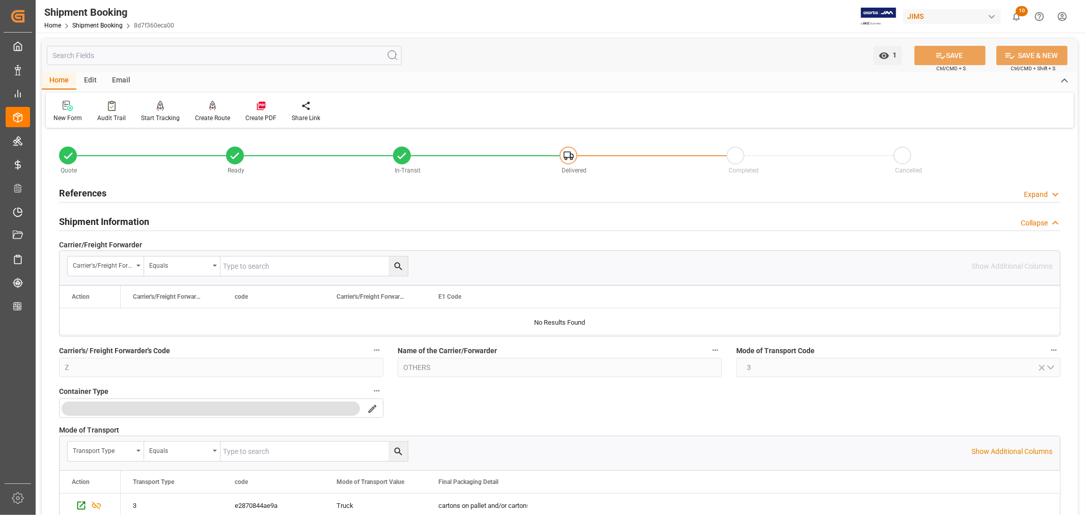
click at [87, 221] on h2 "Shipment Information" at bounding box center [104, 222] width 90 height 14
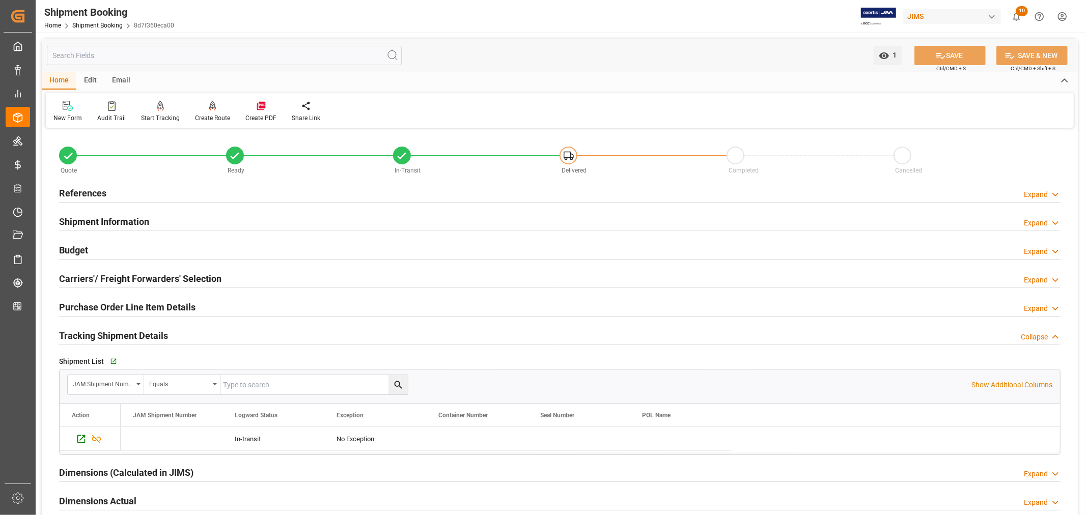
click at [77, 248] on h2 "Budget" at bounding box center [73, 250] width 29 height 14
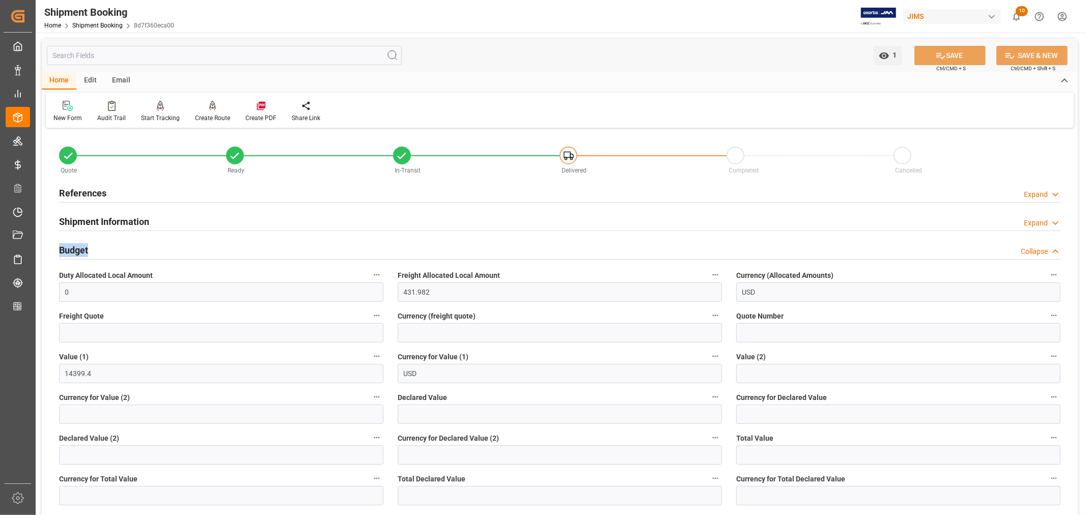
click at [77, 248] on h2 "Budget" at bounding box center [73, 250] width 29 height 14
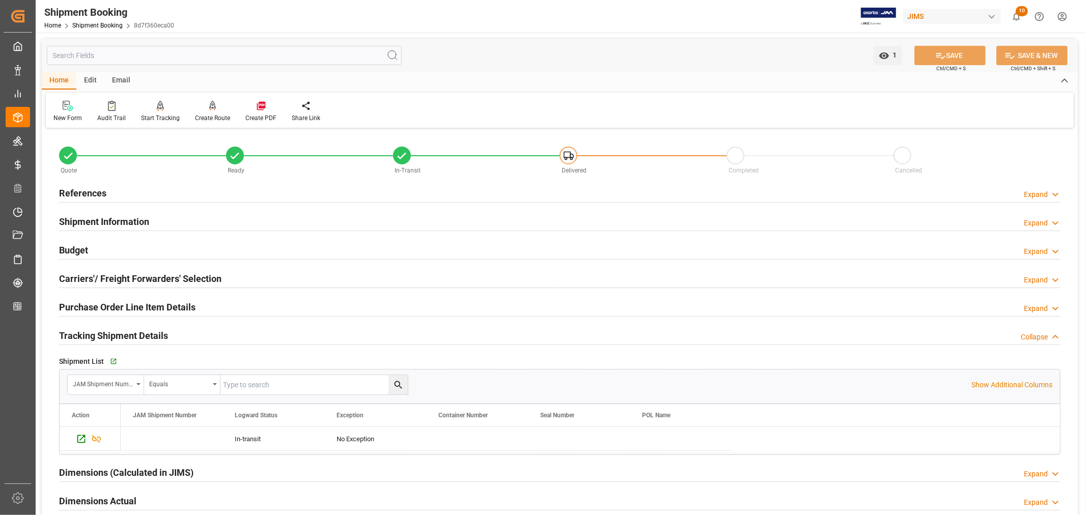
click at [86, 306] on h2 "Purchase Order Line Item Details" at bounding box center [127, 307] width 136 height 14
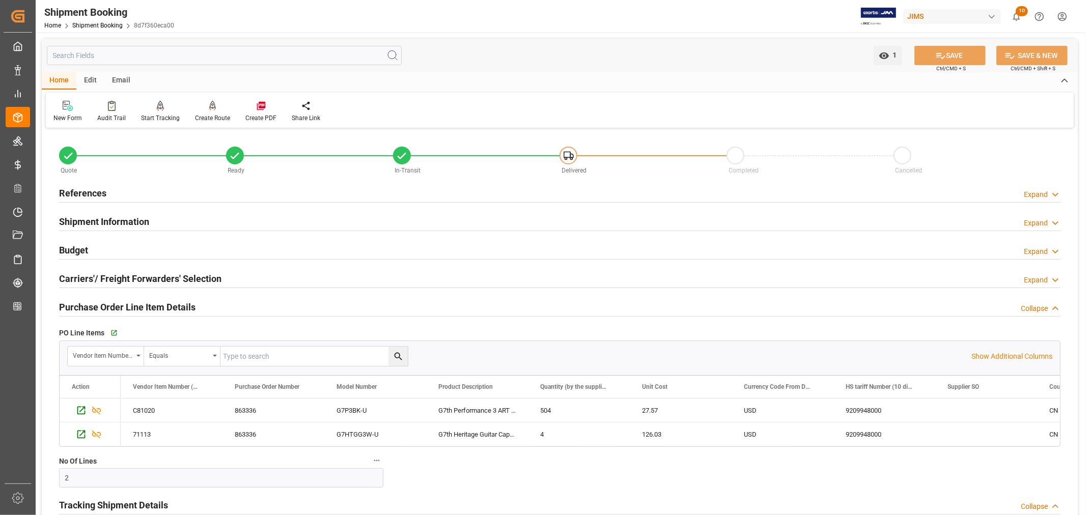
click at [86, 306] on h2 "Purchase Order Line Item Details" at bounding box center [127, 307] width 136 height 14
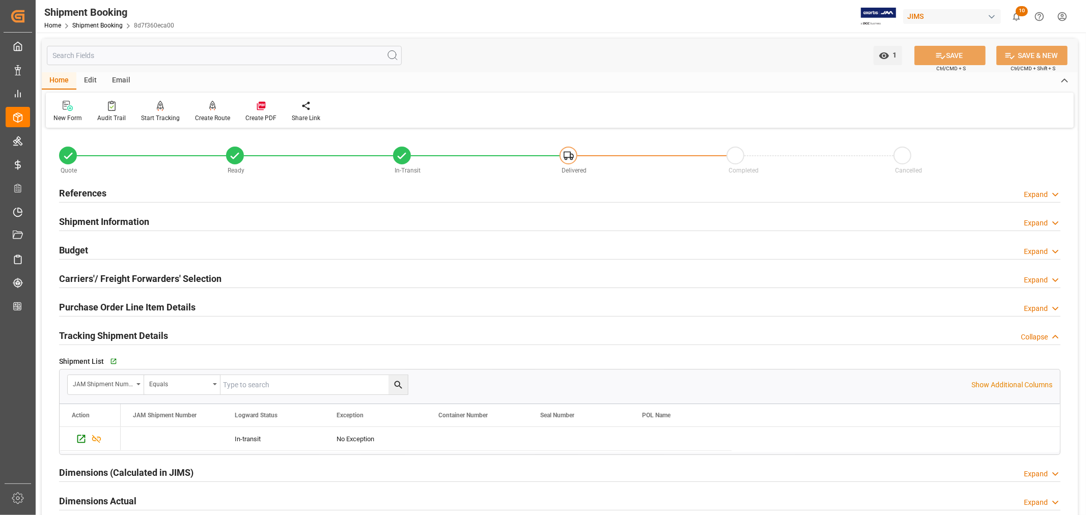
click at [90, 331] on h2 "Tracking Shipment Details" at bounding box center [113, 336] width 109 height 14
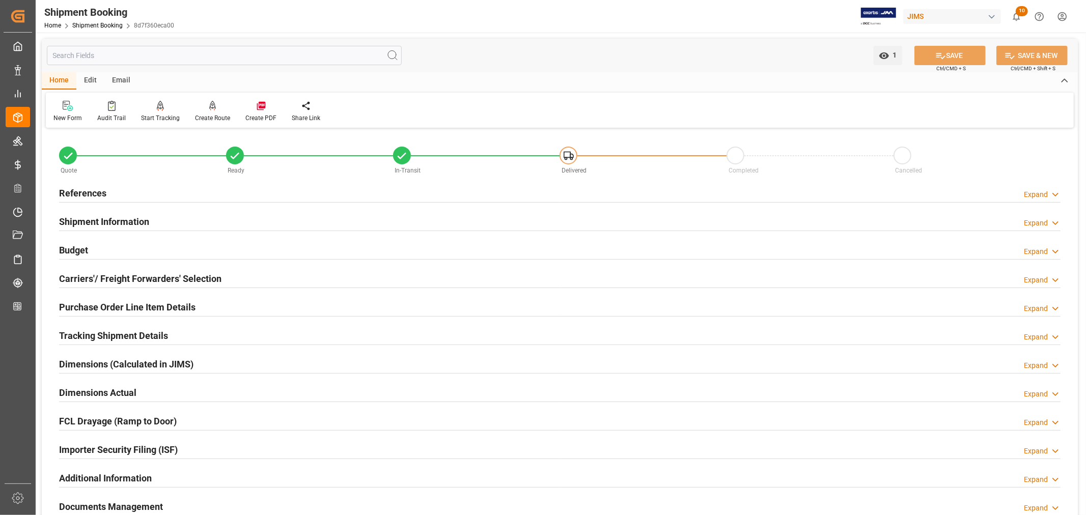
click at [89, 186] on h2 "References" at bounding box center [82, 193] width 47 height 14
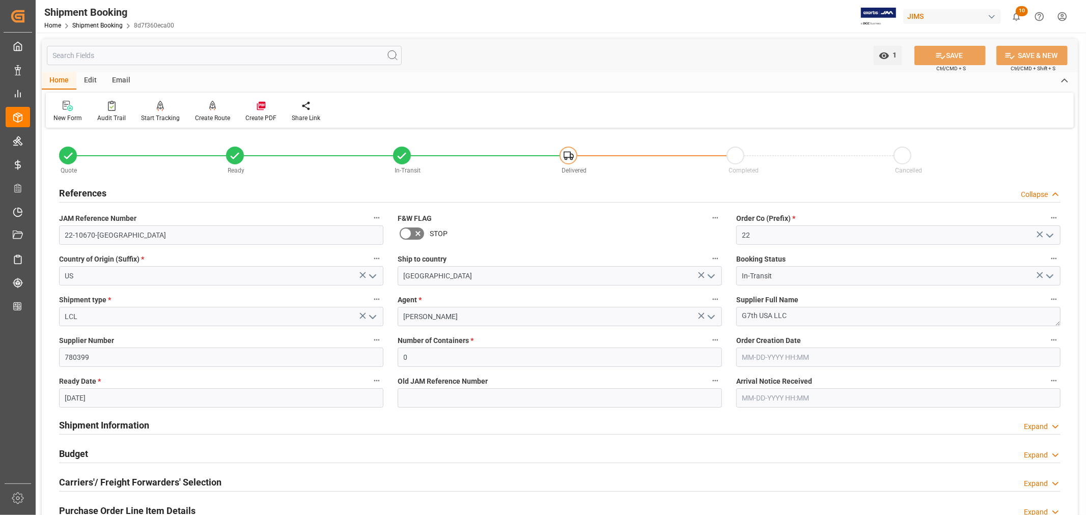
click at [89, 186] on h2 "References" at bounding box center [82, 193] width 47 height 14
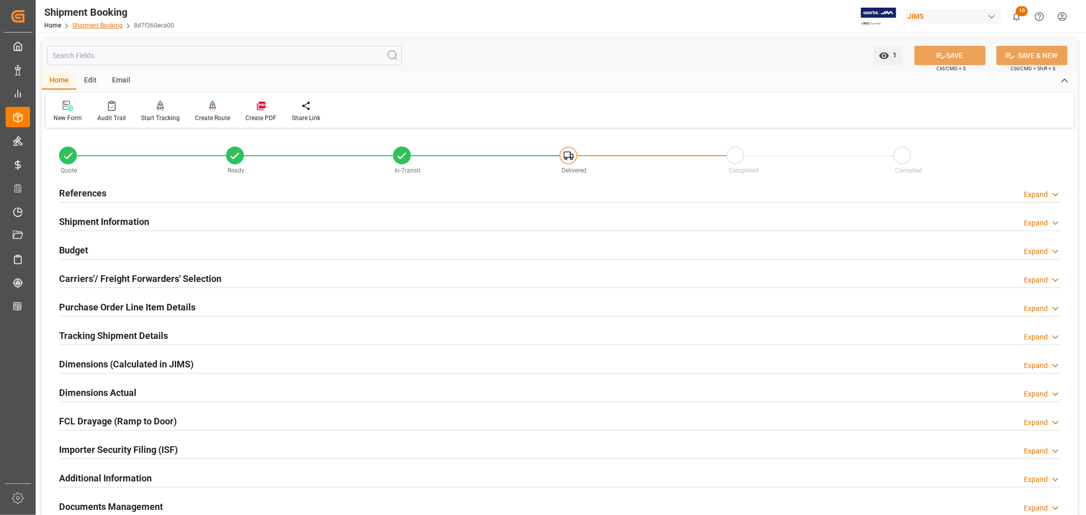
click at [97, 23] on link "Shipment Booking" at bounding box center [97, 25] width 50 height 7
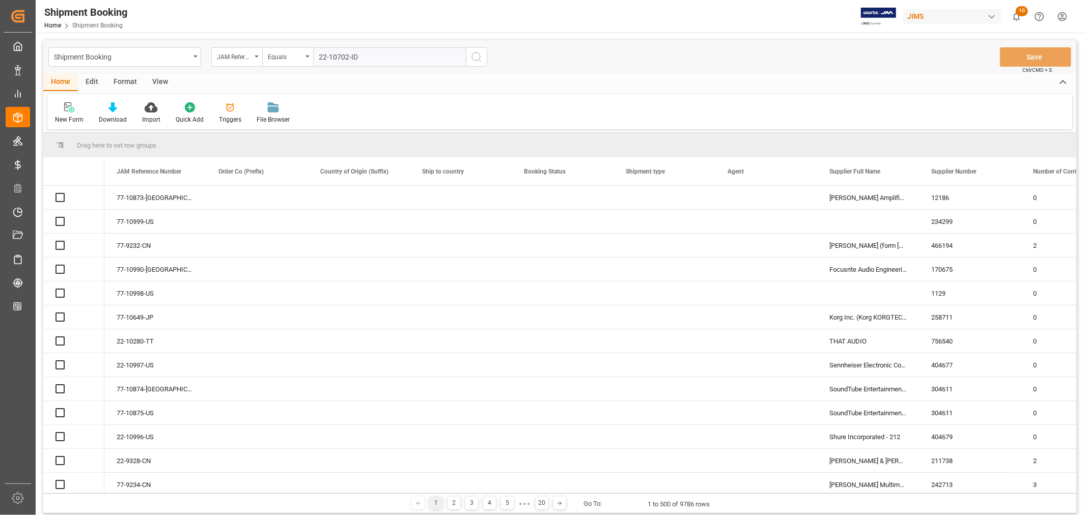
type input "22-10702-ID"
click at [476, 55] on icon "search button" at bounding box center [476, 57] width 12 height 12
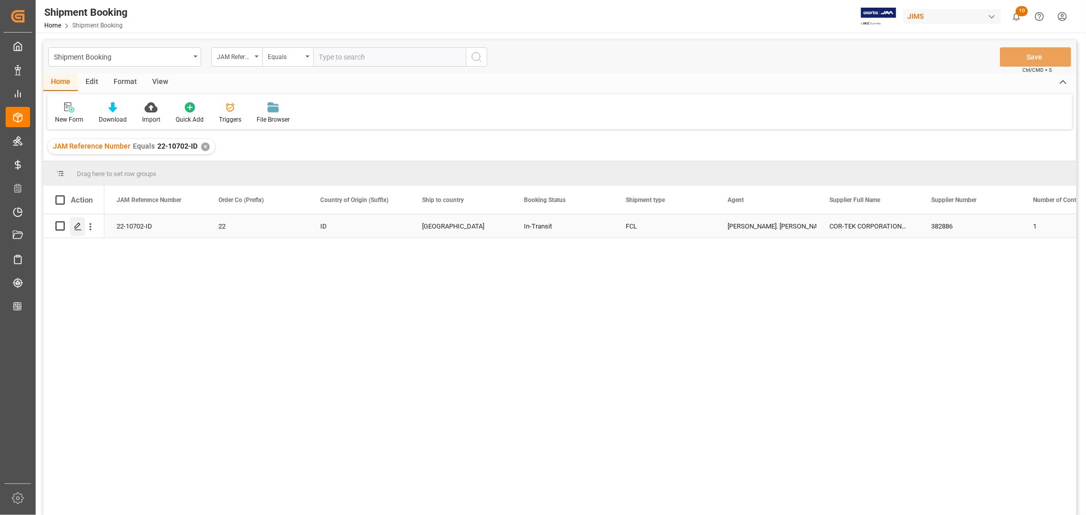
click at [76, 226] on icon "Press SPACE to select this row." at bounding box center [78, 227] width 8 height 8
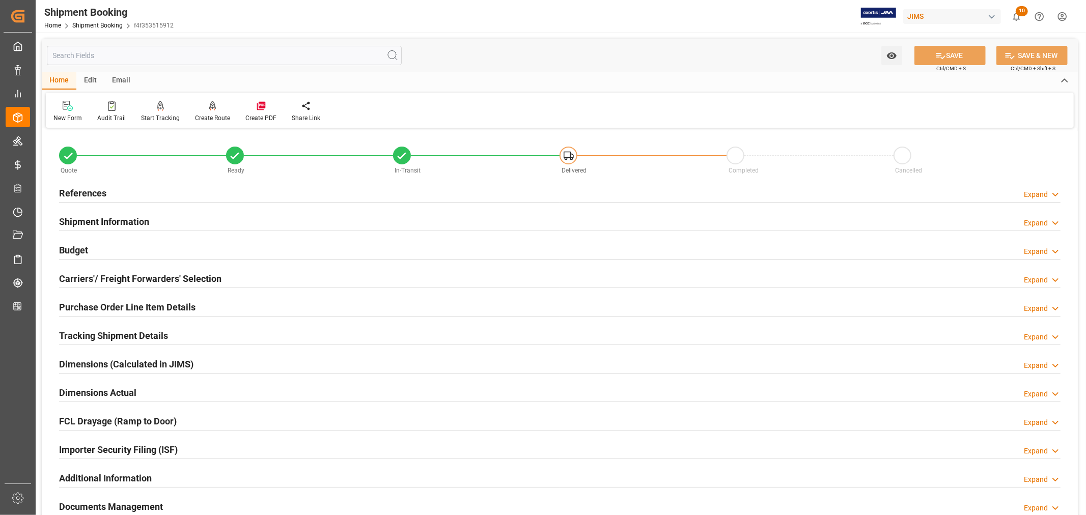
click at [94, 218] on h2 "Shipment Information" at bounding box center [104, 222] width 90 height 14
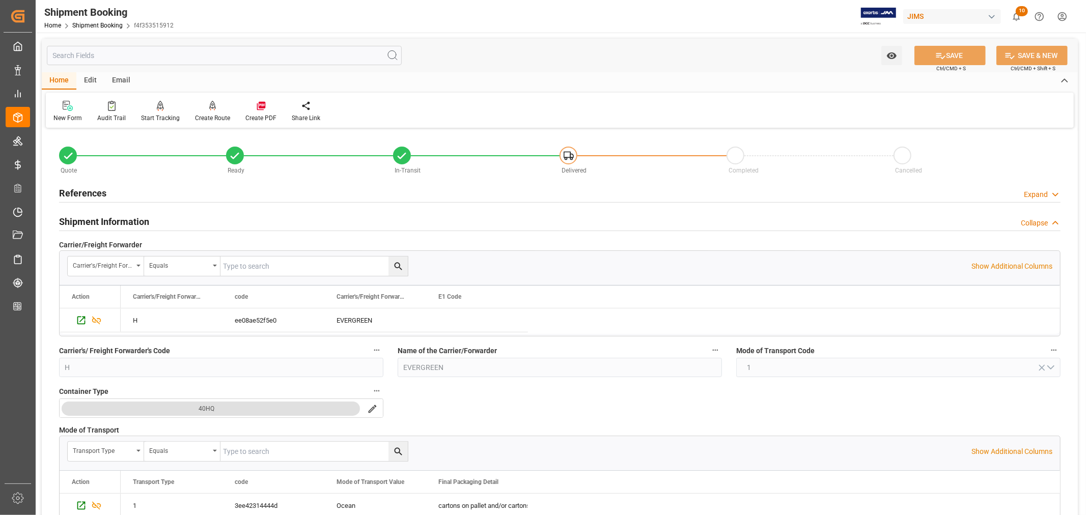
click at [94, 218] on h2 "Shipment Information" at bounding box center [104, 222] width 90 height 14
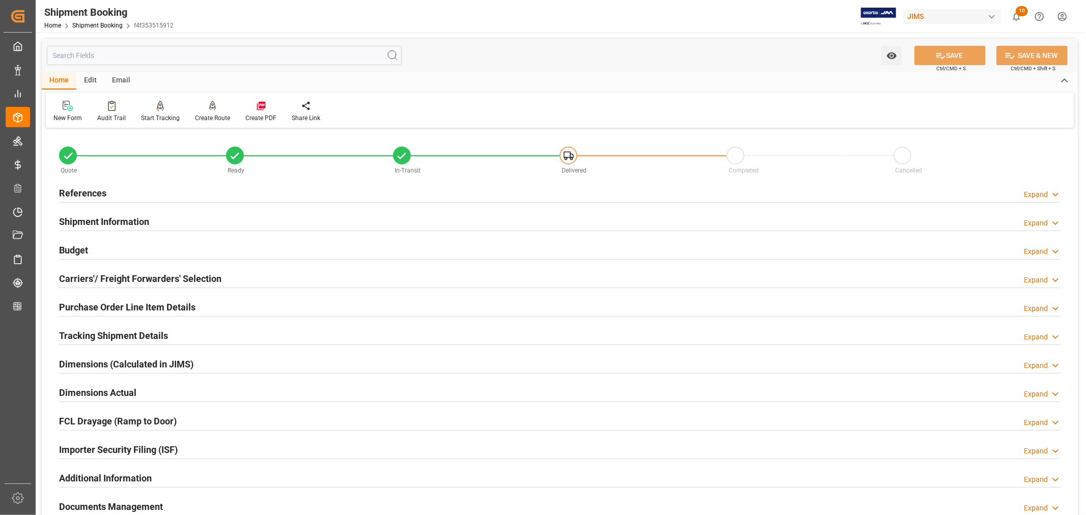
click at [97, 191] on h2 "References" at bounding box center [82, 193] width 47 height 14
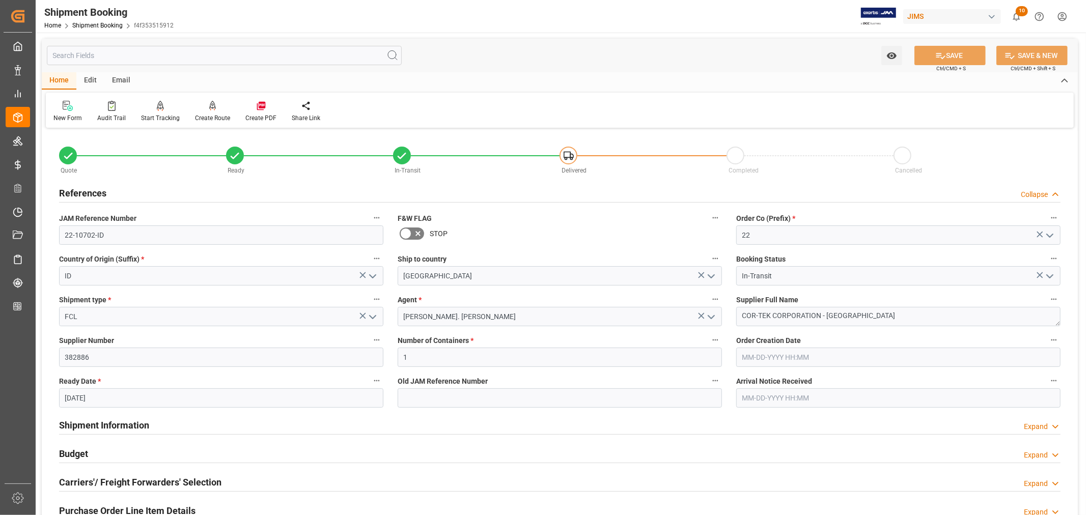
click at [90, 191] on h2 "References" at bounding box center [82, 193] width 47 height 14
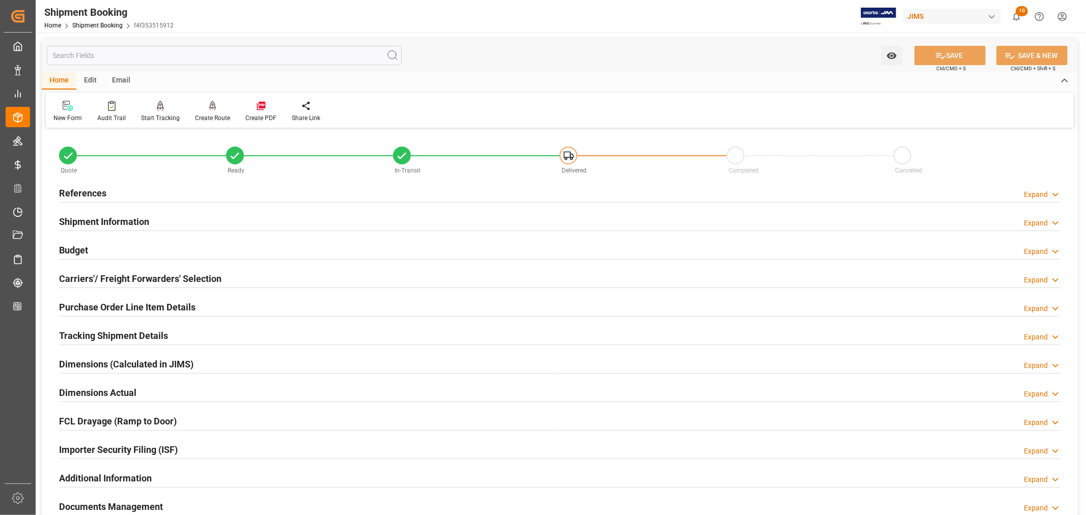
click at [94, 222] on h2 "Shipment Information" at bounding box center [104, 222] width 90 height 14
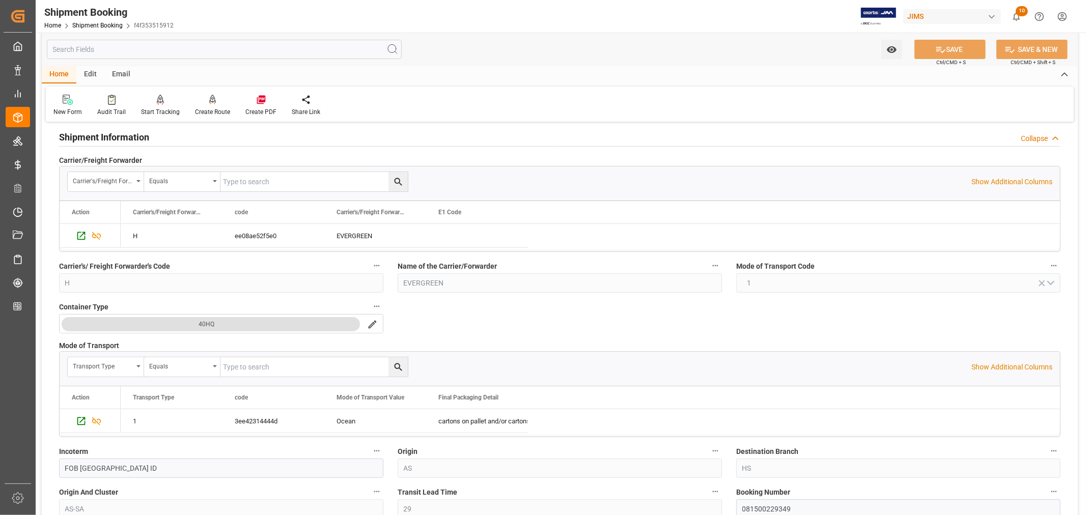
scroll to position [57, 0]
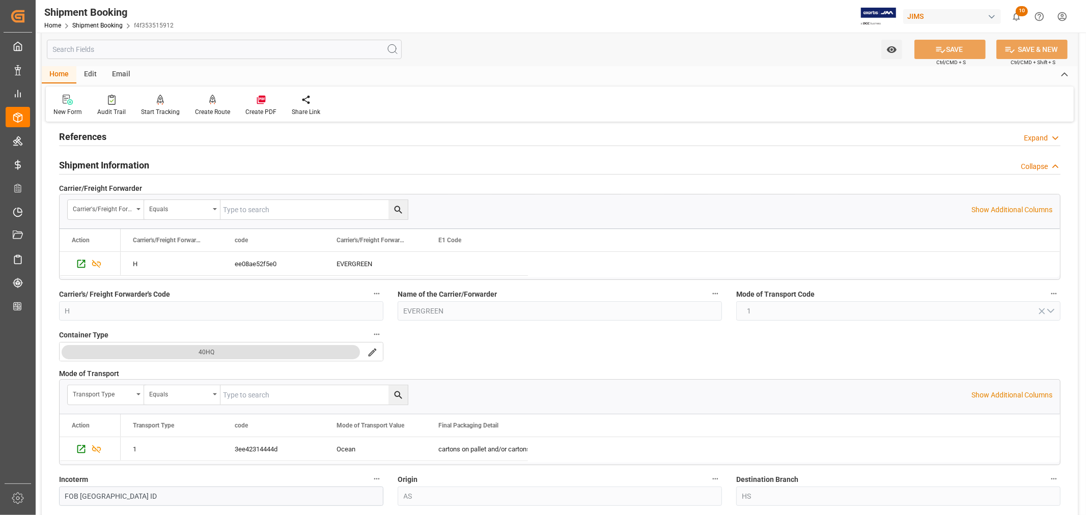
click at [112, 164] on h2 "Shipment Information" at bounding box center [104, 165] width 90 height 14
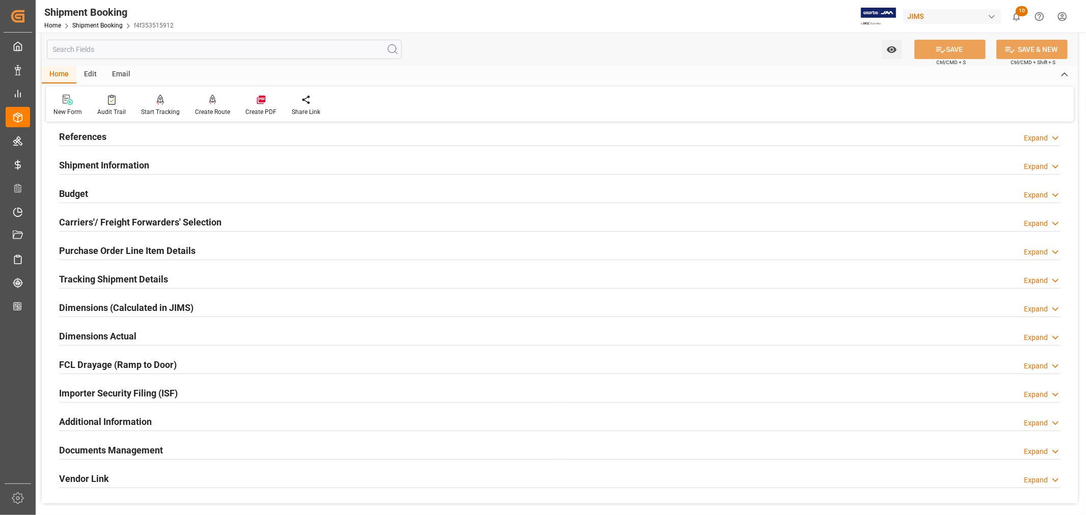
click at [135, 219] on h2 "Carriers'/ Freight Forwarders' Selection" at bounding box center [140, 222] width 162 height 14
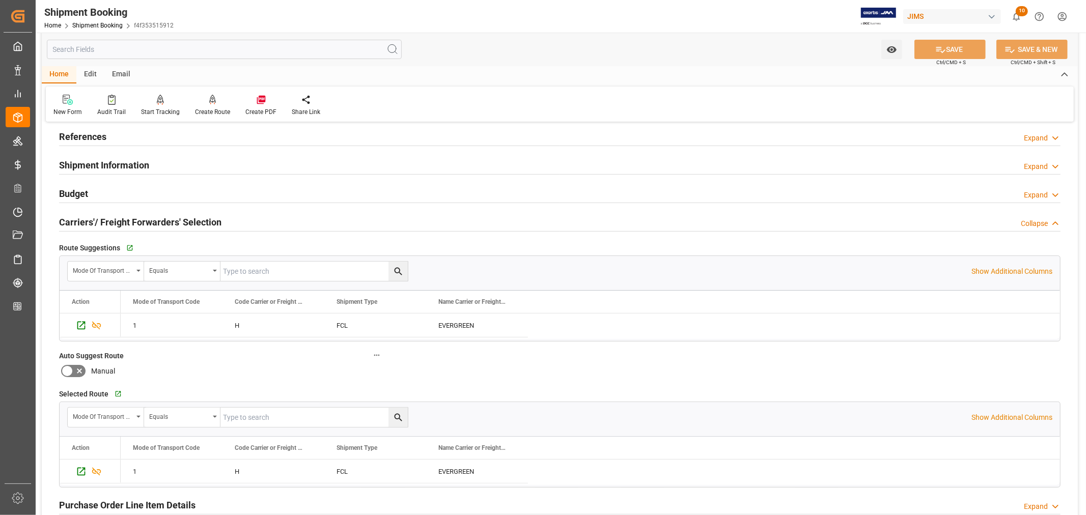
click at [135, 219] on h2 "Carriers'/ Freight Forwarders' Selection" at bounding box center [140, 222] width 162 height 14
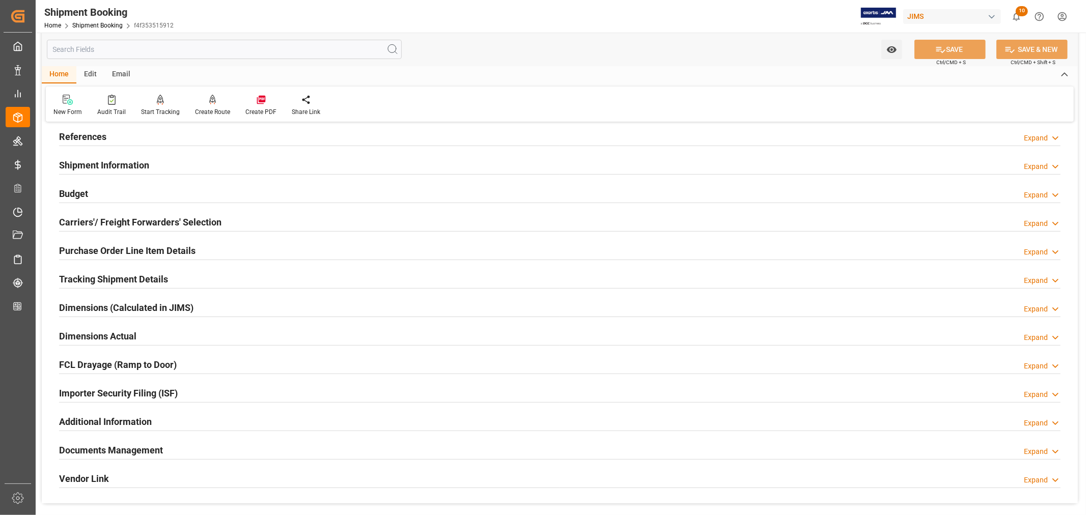
click at [128, 277] on h2 "Tracking Shipment Details" at bounding box center [113, 279] width 109 height 14
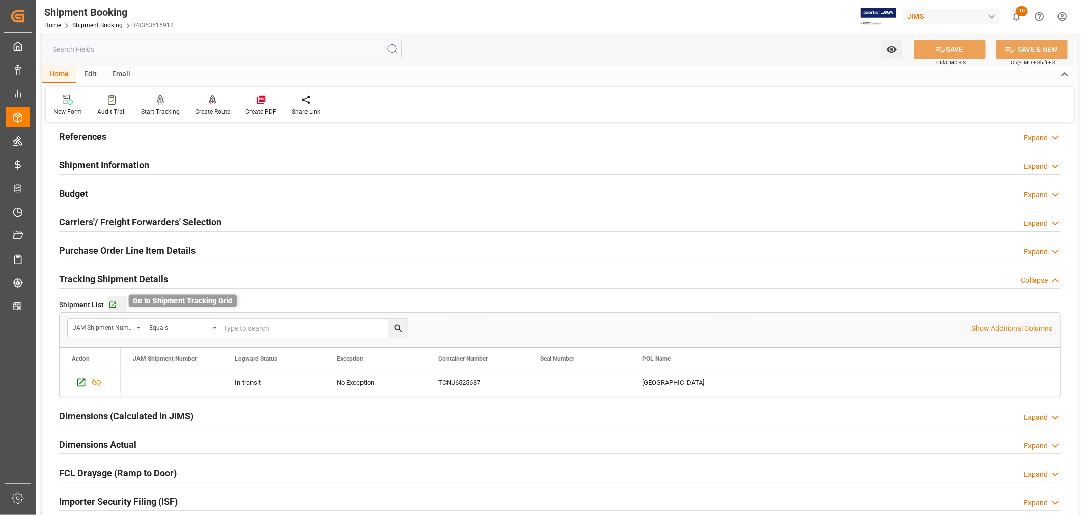
click at [113, 302] on icon "button" at bounding box center [112, 305] width 7 height 7
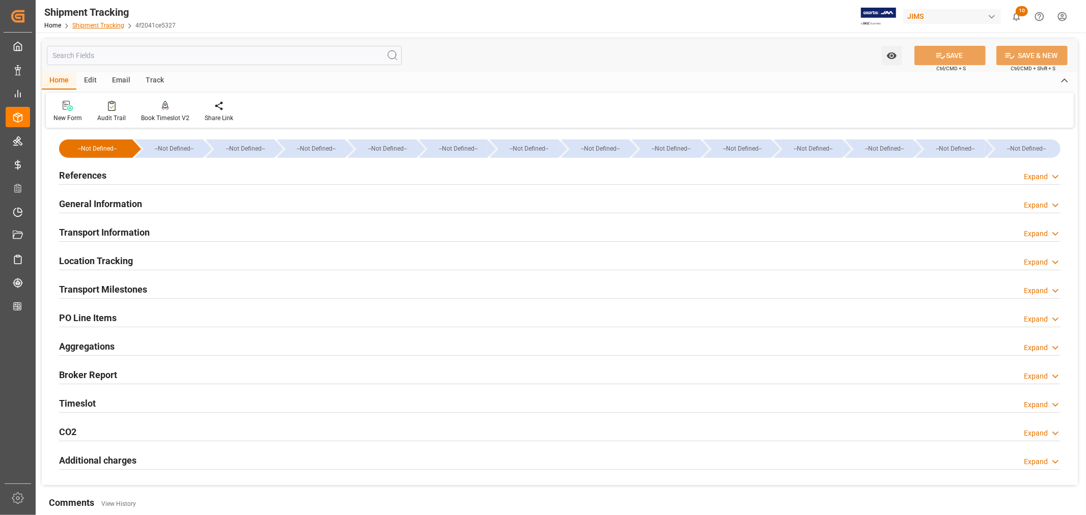
click at [108, 26] on link "Shipment Tracking" at bounding box center [98, 25] width 52 height 7
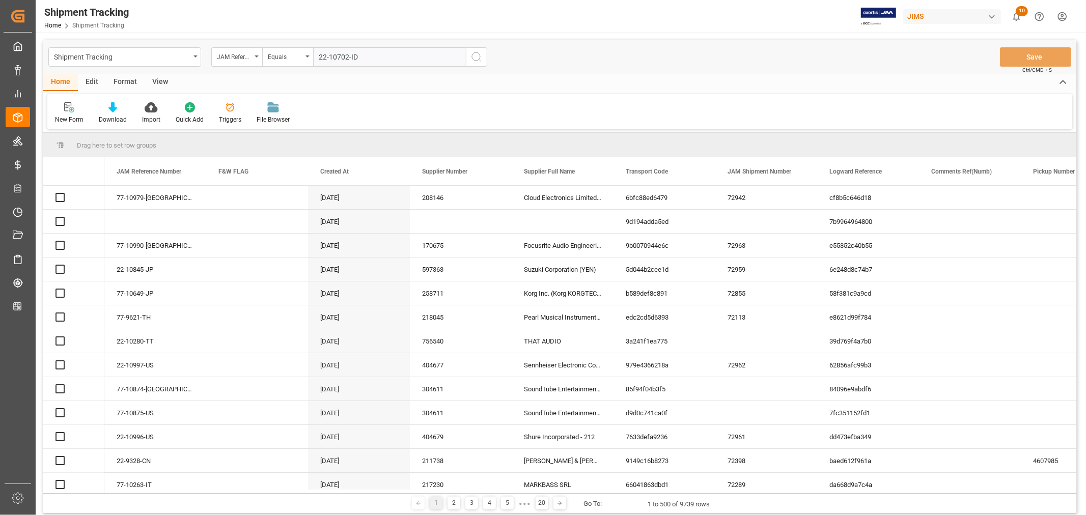
type input "22-10702-ID"
click at [476, 56] on icon "search button" at bounding box center [476, 57] width 12 height 12
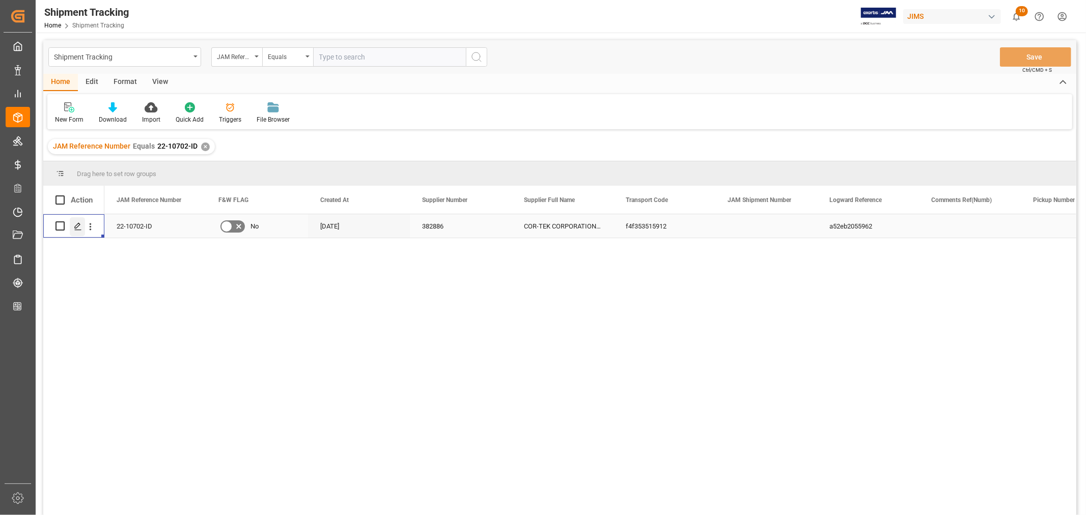
click at [79, 225] on icon "Press SPACE to select this row." at bounding box center [78, 227] width 8 height 8
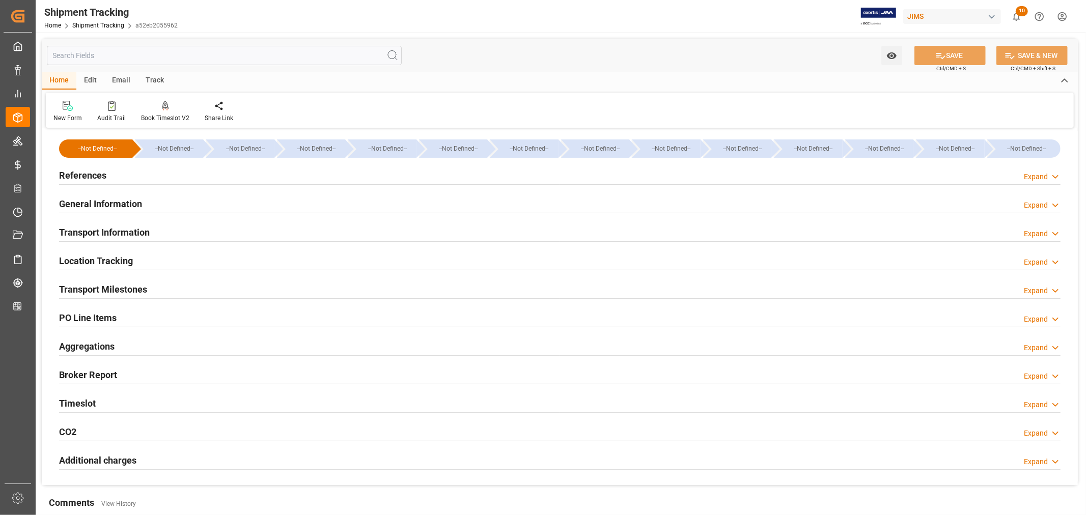
click at [121, 228] on h2 "Transport Information" at bounding box center [104, 233] width 91 height 14
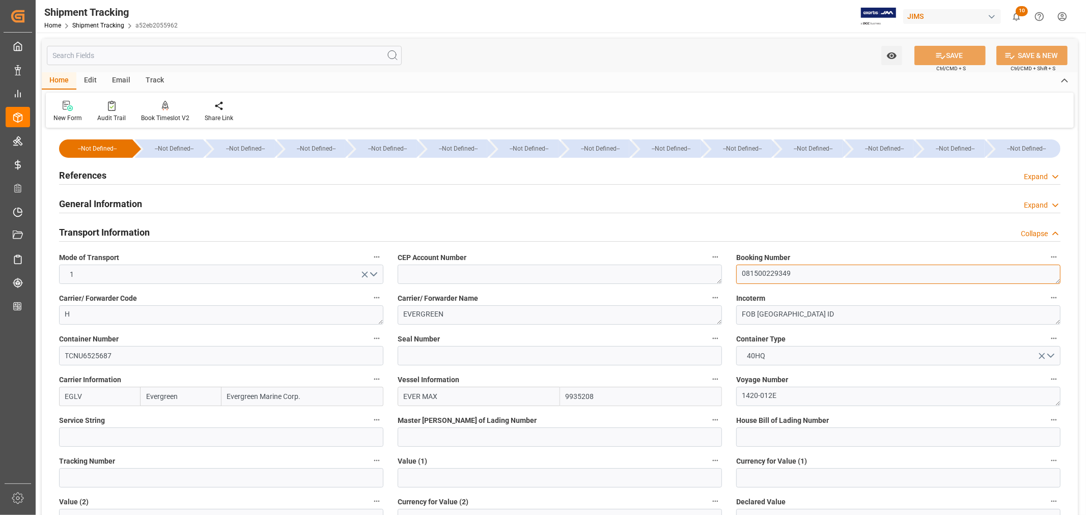
click at [761, 273] on textarea "081500229349" at bounding box center [898, 274] width 324 height 19
click at [156, 230] on div "Transport Information Collapse" at bounding box center [560, 231] width 1002 height 19
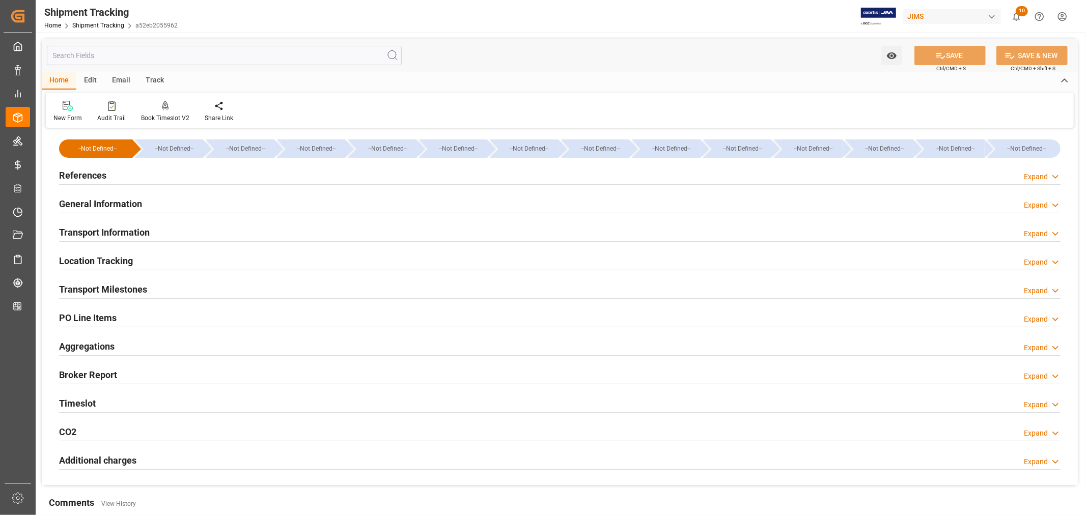
click at [168, 291] on div "Transport Milestones Expand" at bounding box center [560, 288] width 1002 height 19
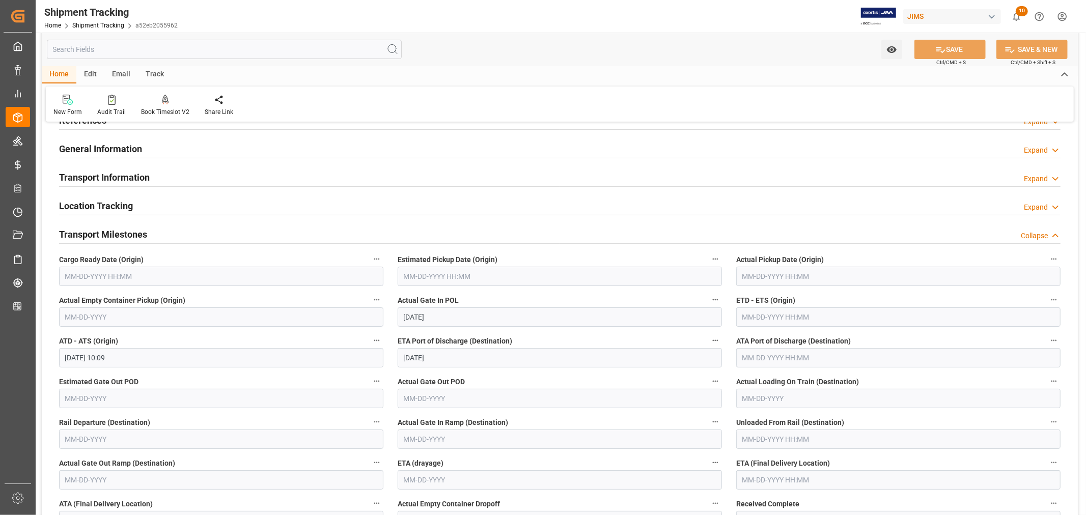
scroll to position [57, 0]
click at [96, 23] on link "Shipment Tracking" at bounding box center [98, 25] width 52 height 7
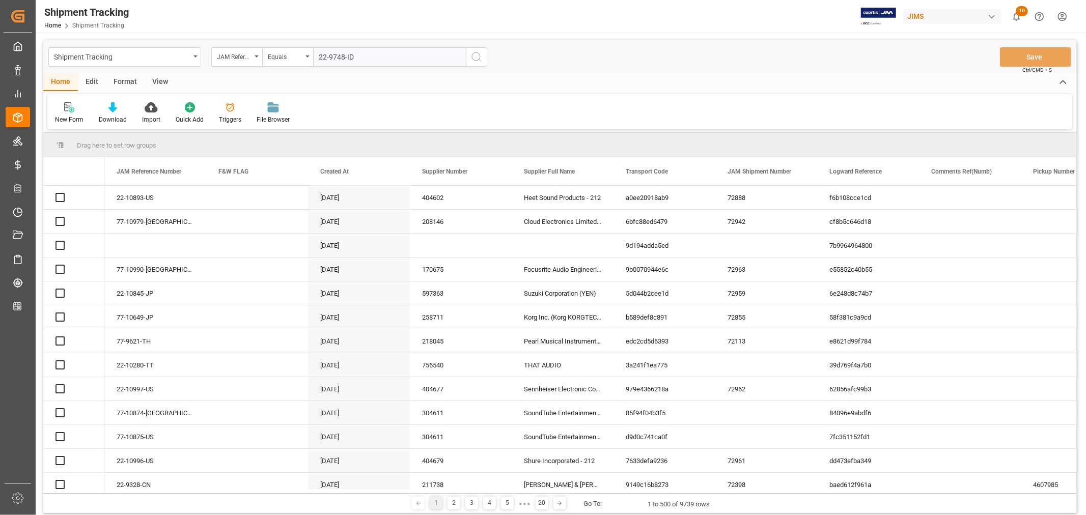
type input "22-9748-ID"
click at [474, 57] on icon "search button" at bounding box center [476, 57] width 12 height 12
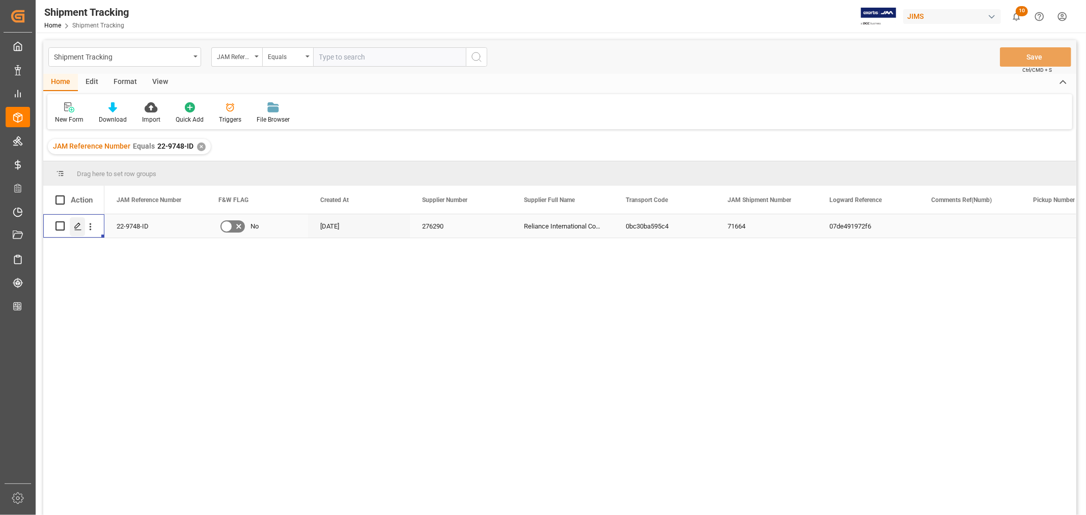
click at [78, 228] on icon "Press SPACE to select this row." at bounding box center [78, 227] width 8 height 8
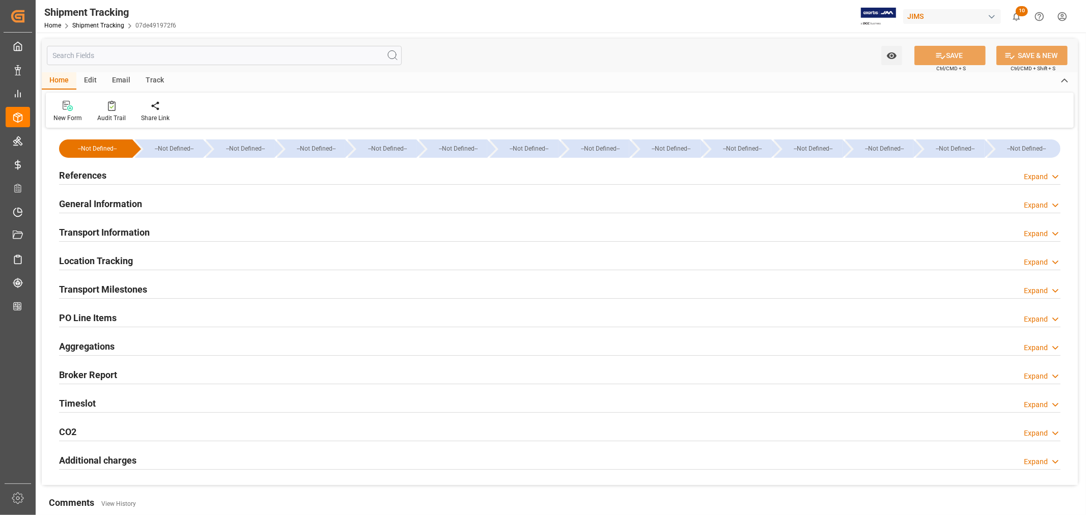
type input "Evergreen"
type input "Evergreen Marine Corp."
type input "9935272"
type input "34219.68"
click at [128, 230] on h2 "Transport Information" at bounding box center [104, 233] width 91 height 14
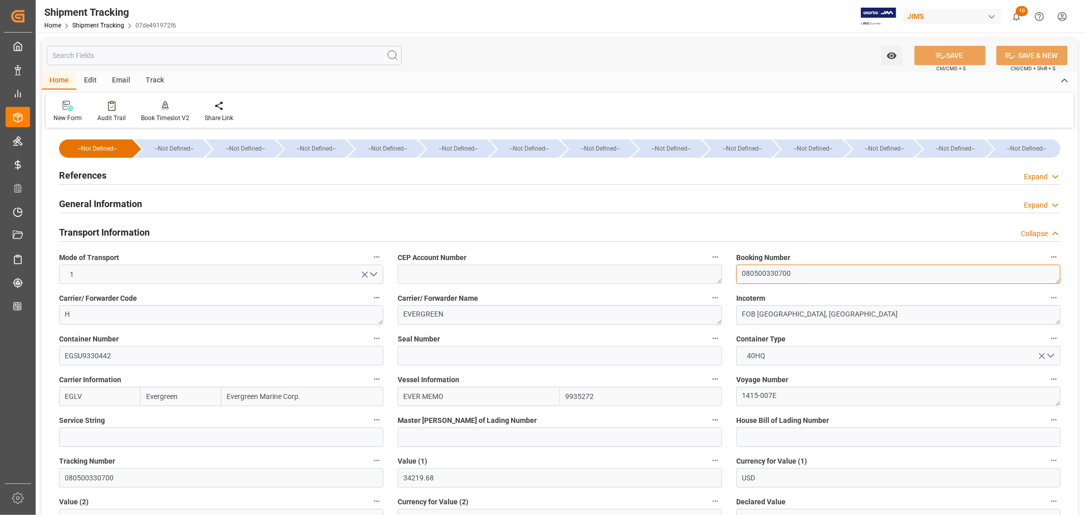
click at [764, 276] on textarea "080500330700" at bounding box center [898, 274] width 324 height 19
click at [99, 20] on div "Home Shipment Tracking 07de491972f6" at bounding box center [110, 25] width 132 height 11
click at [93, 25] on link "Shipment Tracking" at bounding box center [98, 25] width 52 height 7
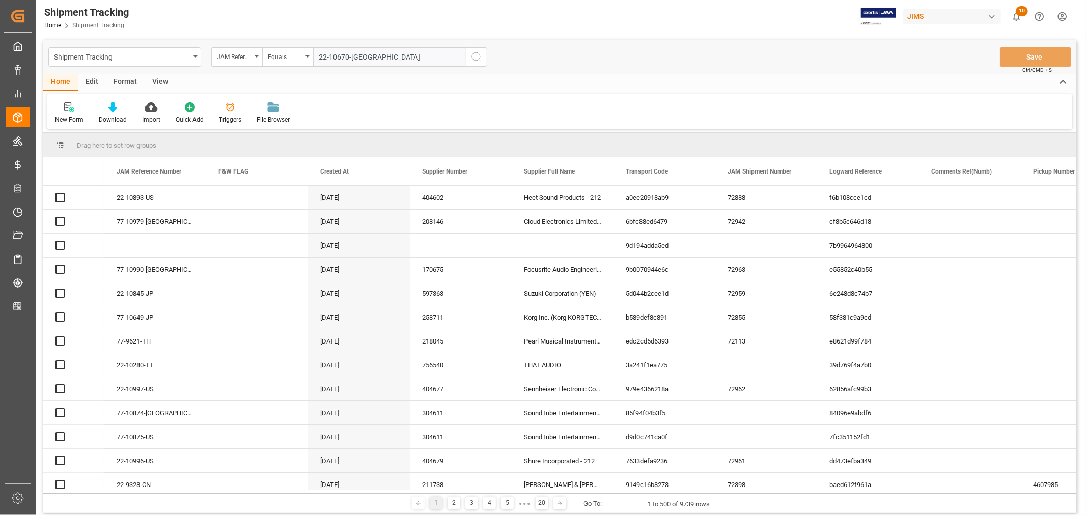
type input "22-10670-[GEOGRAPHIC_DATA]"
click at [477, 57] on icon "search button" at bounding box center [476, 57] width 12 height 12
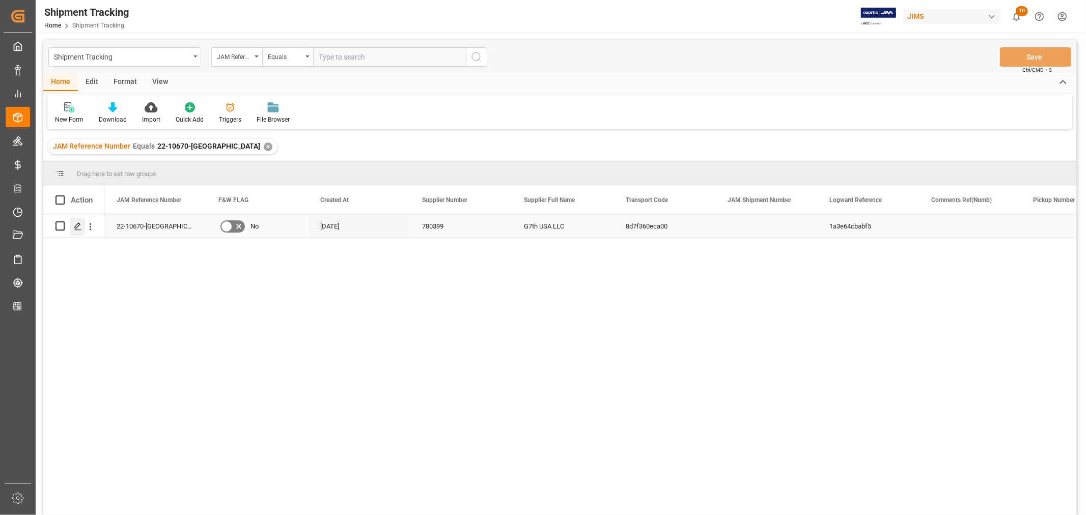
click at [77, 223] on icon "Press SPACE to select this row." at bounding box center [78, 227] width 8 height 8
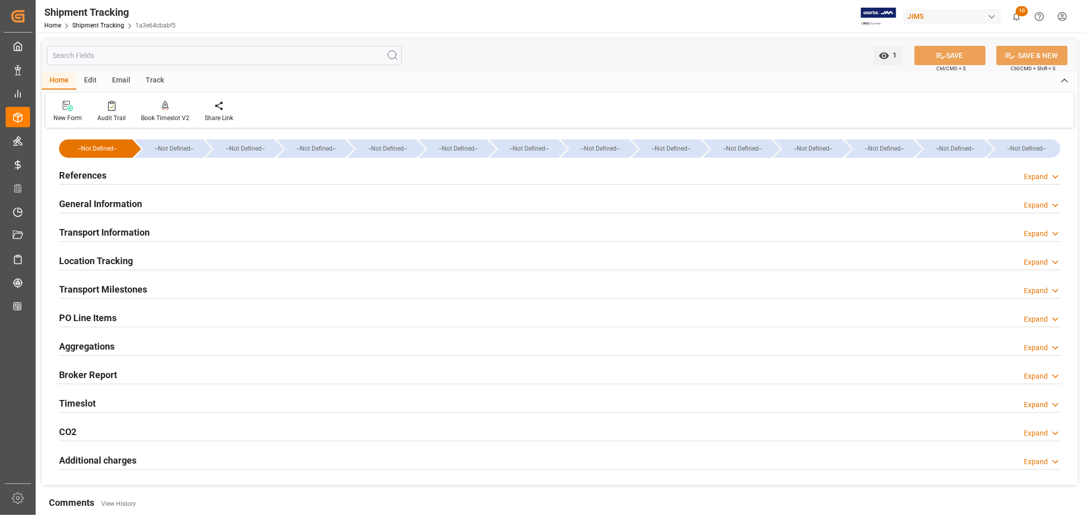
click at [136, 231] on h2 "Transport Information" at bounding box center [104, 233] width 91 height 14
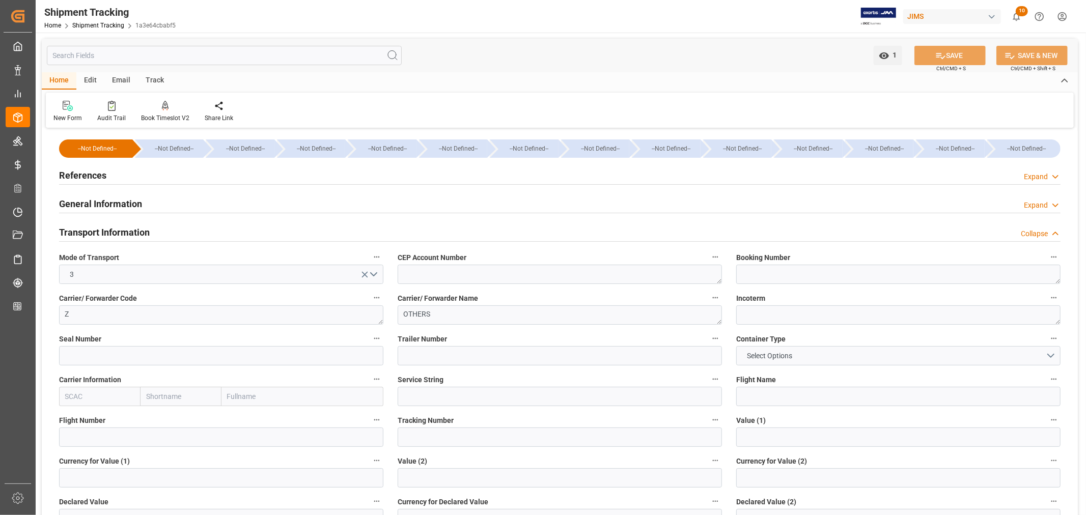
click at [136, 231] on h2 "Transport Information" at bounding box center [104, 233] width 91 height 14
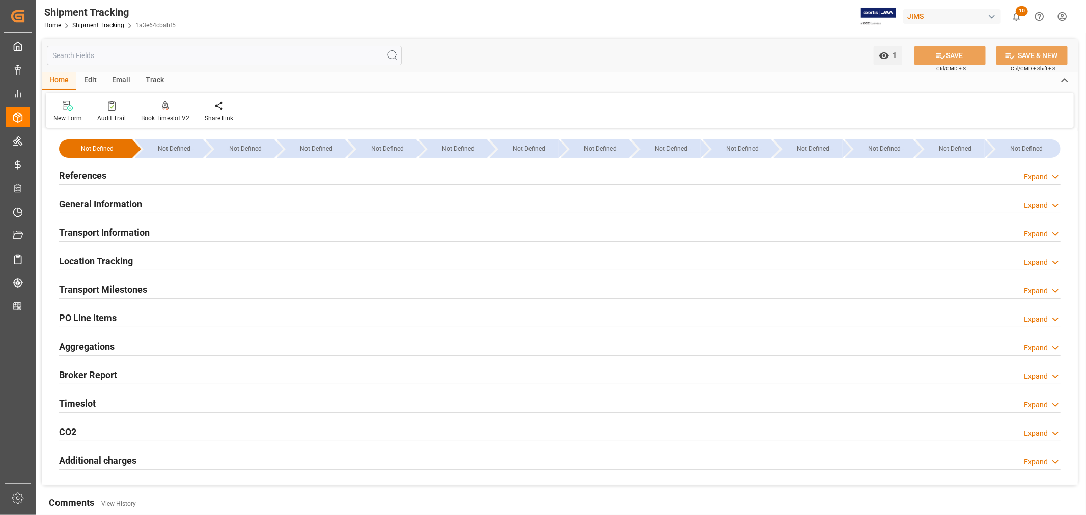
click at [121, 203] on h2 "General Information" at bounding box center [100, 204] width 83 height 14
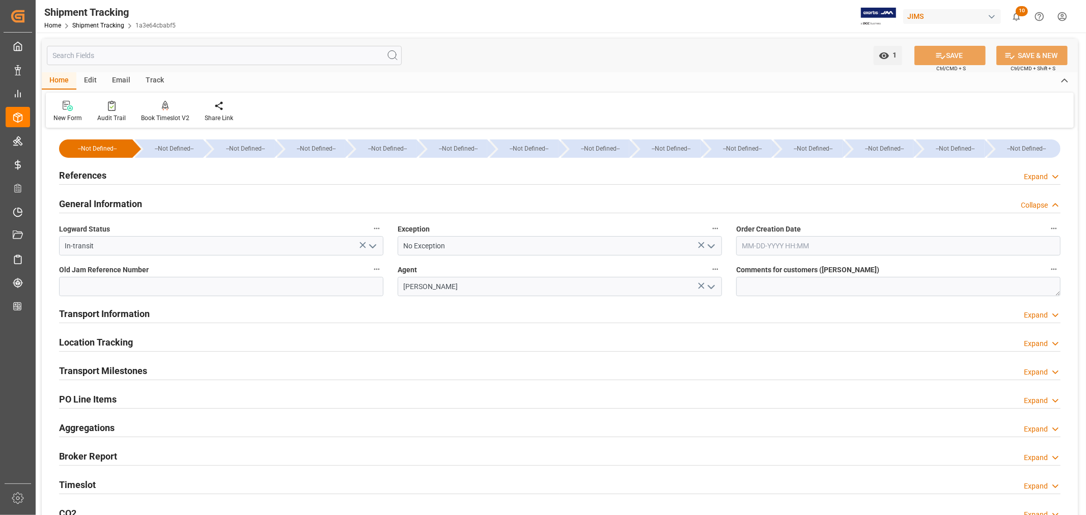
click at [121, 203] on h2 "General Information" at bounding box center [100, 204] width 83 height 14
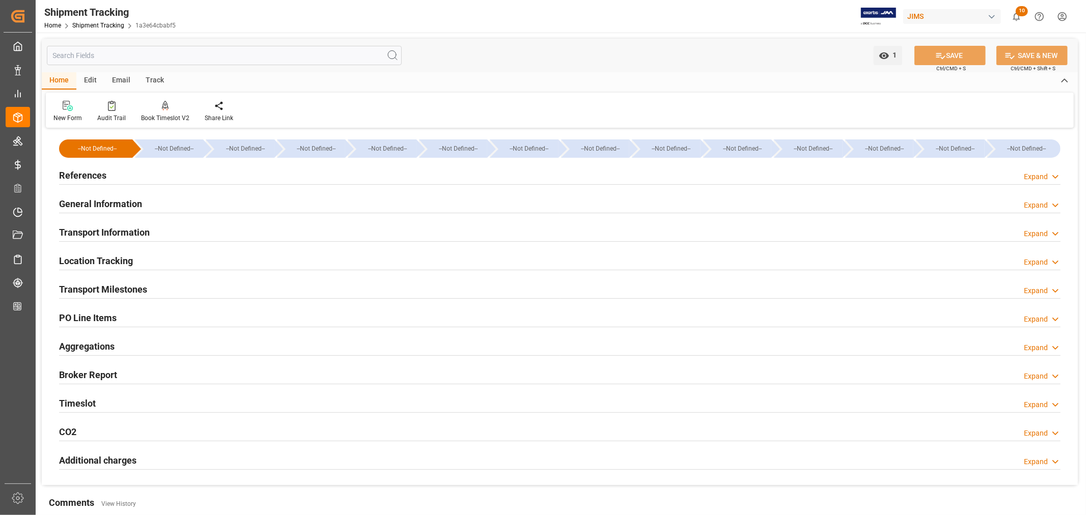
click at [94, 174] on h2 "References" at bounding box center [82, 176] width 47 height 14
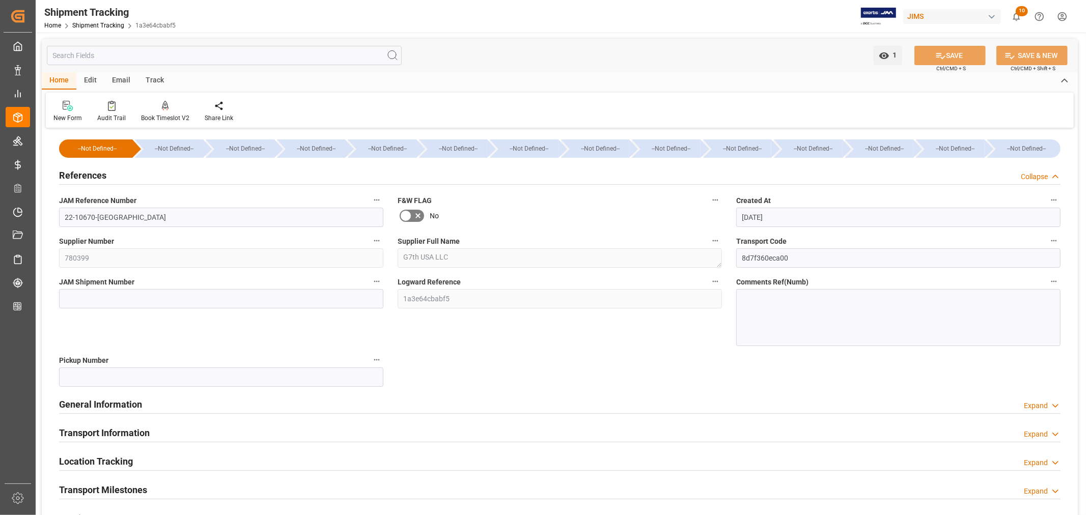
click at [94, 174] on h2 "References" at bounding box center [82, 176] width 47 height 14
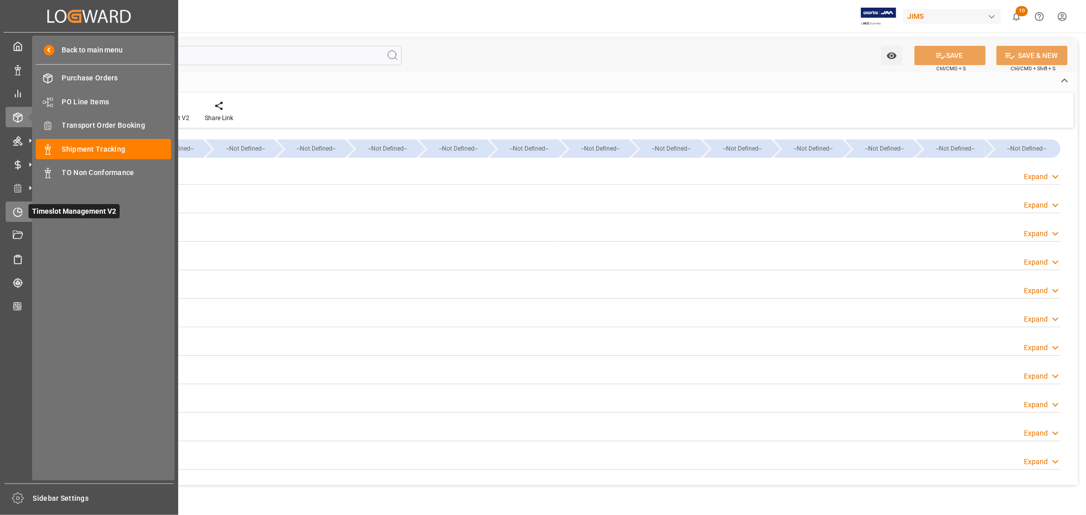
click at [19, 210] on icon at bounding box center [18, 212] width 10 height 10
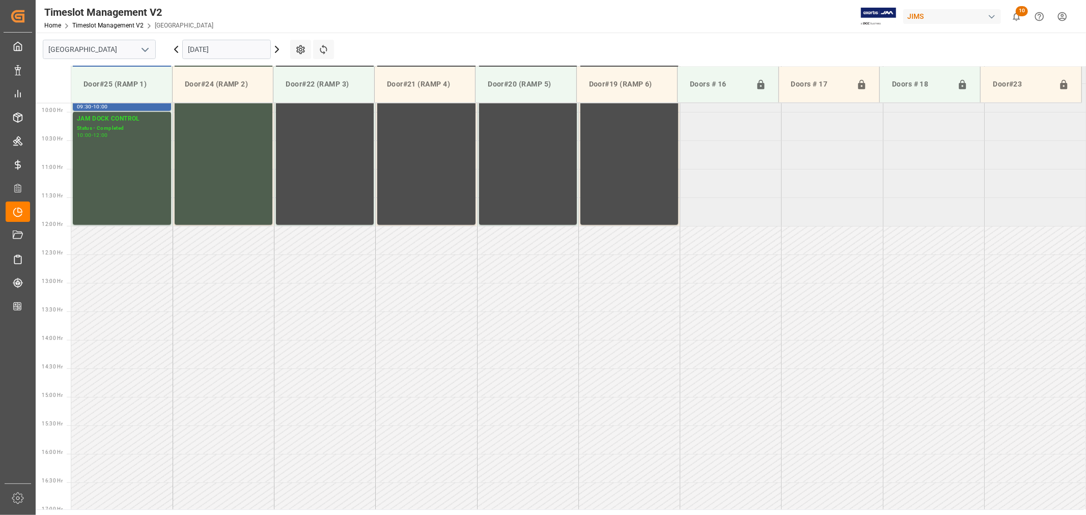
scroll to position [563, 0]
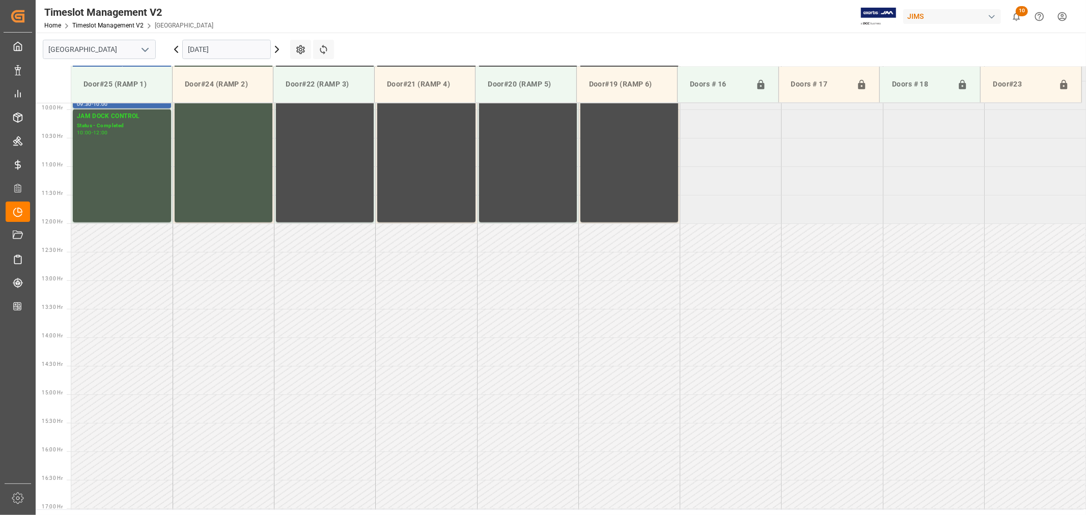
click at [148, 50] on icon "open menu" at bounding box center [145, 50] width 12 height 12
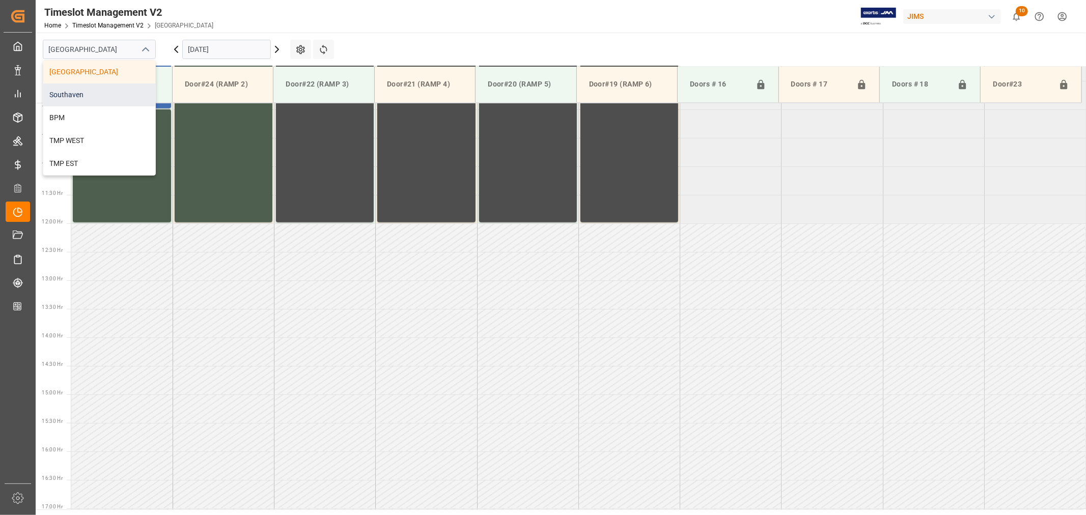
click at [91, 95] on div "Southaven" at bounding box center [99, 95] width 112 height 23
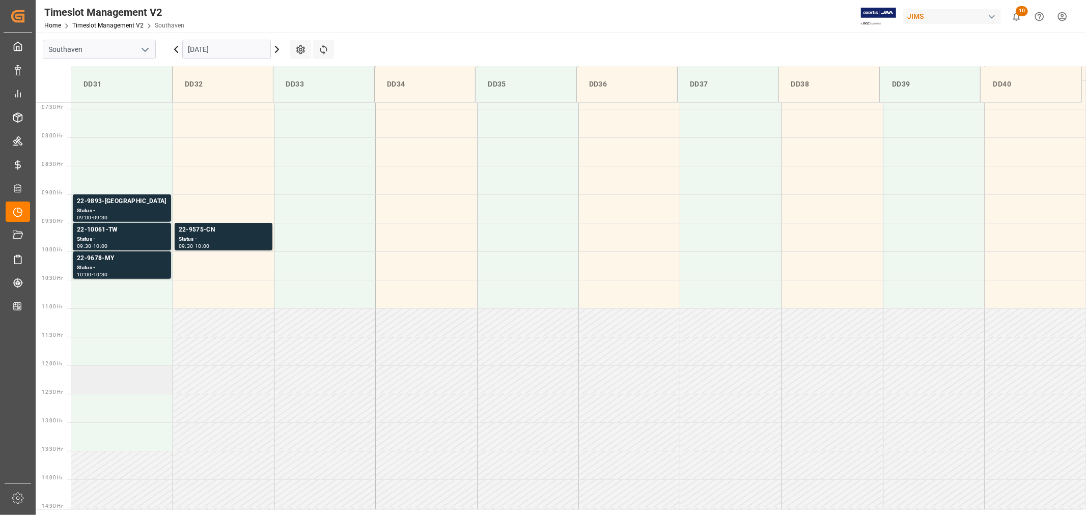
scroll to position [394, 0]
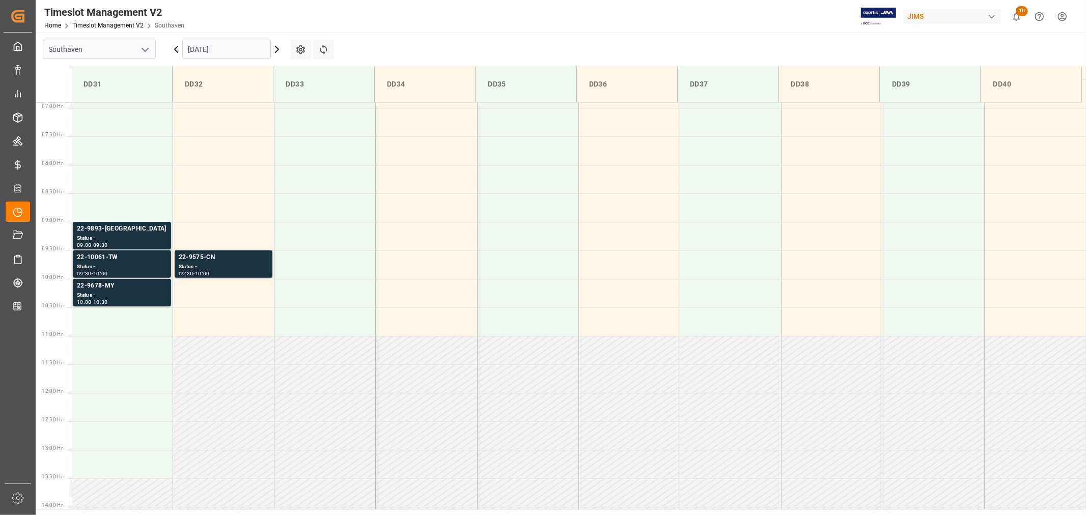
click at [231, 50] on input "[DATE]" at bounding box center [226, 49] width 89 height 19
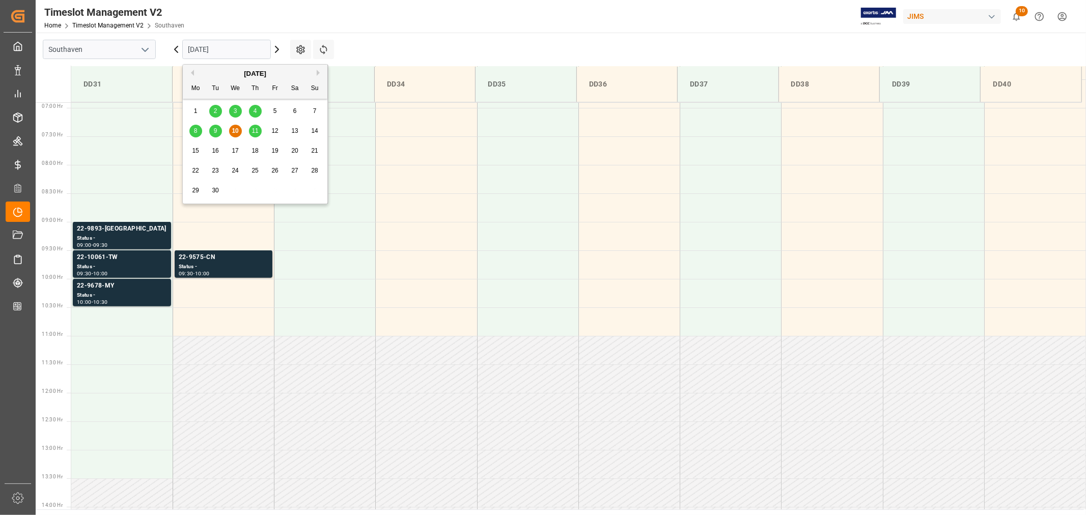
click at [253, 132] on span "11" at bounding box center [255, 130] width 7 height 7
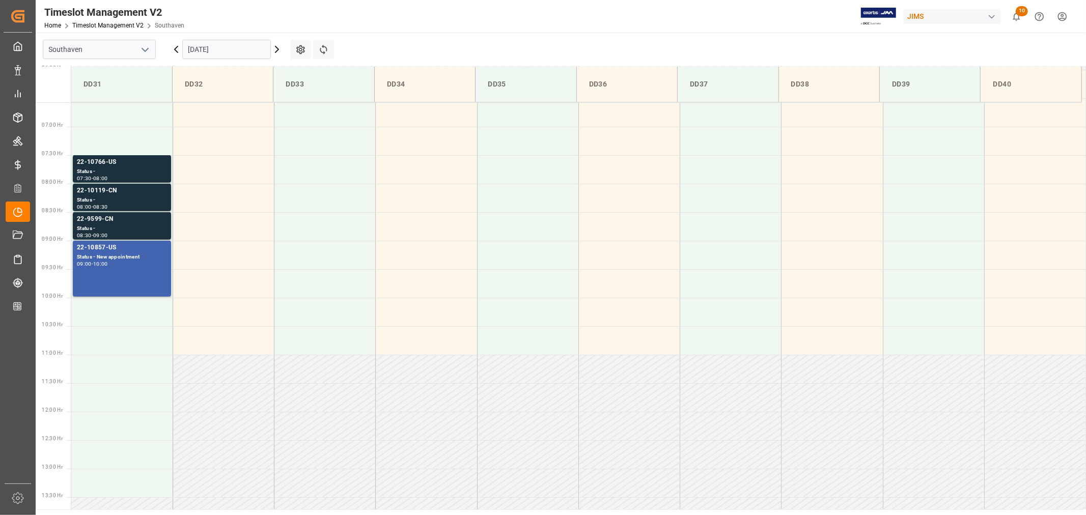
scroll to position [281, 0]
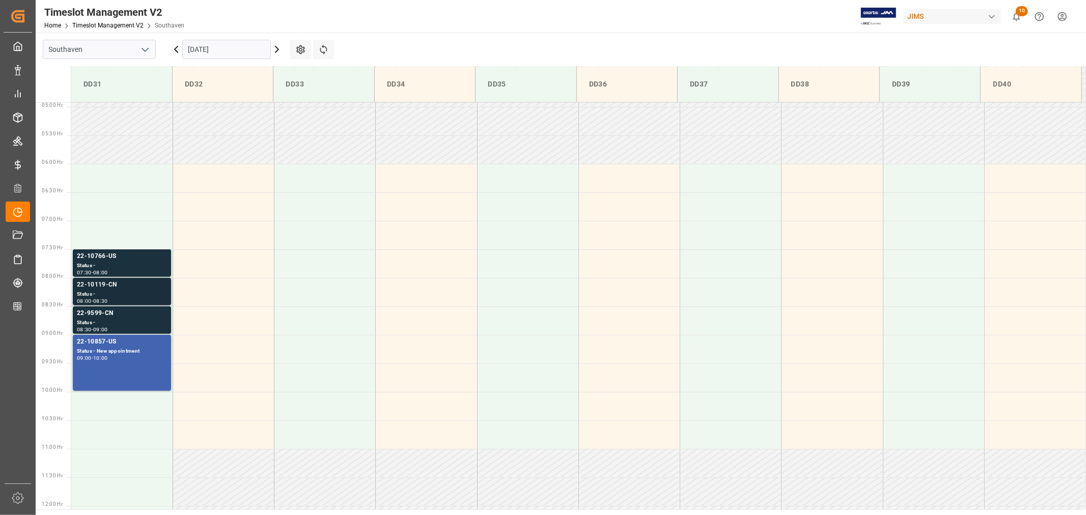
click at [98, 286] on div "22-10119-CN" at bounding box center [122, 285] width 90 height 10
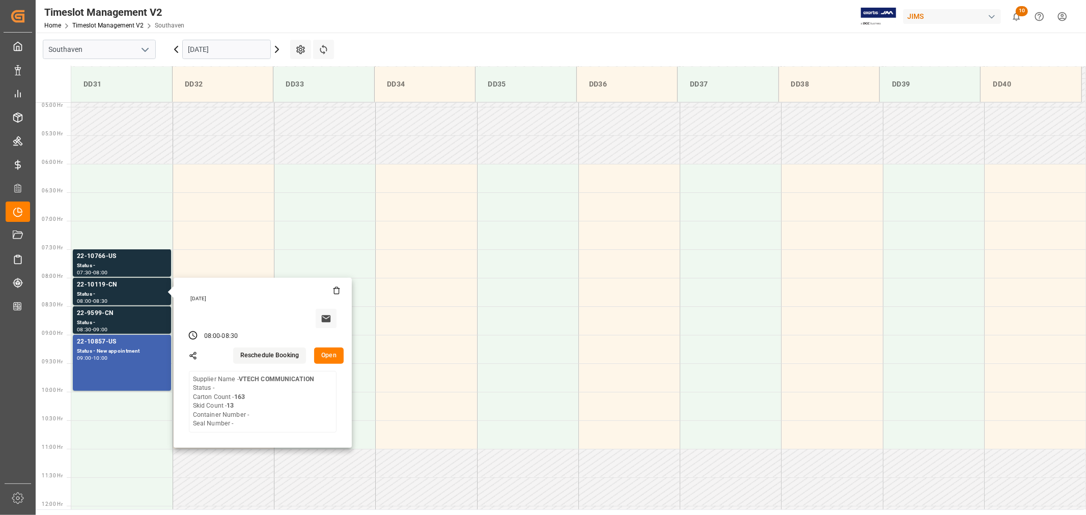
click at [244, 49] on input "[DATE]" at bounding box center [226, 49] width 89 height 19
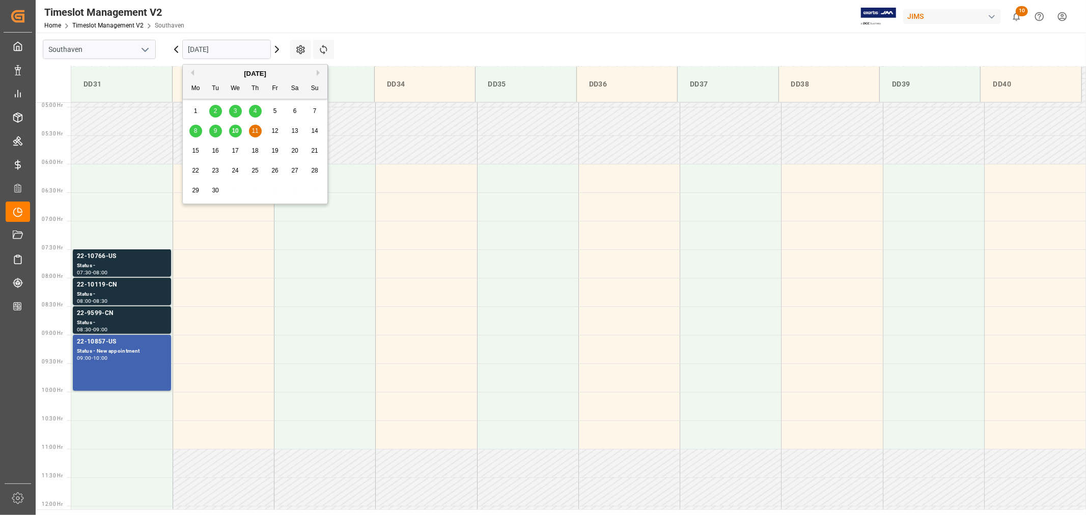
click at [237, 130] on span "10" at bounding box center [235, 130] width 7 height 7
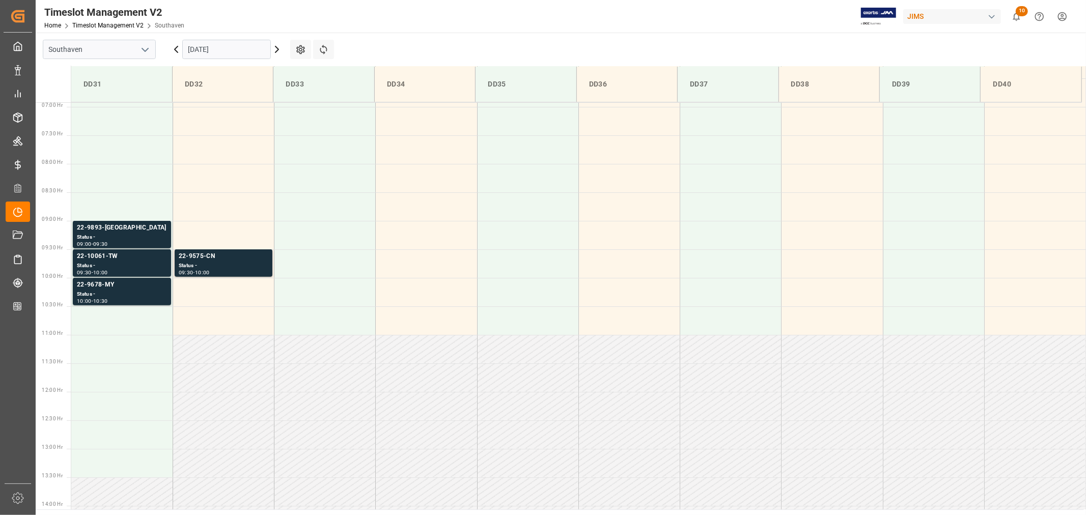
scroll to position [394, 0]
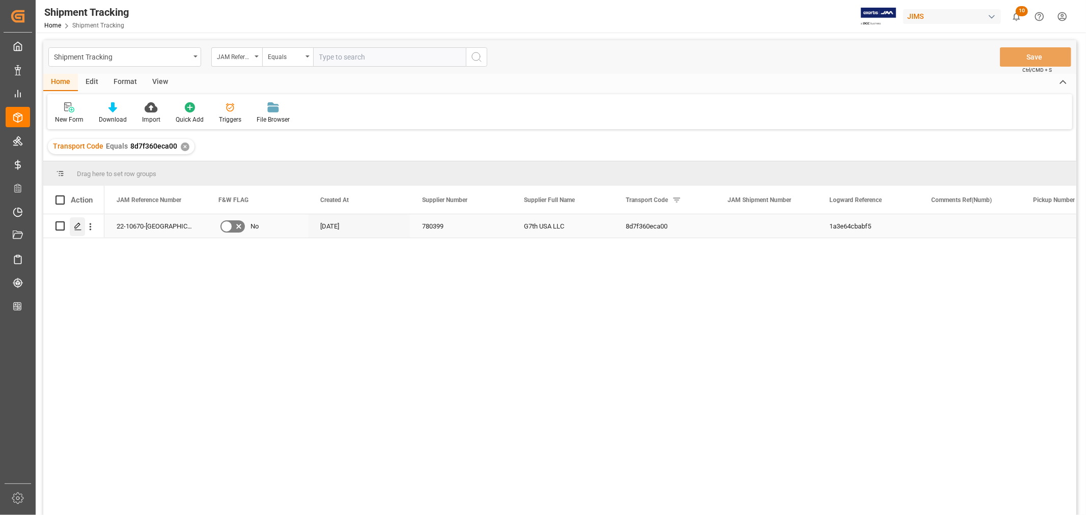
click at [77, 228] on icon "Press SPACE to select this row." at bounding box center [78, 227] width 8 height 8
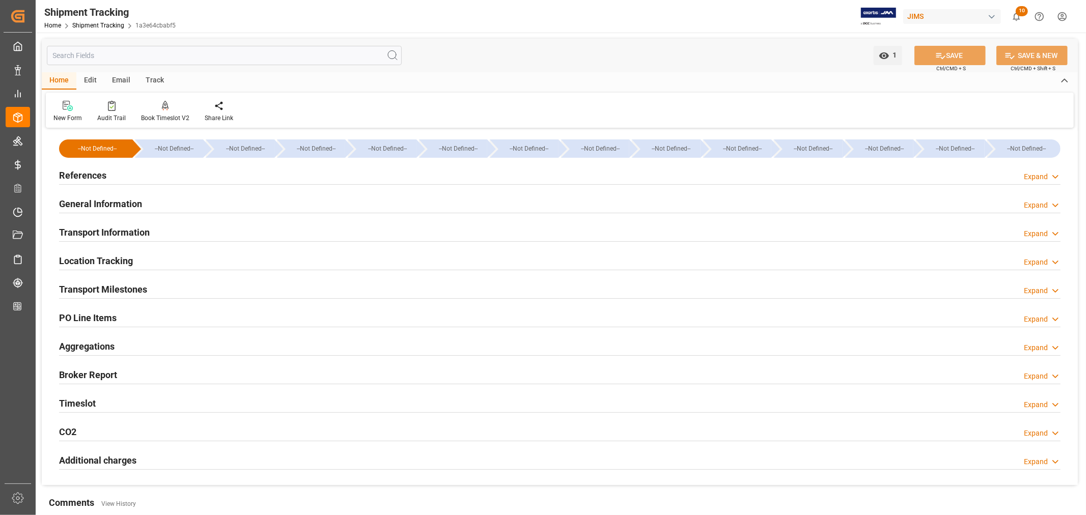
click at [77, 228] on h2 "Transport Information" at bounding box center [104, 233] width 91 height 14
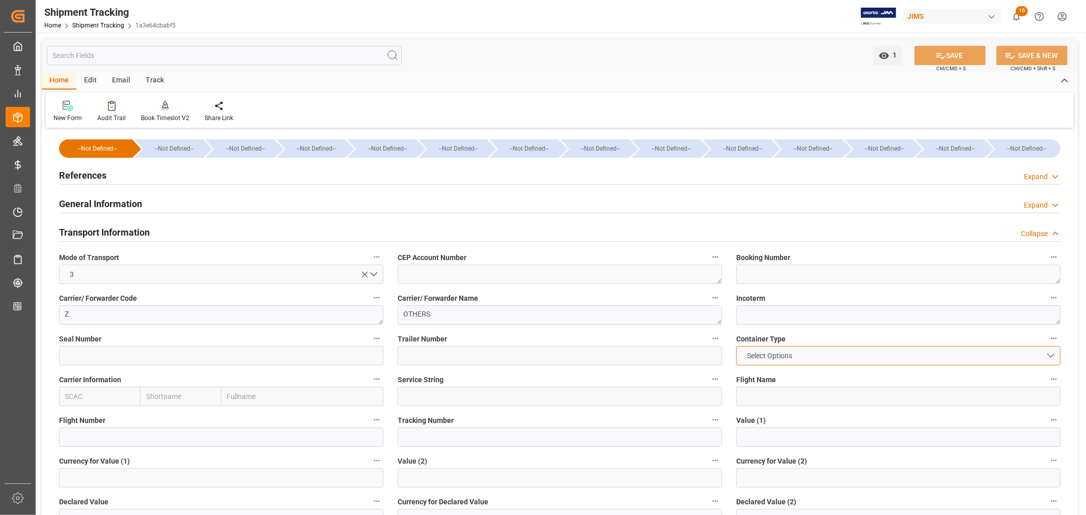
click at [1050, 355] on button "Select Options" at bounding box center [898, 355] width 324 height 19
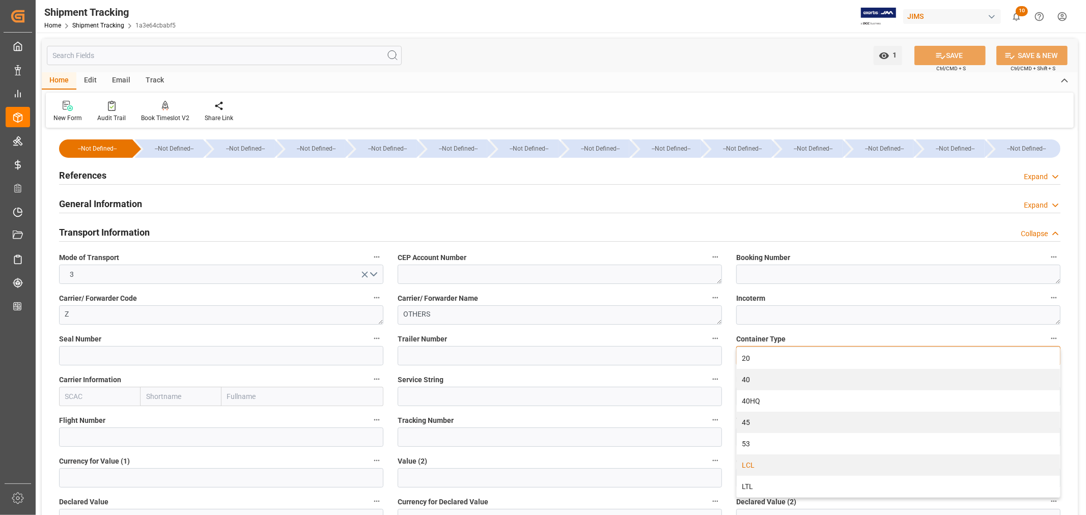
click at [764, 465] on div "LCL" at bounding box center [898, 465] width 323 height 21
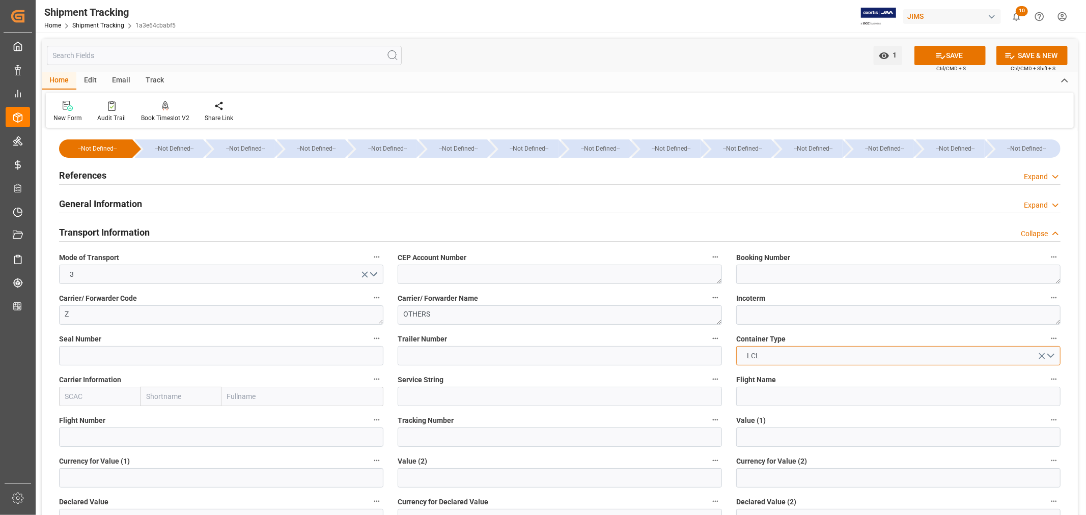
click at [759, 354] on span "LCL" at bounding box center [753, 356] width 23 height 11
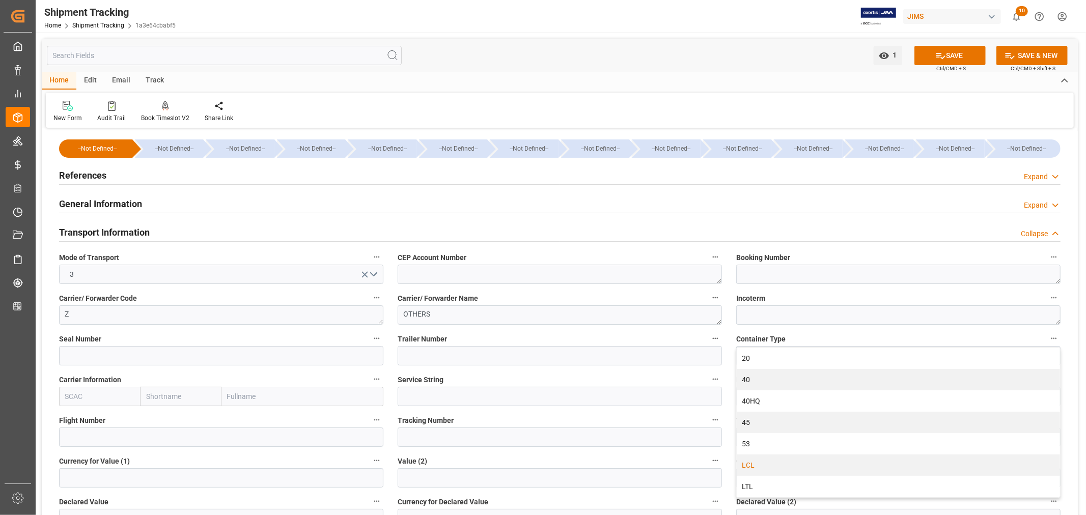
click at [796, 332] on label "Container Type" at bounding box center [898, 339] width 324 height 14
click at [1047, 332] on button "Container Type" at bounding box center [1053, 338] width 13 height 13
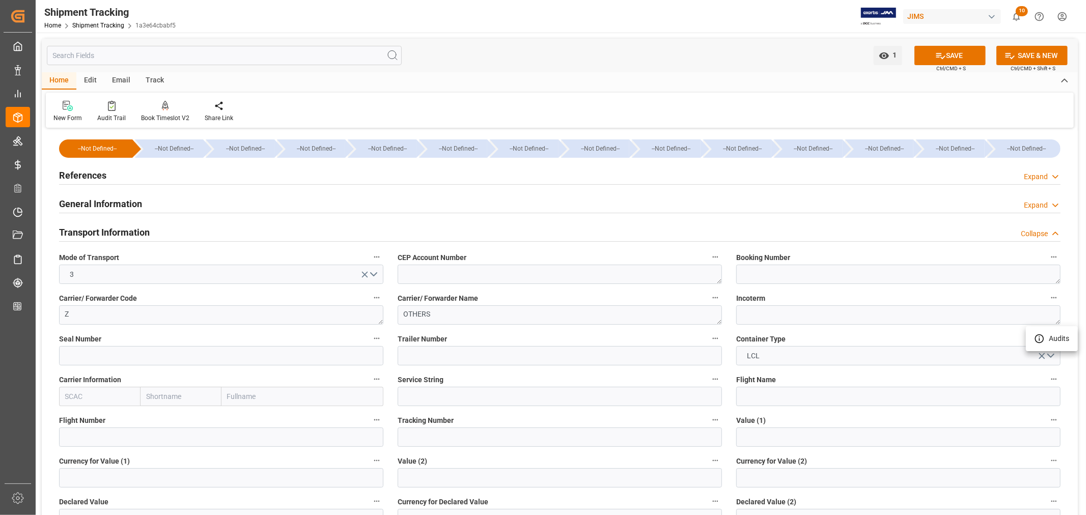
click at [100, 23] on div at bounding box center [543, 257] width 1086 height 515
click at [98, 24] on link "Shipment Tracking" at bounding box center [98, 25] width 52 height 7
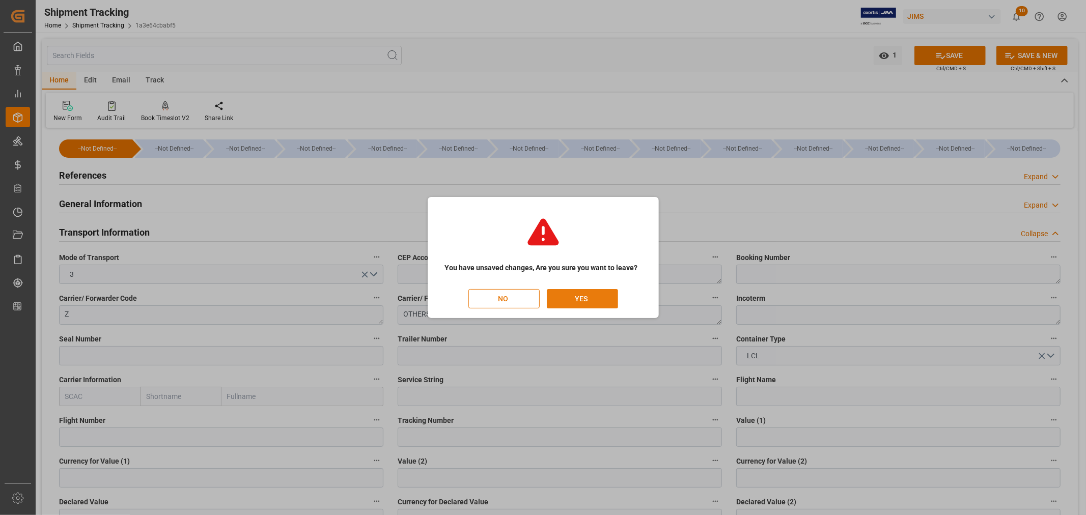
click at [579, 299] on button "YES" at bounding box center [582, 298] width 71 height 19
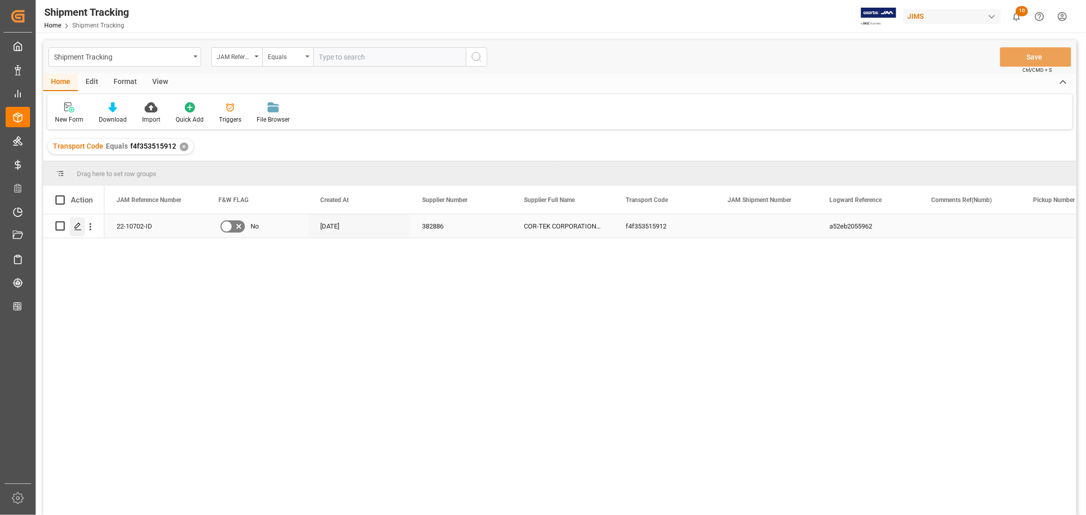
click at [75, 227] on icon "Press SPACE to select this row." at bounding box center [78, 227] width 8 height 8
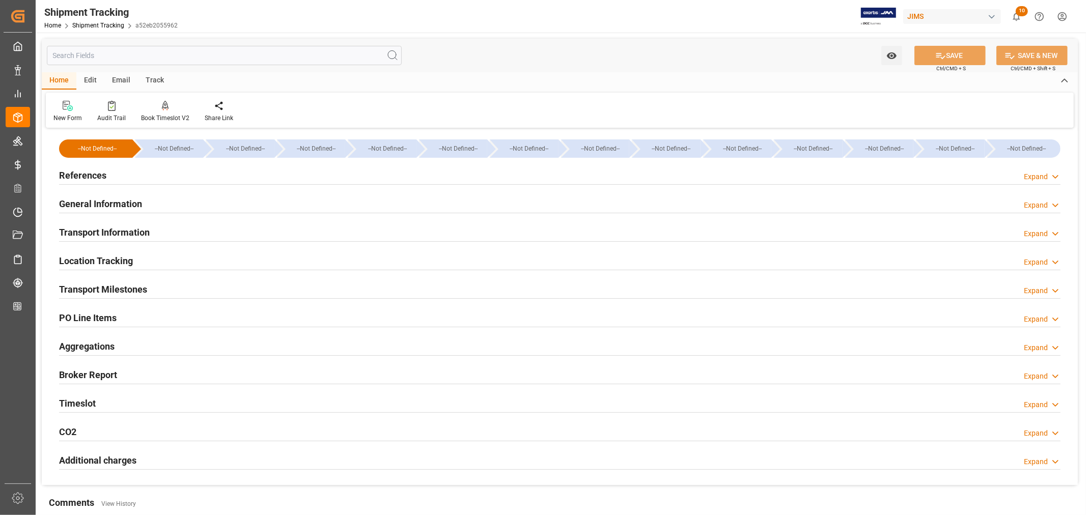
click at [123, 286] on h2 "Transport Milestones" at bounding box center [103, 290] width 88 height 14
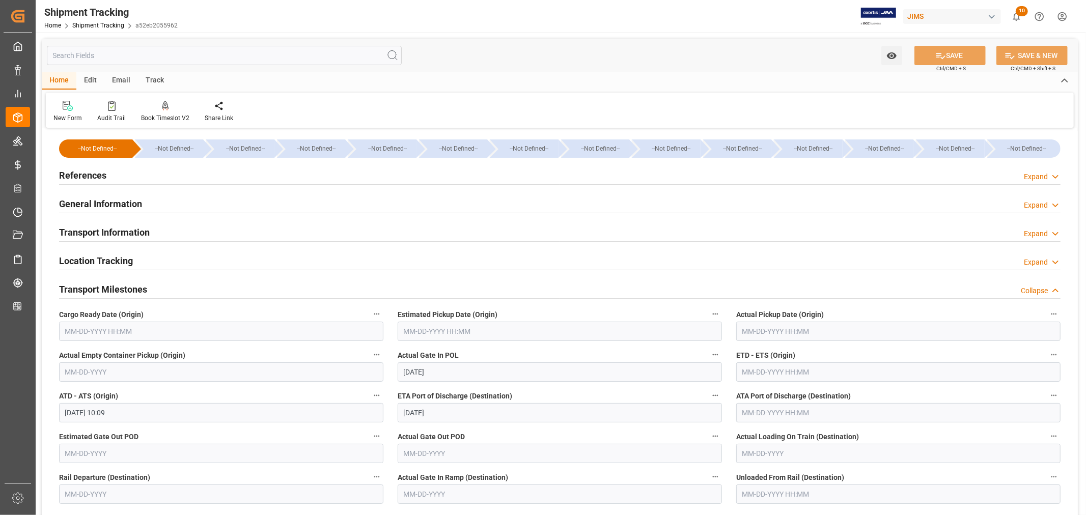
click at [123, 286] on h2 "Transport Milestones" at bounding box center [103, 290] width 88 height 14
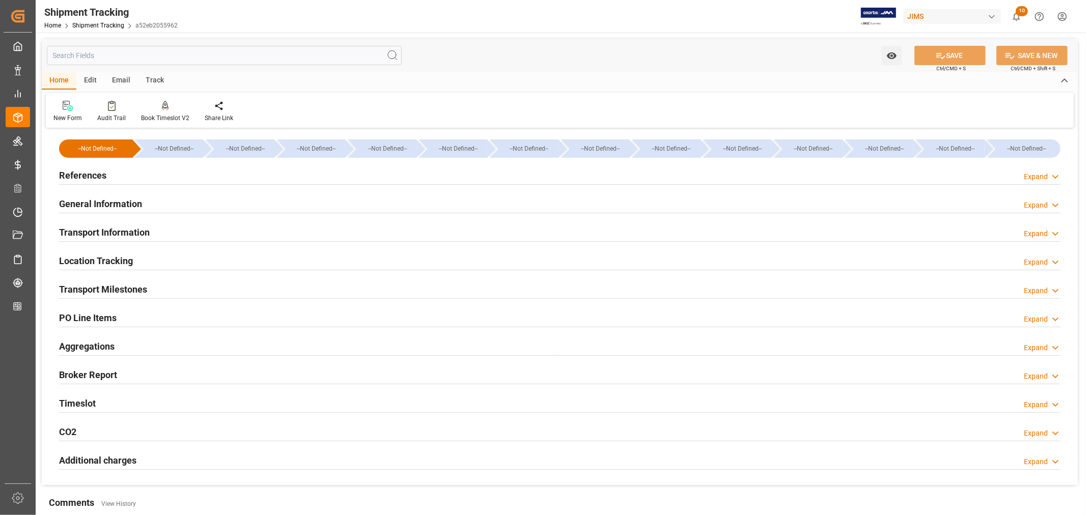
click at [99, 199] on h2 "General Information" at bounding box center [100, 204] width 83 height 14
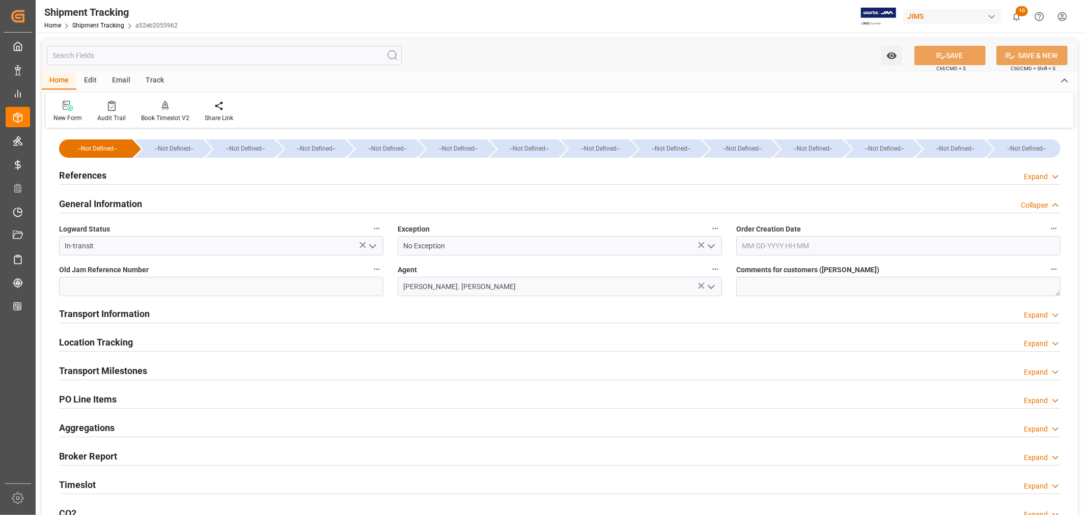
click at [126, 197] on h2 "General Information" at bounding box center [100, 204] width 83 height 14
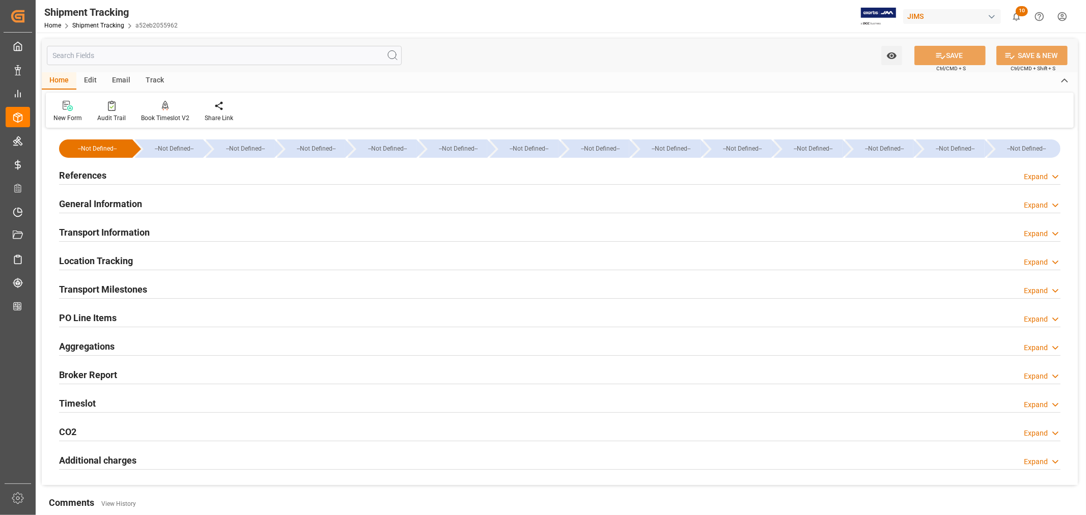
click at [114, 228] on h2 "Transport Information" at bounding box center [104, 233] width 91 height 14
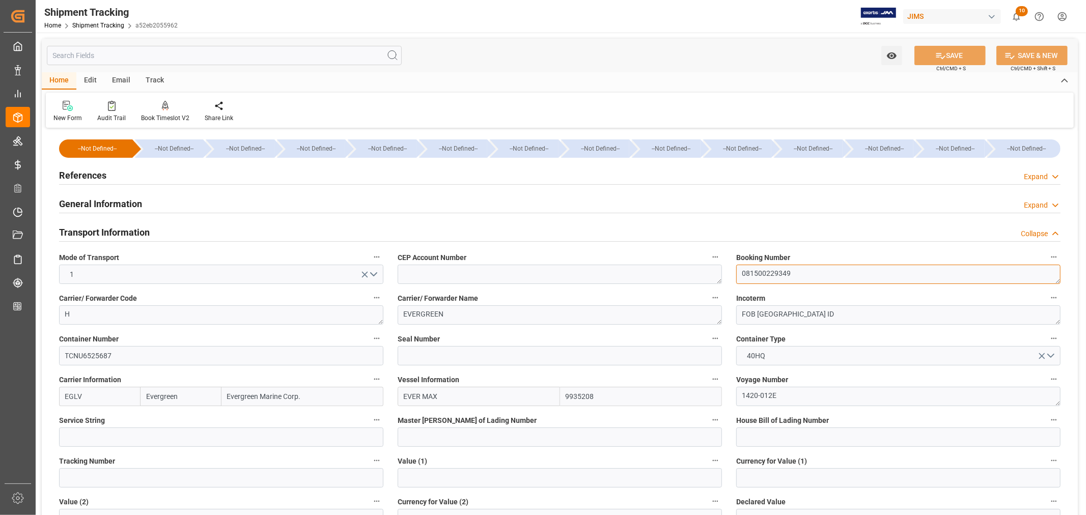
click at [766, 275] on textarea "081500229349" at bounding box center [898, 274] width 324 height 19
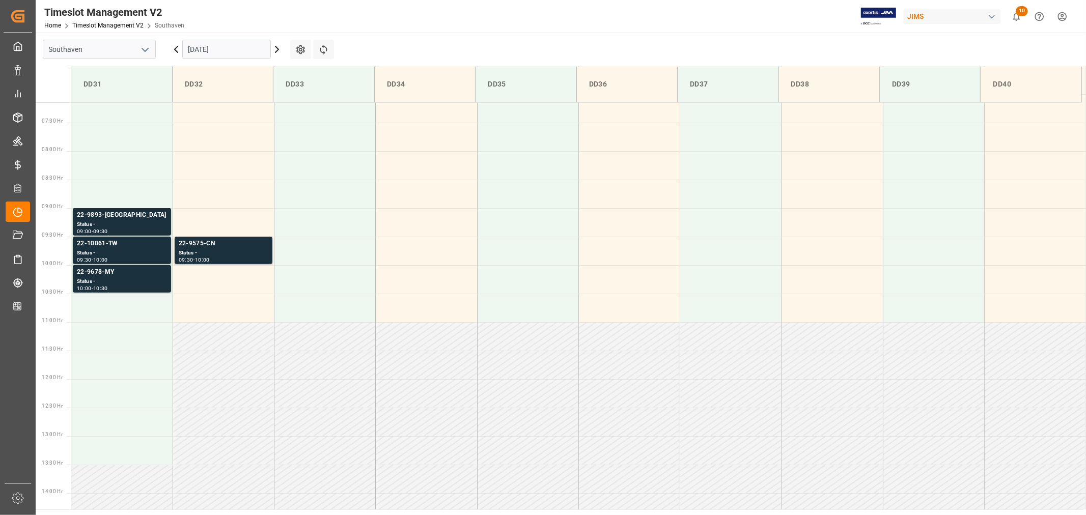
scroll to position [394, 0]
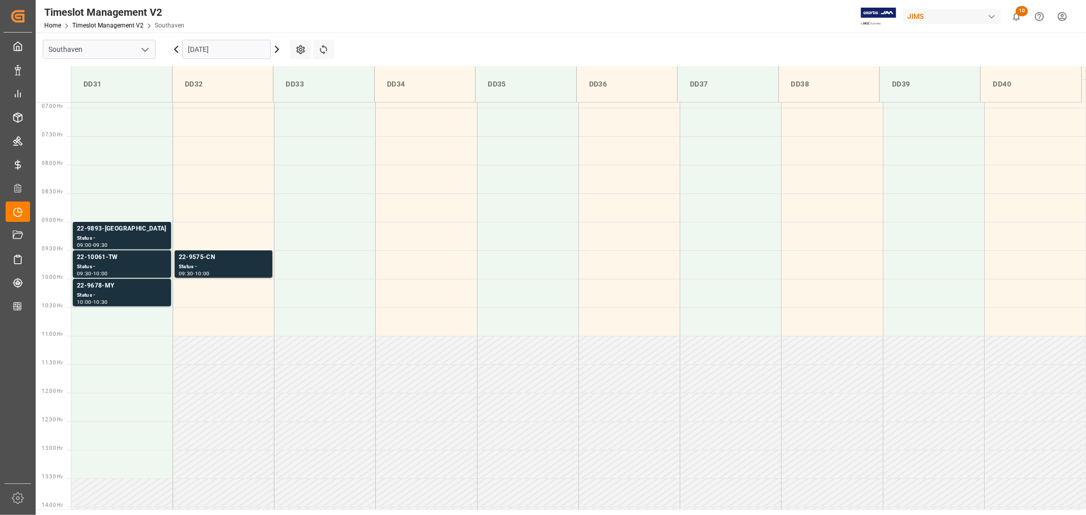
click at [211, 47] on input "[DATE]" at bounding box center [226, 49] width 89 height 19
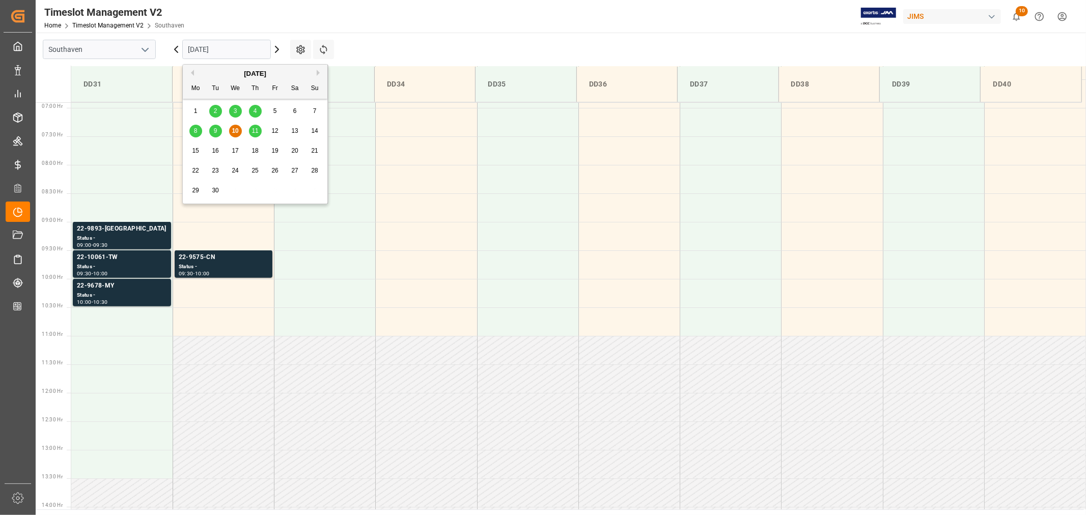
click at [253, 131] on span "11" at bounding box center [255, 130] width 7 height 7
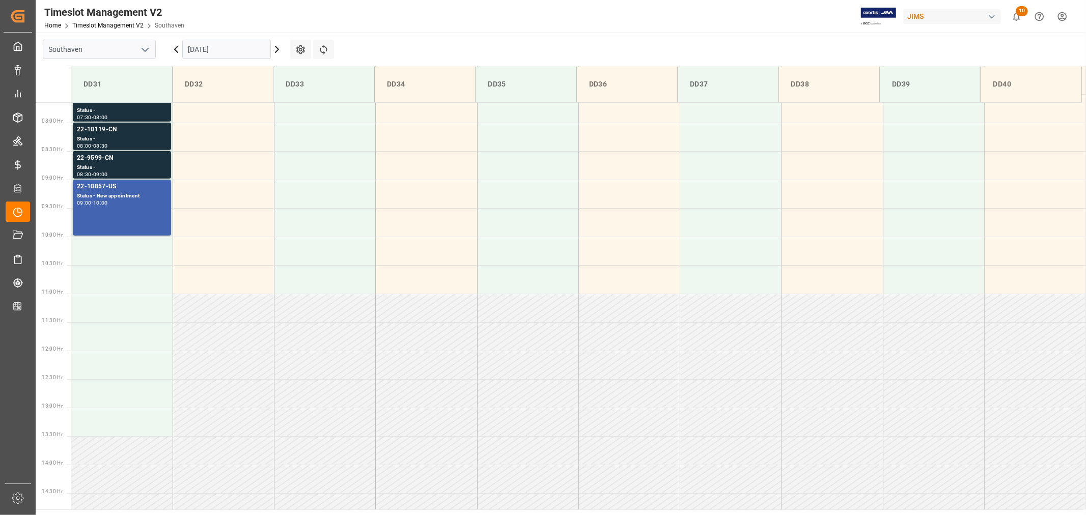
scroll to position [337, 0]
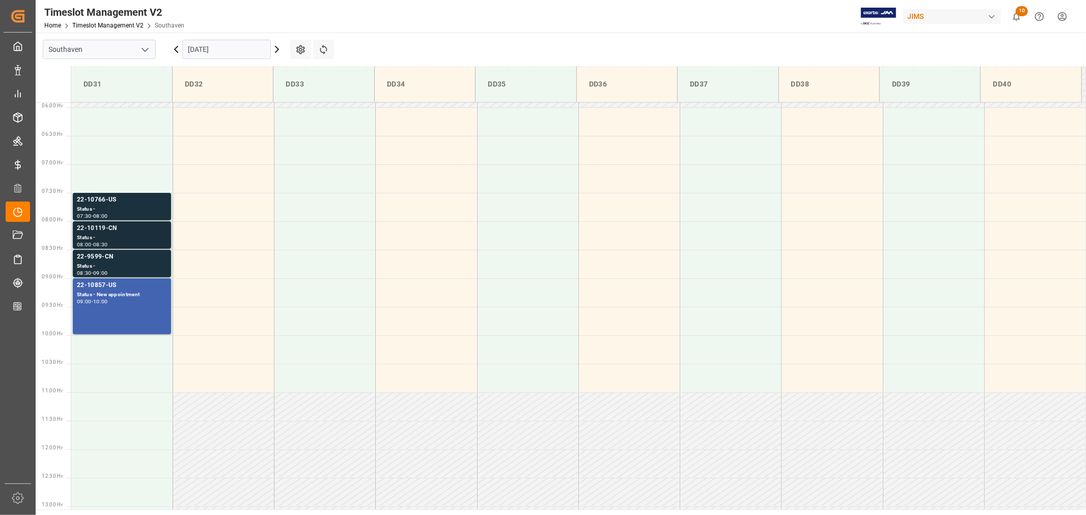
click at [95, 226] on div "22-10119-CN" at bounding box center [122, 229] width 90 height 10
click at [93, 256] on div "22-9599-CN" at bounding box center [122, 257] width 90 height 10
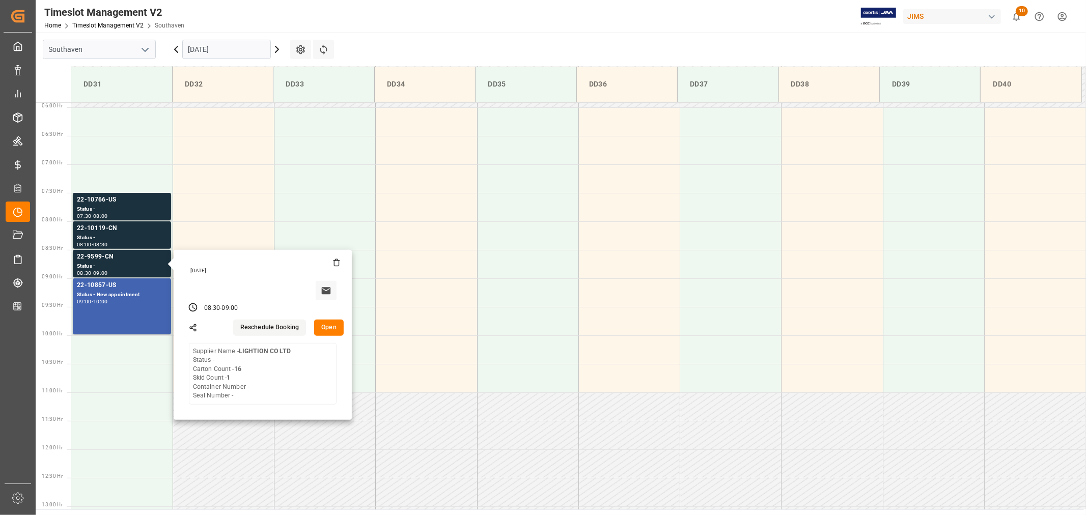
click at [235, 51] on input "[DATE]" at bounding box center [226, 49] width 89 height 19
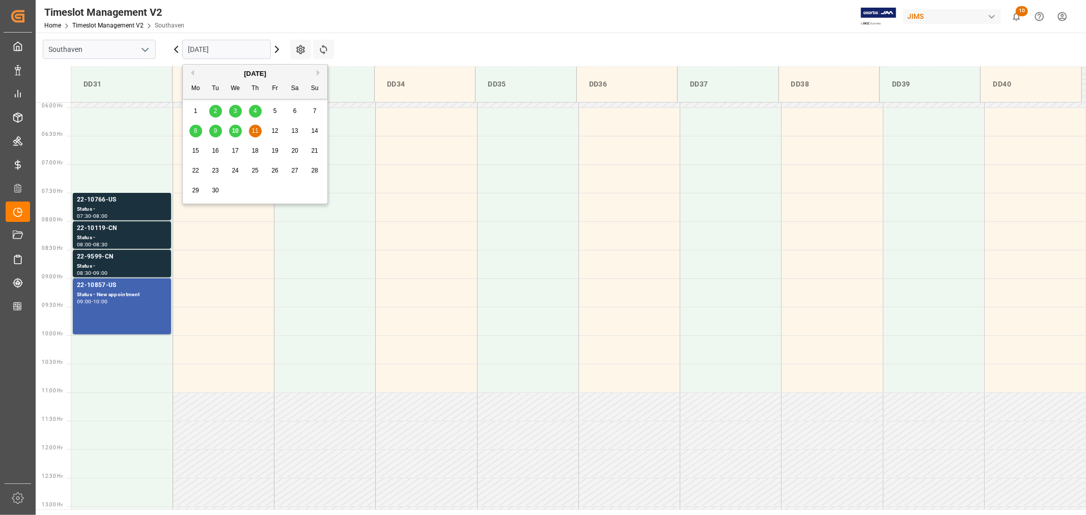
click at [237, 131] on span "10" at bounding box center [235, 130] width 7 height 7
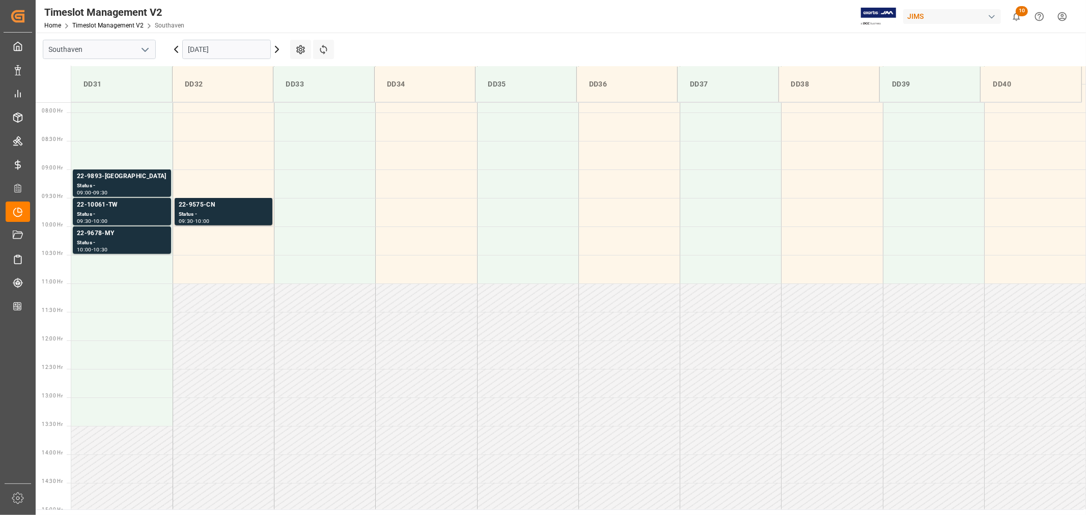
scroll to position [394, 0]
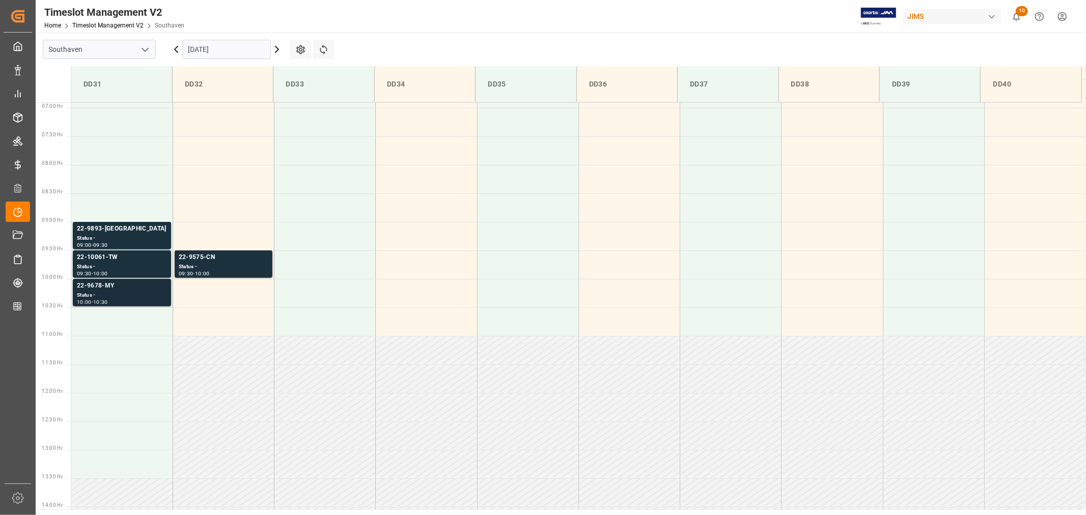
click at [107, 287] on div "22-9678-MY" at bounding box center [122, 286] width 90 height 10
